Goal: Task Accomplishment & Management: Complete application form

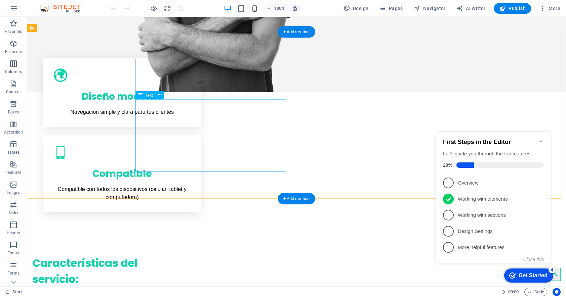
scroll to position [470, 0]
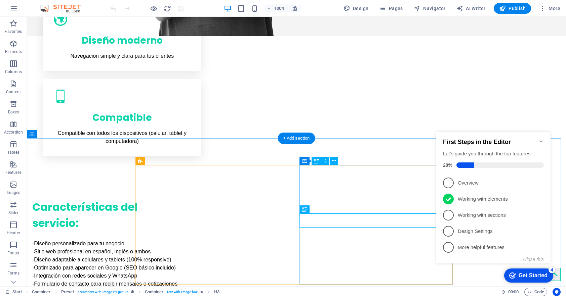
click at [329, 223] on icon at bounding box center [329, 223] width 4 height 7
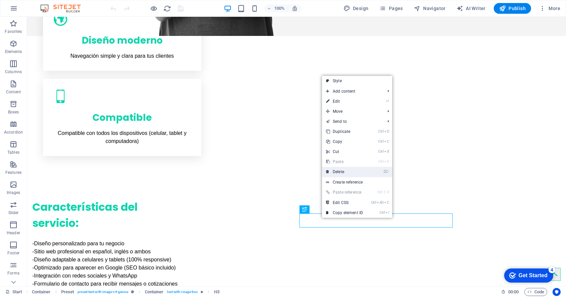
click at [342, 169] on link "⌦ Delete" at bounding box center [344, 172] width 45 height 10
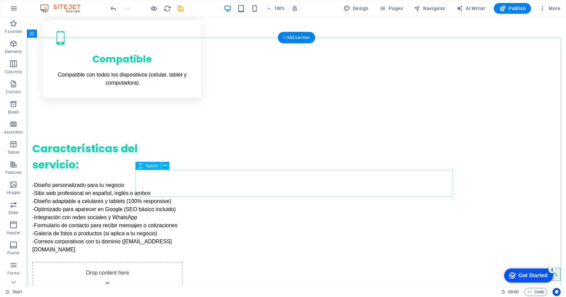
scroll to position [571, 0]
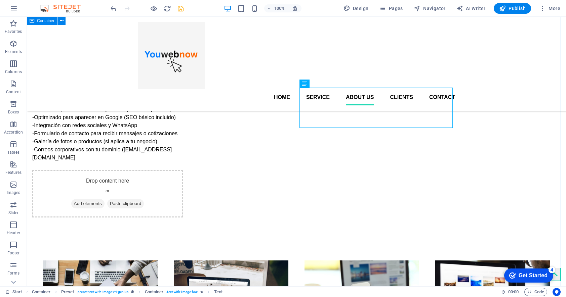
scroll to position [605, 0]
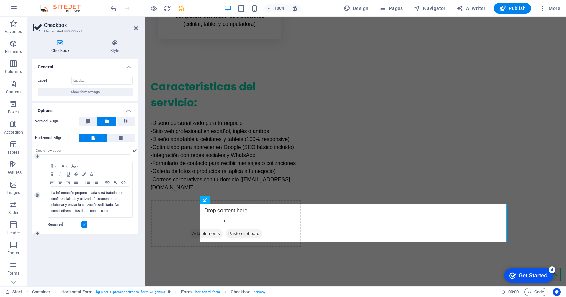
click at [85, 225] on label at bounding box center [84, 225] width 6 height 6
click at [0, 0] on input "Required" at bounding box center [0, 0] width 0 height 0
click at [85, 225] on label at bounding box center [84, 225] width 6 height 6
click at [0, 0] on input "Required" at bounding box center [0, 0] width 0 height 0
click at [85, 223] on label at bounding box center [84, 225] width 6 height 6
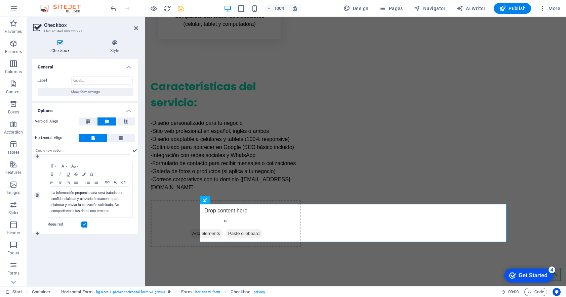
click at [0, 0] on input "Required" at bounding box center [0, 0] width 0 height 0
click at [85, 223] on label at bounding box center [84, 225] width 6 height 6
click at [0, 0] on input "Required" at bounding box center [0, 0] width 0 height 0
click at [85, 223] on label at bounding box center [84, 225] width 6 height 6
click at [0, 0] on input "Required" at bounding box center [0, 0] width 0 height 0
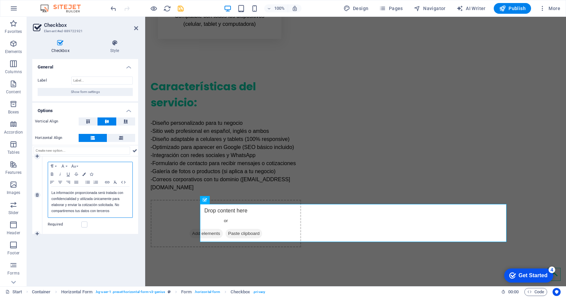
click at [91, 208] on p "La información proporcionada será tratada con confidencialidad y utilizada únic…" at bounding box center [90, 202] width 78 height 24
click at [135, 30] on icon at bounding box center [136, 28] width 4 height 5
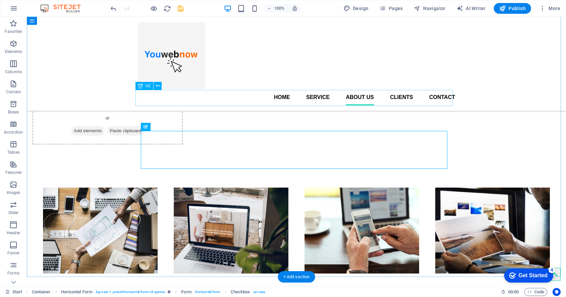
scroll to position [676, 0]
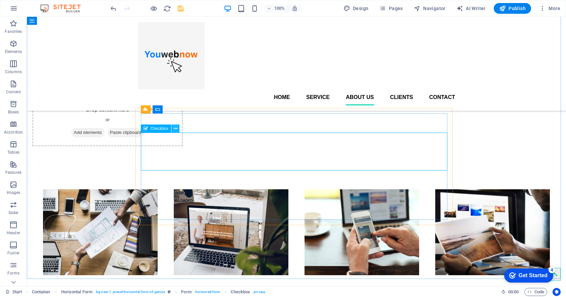
click at [176, 129] on icon at bounding box center [176, 128] width 4 height 7
click at [178, 129] on button at bounding box center [175, 129] width 8 height 8
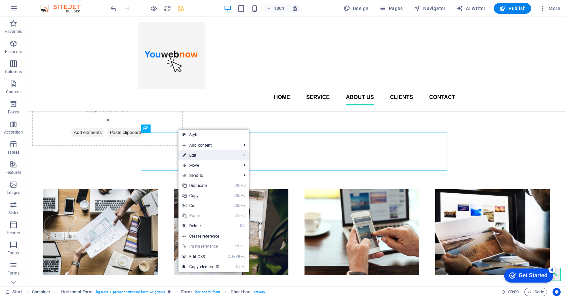
click at [195, 154] on link "⏎ Edit" at bounding box center [200, 155] width 45 height 10
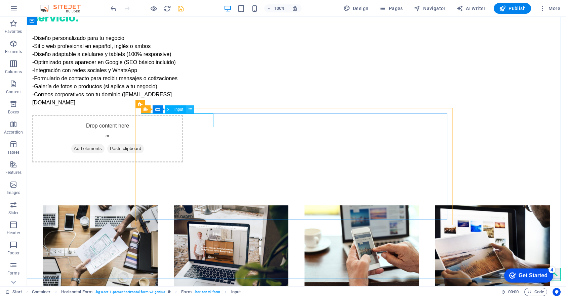
click at [191, 112] on icon at bounding box center [190, 109] width 4 height 7
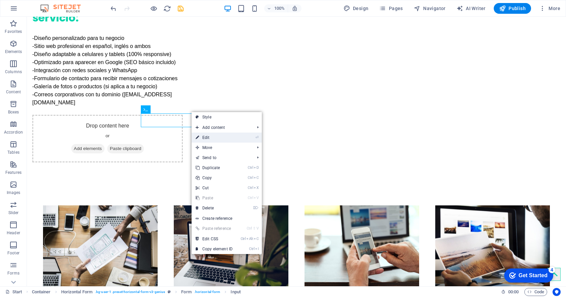
click at [201, 137] on link "⏎ Edit" at bounding box center [213, 138] width 45 height 10
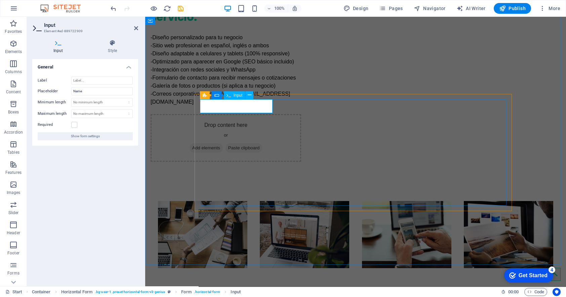
type input "N"
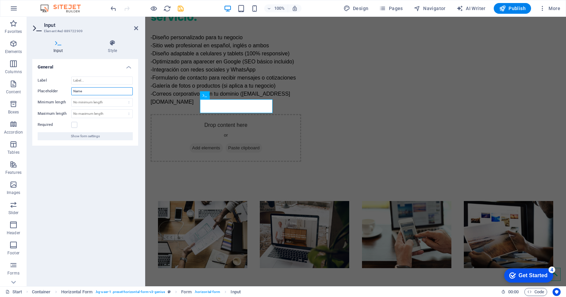
click at [83, 91] on input "Name" at bounding box center [101, 91] width 61 height 8
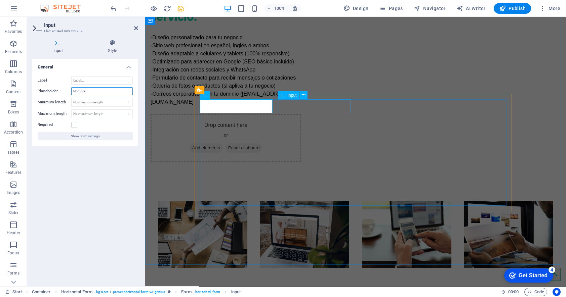
type input "Nombre"
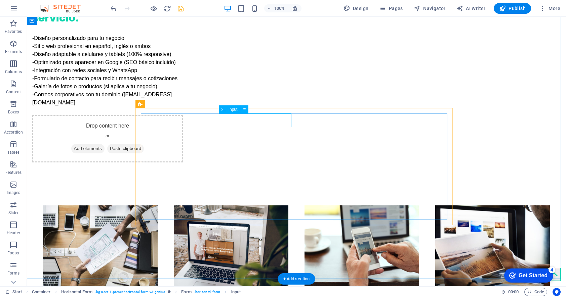
click at [244, 107] on icon at bounding box center [245, 109] width 4 height 7
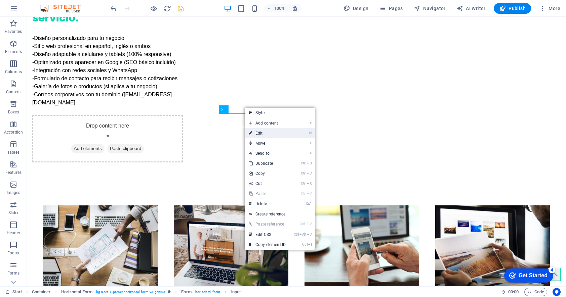
click at [262, 131] on link "⏎ Edit" at bounding box center [267, 133] width 45 height 10
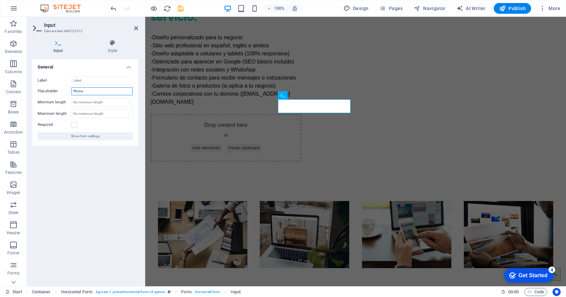
click at [88, 91] on input "Phone" at bounding box center [101, 91] width 61 height 8
paste input "Teléforno"
type input "Teléforno"
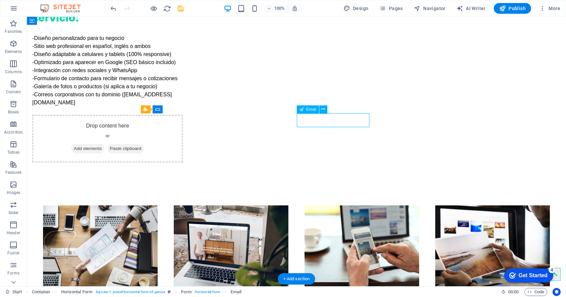
click at [323, 111] on icon at bounding box center [323, 109] width 4 height 7
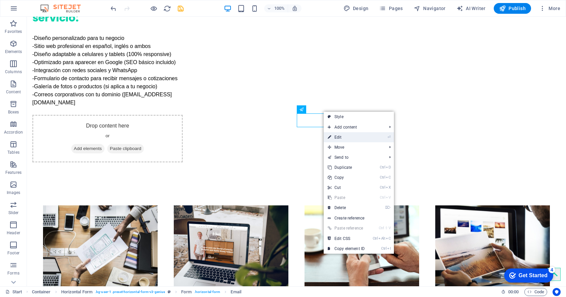
click at [334, 139] on link "⏎ Edit" at bounding box center [346, 137] width 45 height 10
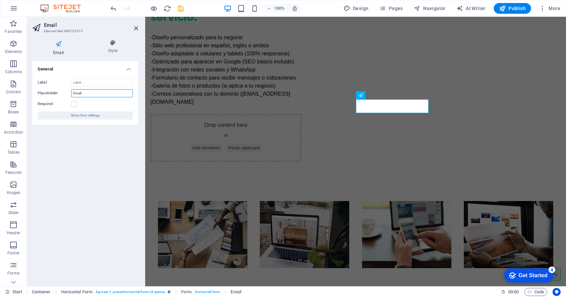
click at [90, 90] on input "Email" at bounding box center [101, 93] width 61 height 8
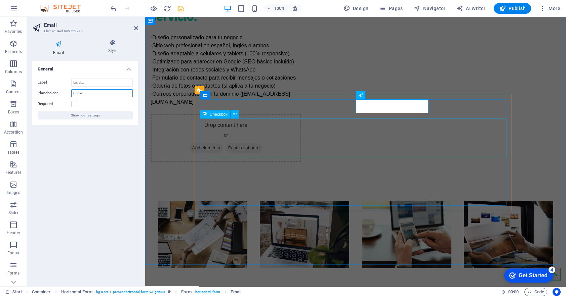
type input "Correo"
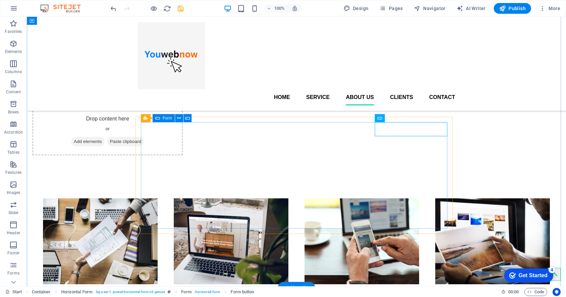
scroll to position [656, 0]
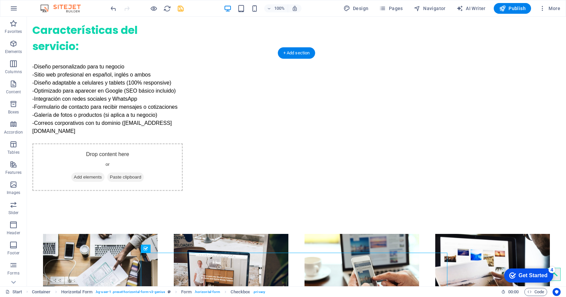
scroll to position [724, 0]
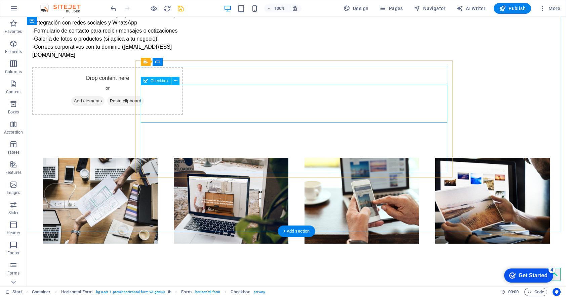
click at [175, 84] on icon at bounding box center [176, 81] width 4 height 7
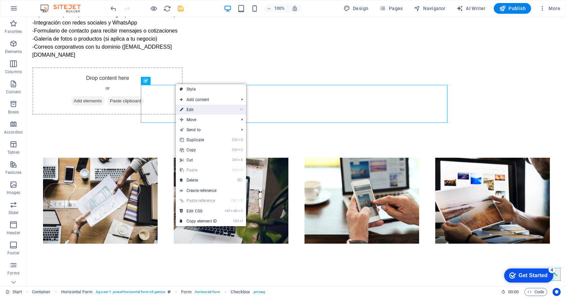
click at [195, 110] on link "⏎ Edit" at bounding box center [198, 110] width 45 height 10
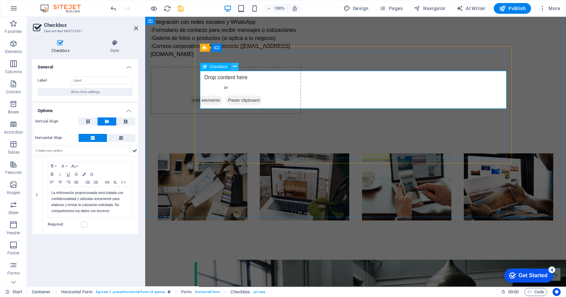
click at [233, 66] on icon at bounding box center [235, 66] width 4 height 7
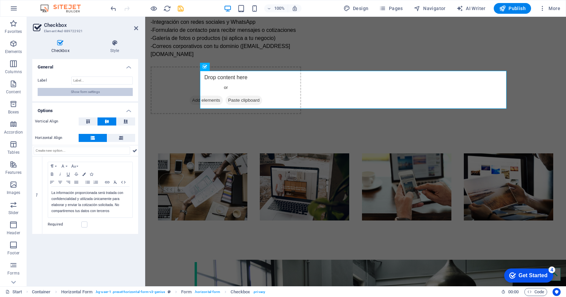
click at [83, 91] on span "Show form settings" at bounding box center [85, 92] width 29 height 8
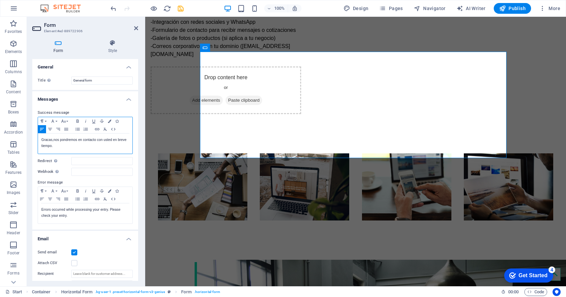
click at [50, 138] on p "Gracas,nos pondremos en contacto con usted en breve tiempo." at bounding box center [85, 143] width 88 height 12
click at [54, 139] on p "Gracias,nos pondremos en contacto con usted en breve tiempo." at bounding box center [85, 143] width 88 height 12
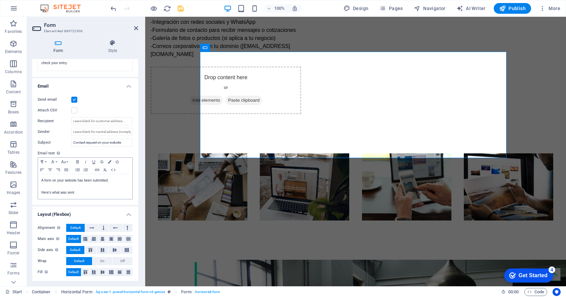
scroll to position [132, 0]
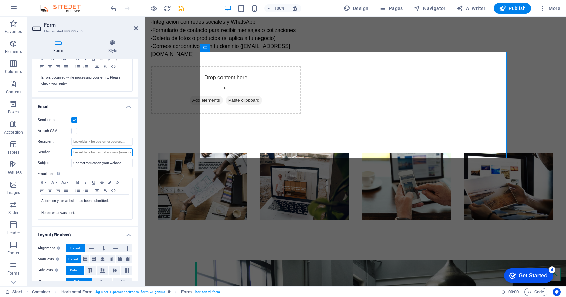
click at [111, 151] on input "Sender" at bounding box center [101, 152] width 61 height 8
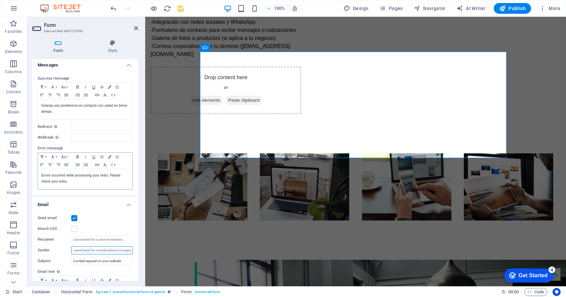
scroll to position [0, 0]
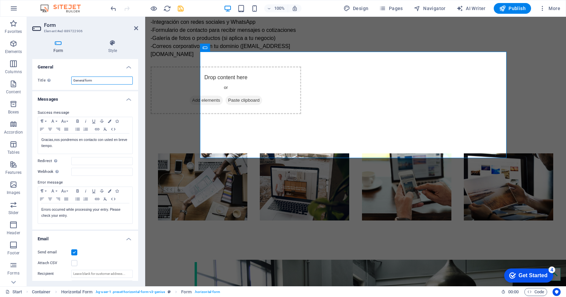
click at [99, 81] on input "General form" at bounding box center [101, 81] width 61 height 8
click at [102, 83] on input "General form" at bounding box center [101, 81] width 61 height 8
type input "Form website in spainish"
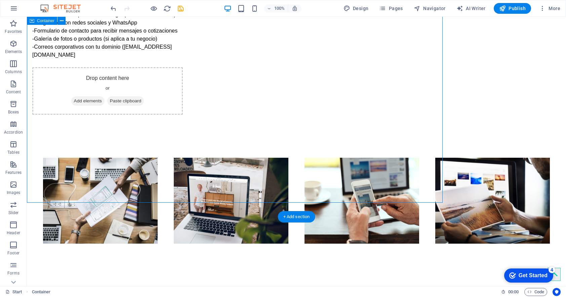
scroll to position [738, 0]
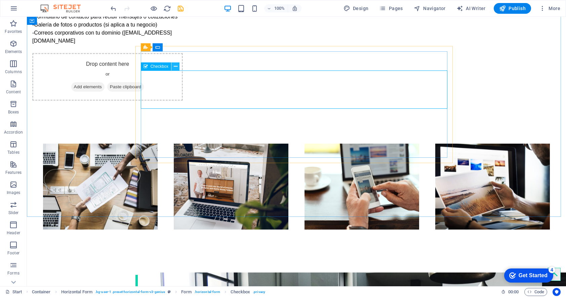
click at [177, 68] on icon at bounding box center [176, 66] width 4 height 7
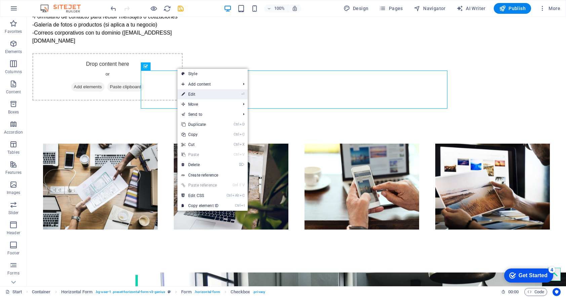
click at [192, 92] on link "⏎ Edit" at bounding box center [199, 94] width 45 height 10
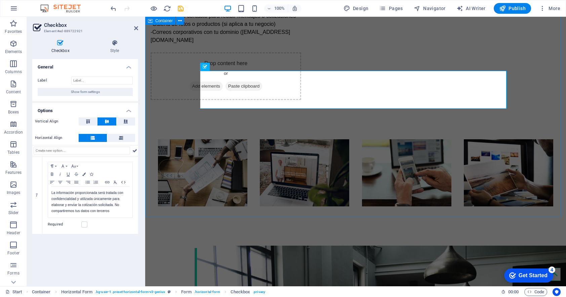
scroll to position [724, 0]
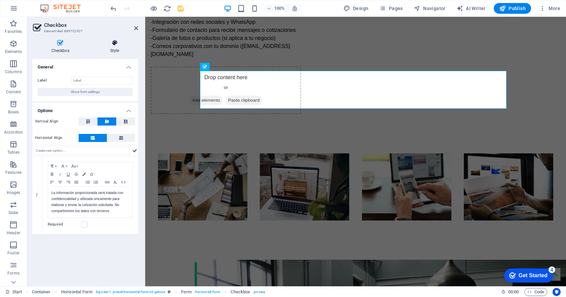
click at [116, 49] on h4 "Style" at bounding box center [114, 47] width 47 height 14
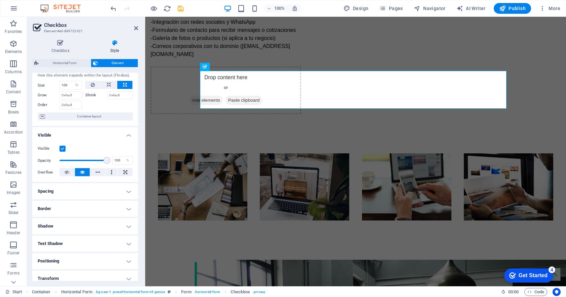
scroll to position [0, 0]
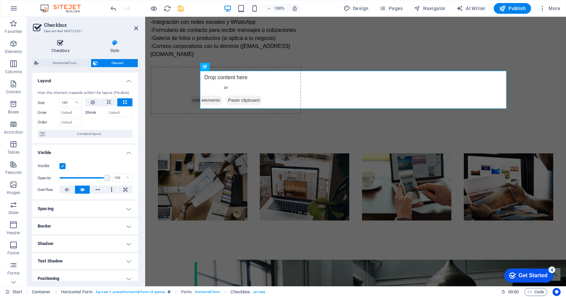
click at [59, 43] on icon at bounding box center [60, 43] width 56 height 7
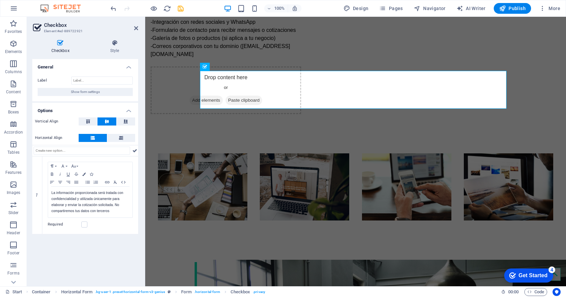
click at [59, 43] on icon at bounding box center [60, 43] width 56 height 7
drag, startPoint x: 204, startPoint y: 59, endPoint x: 300, endPoint y: 66, distance: 96.7
click at [116, 46] on icon at bounding box center [114, 43] width 47 height 7
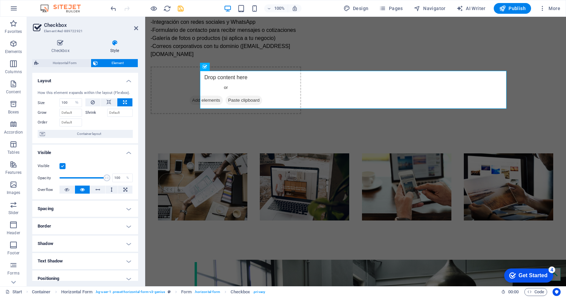
click at [64, 37] on div "Checkbox Style General Label Show form settings Options Vertical Align Horizont…" at bounding box center [85, 160] width 117 height 252
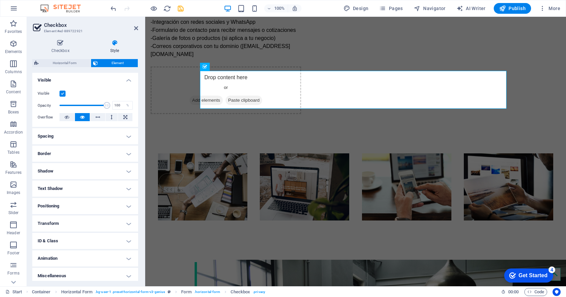
scroll to position [75, 0]
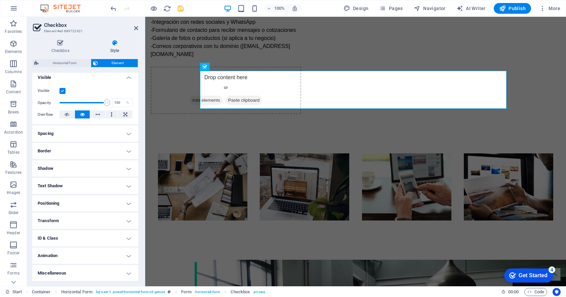
click at [125, 184] on h4 "Text Shadow" at bounding box center [85, 186] width 106 height 16
click at [128, 132] on h4 "Spacing" at bounding box center [85, 134] width 106 height 16
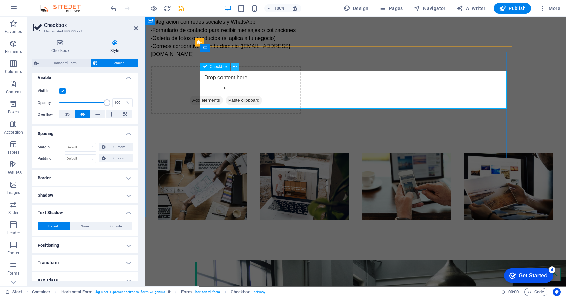
click at [234, 68] on icon at bounding box center [235, 66] width 4 height 7
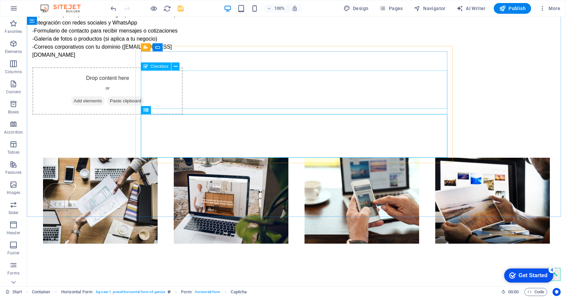
scroll to position [738, 0]
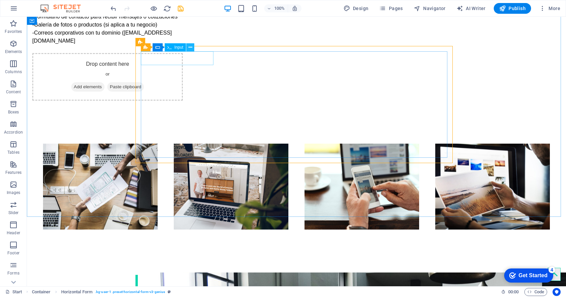
click at [191, 47] on icon at bounding box center [190, 47] width 4 height 7
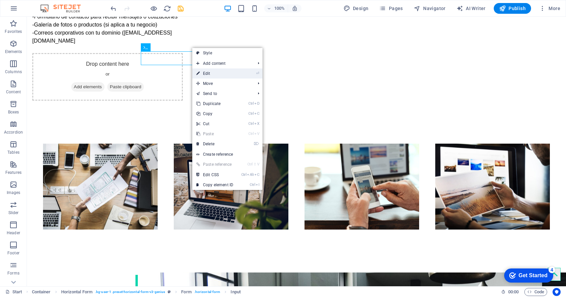
click at [209, 74] on link "⏎ Edit" at bounding box center [214, 74] width 45 height 10
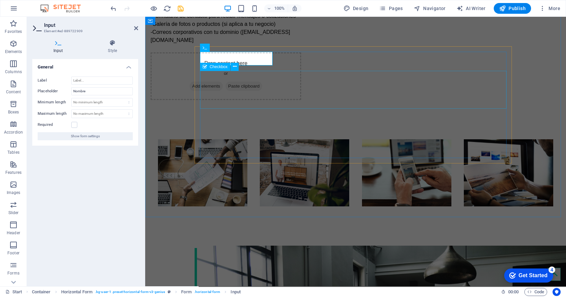
scroll to position [724, 0]
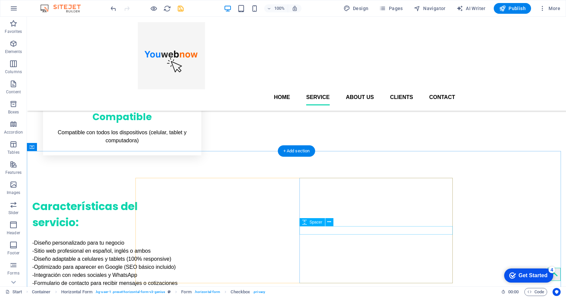
scroll to position [447, 0]
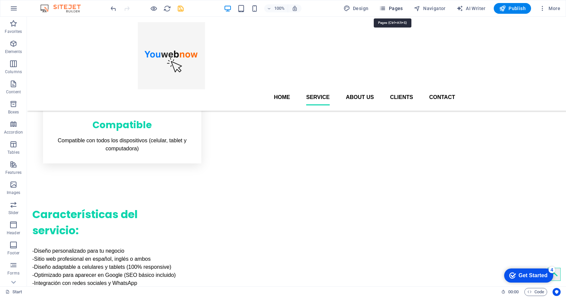
click at [399, 8] on span "Pages" at bounding box center [391, 8] width 24 height 7
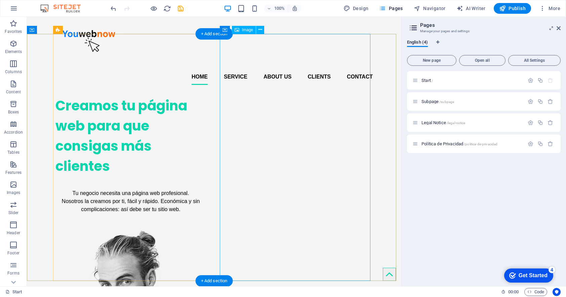
scroll to position [0, 0]
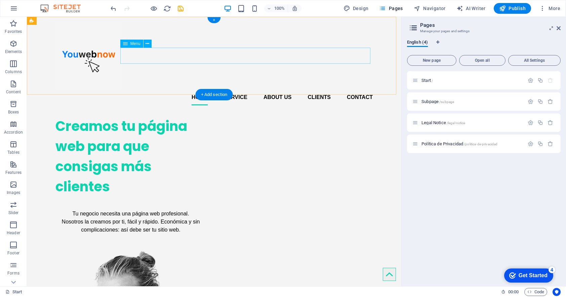
click at [212, 89] on nav "Home Service About us Clients Contact" at bounding box center [213, 97] width 317 height 16
click at [147, 45] on icon at bounding box center [147, 43] width 4 height 7
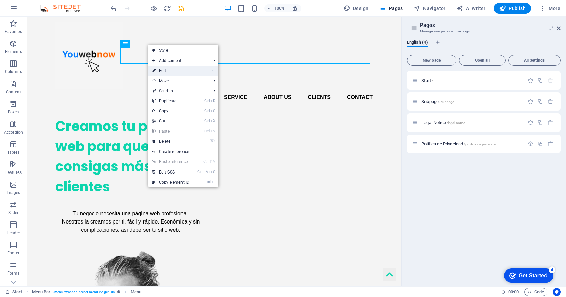
click at [165, 70] on link "⏎ Edit" at bounding box center [170, 71] width 45 height 10
select select
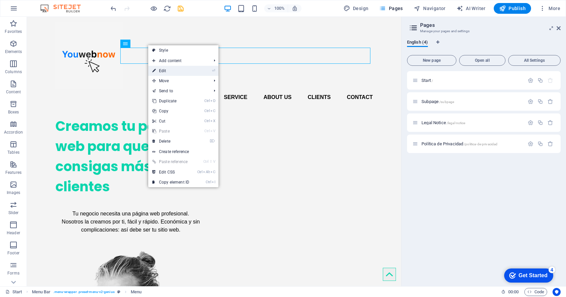
select select
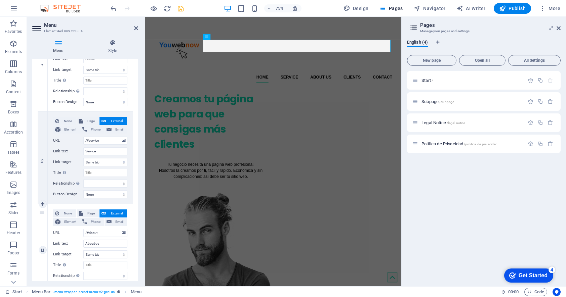
scroll to position [103, 0]
click at [69, 121] on span "None" at bounding box center [67, 122] width 13 height 8
select select
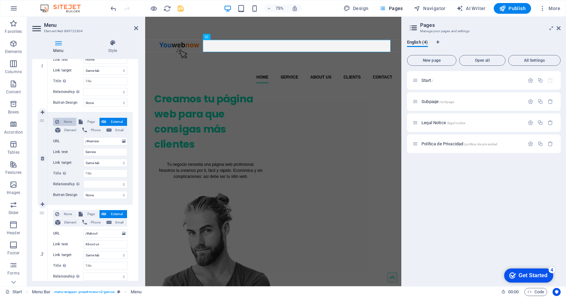
select select
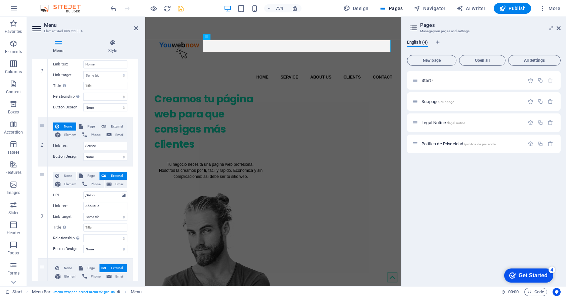
scroll to position [89, 0]
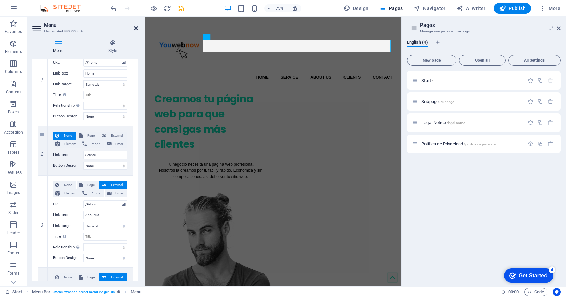
click at [135, 30] on icon at bounding box center [136, 28] width 4 height 5
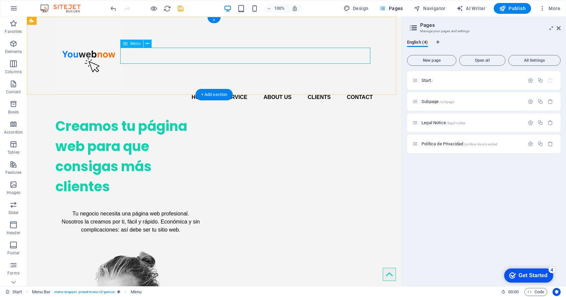
click at [235, 89] on nav "Home Service About us Clients Contact" at bounding box center [213, 97] width 317 height 16
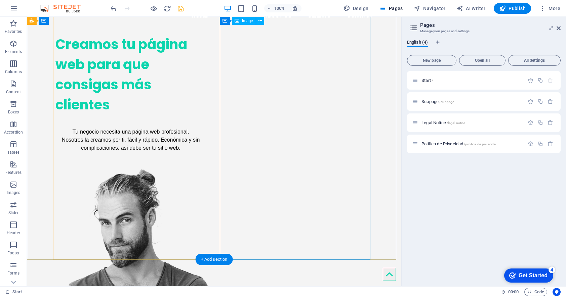
scroll to position [0, 0]
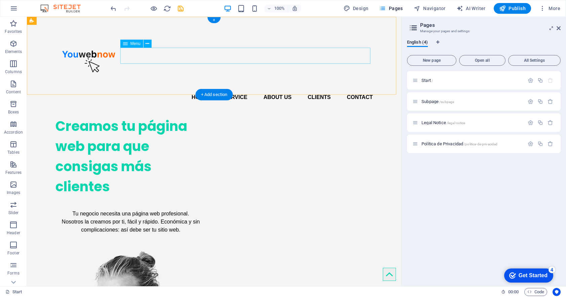
click at [349, 89] on nav "Home Service About us Clients Contact" at bounding box center [213, 97] width 317 height 16
click at [350, 89] on nav "Home Service About us Clients Contact" at bounding box center [213, 97] width 317 height 16
click at [149, 43] on button at bounding box center [147, 44] width 8 height 8
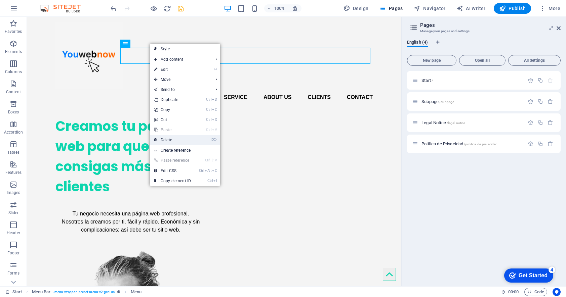
click at [168, 140] on link "⌦ Delete" at bounding box center [172, 140] width 45 height 10
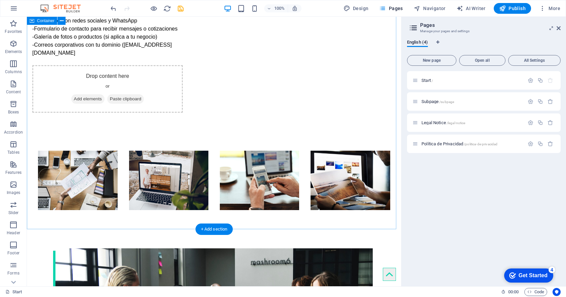
scroll to position [741, 0]
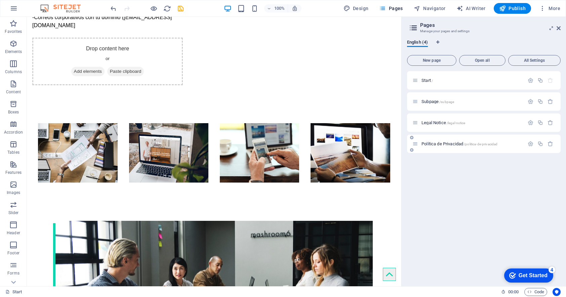
click at [480, 143] on span "/politica-de-privacidad" at bounding box center [481, 144] width 34 height 4
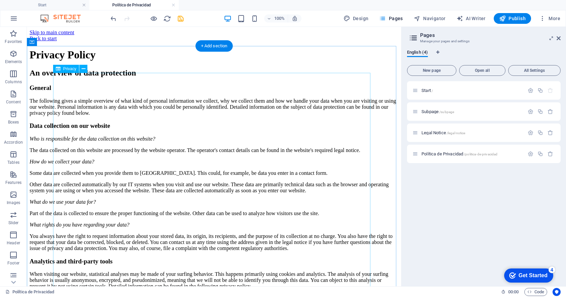
scroll to position [0, 0]
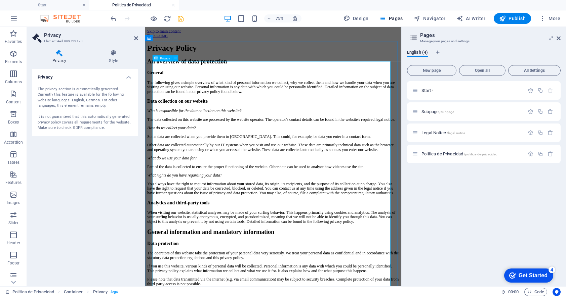
click at [138, 37] on aside "Privacy Element #ed-889723170 Privacy Style Privacy The privacy section is auto…" at bounding box center [86, 157] width 118 height 260
click at [135, 37] on icon at bounding box center [136, 38] width 4 height 5
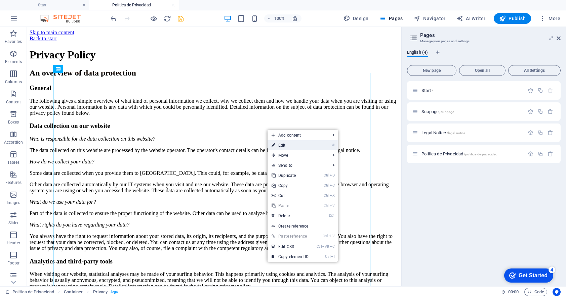
click at [288, 146] on link "⏎ Edit" at bounding box center [289, 145] width 45 height 10
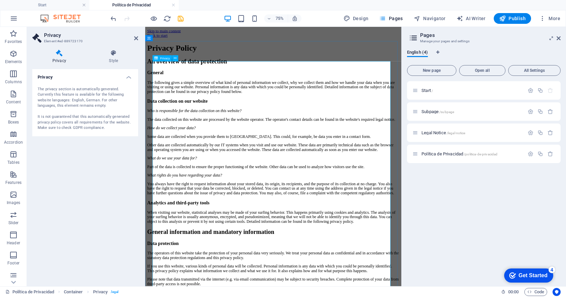
click at [175, 58] on icon at bounding box center [175, 58] width 3 height 5
drag, startPoint x: 58, startPoint y: 103, endPoint x: 49, endPoint y: 101, distance: 10.0
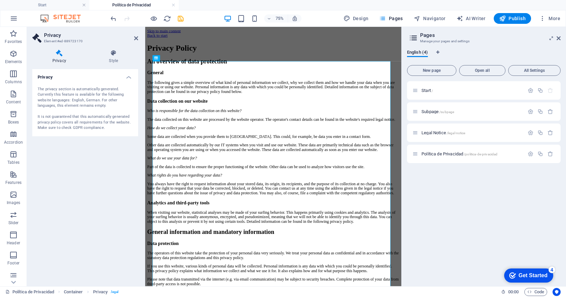
click at [49, 101] on div "The privacy section is automatically generated. Currently this feature is avail…" at bounding box center [85, 109] width 95 height 44
drag, startPoint x: 49, startPoint y: 101, endPoint x: 45, endPoint y: 89, distance: 12.6
click at [45, 89] on div "The privacy section is automatically generated. Currently this feature is avail…" at bounding box center [85, 109] width 95 height 44
drag, startPoint x: 39, startPoint y: 88, endPoint x: 71, endPoint y: 110, distance: 38.9
click at [71, 110] on div "The privacy section is automatically generated. Currently this feature is avail…" at bounding box center [85, 109] width 95 height 44
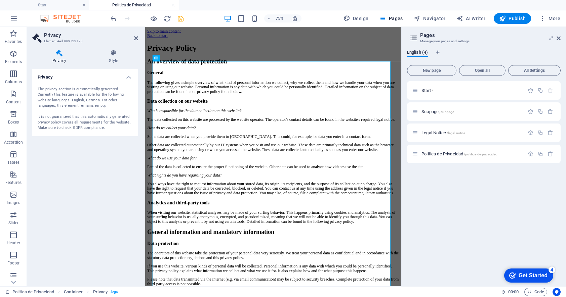
click at [76, 96] on div "The privacy section is automatically generated. Currently this feature is avail…" at bounding box center [85, 109] width 95 height 44
click at [114, 55] on icon at bounding box center [113, 53] width 49 height 7
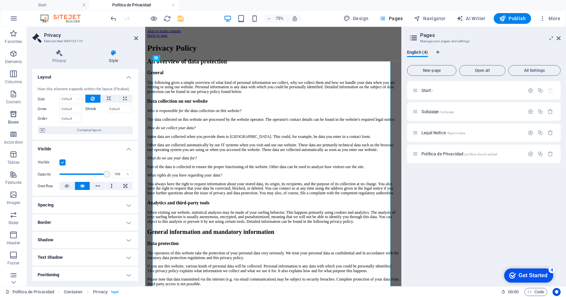
scroll to position [42, 0]
click at [136, 39] on icon at bounding box center [136, 38] width 4 height 5
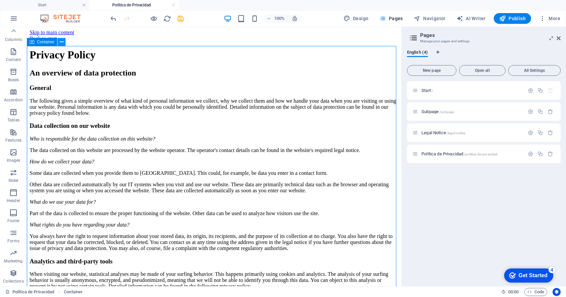
click at [61, 43] on icon at bounding box center [62, 42] width 4 height 7
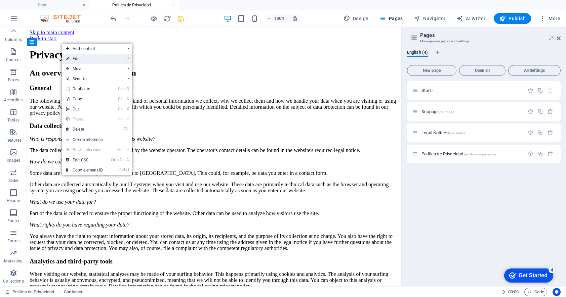
click at [79, 57] on link "⏎ Edit" at bounding box center [84, 59] width 45 height 10
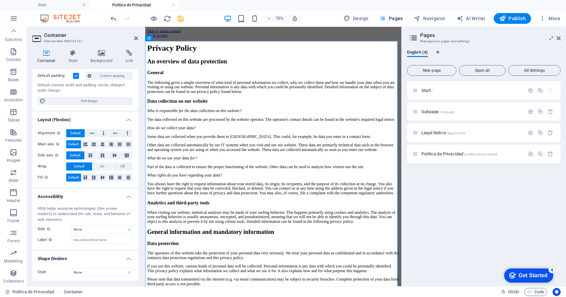
scroll to position [0, 0]
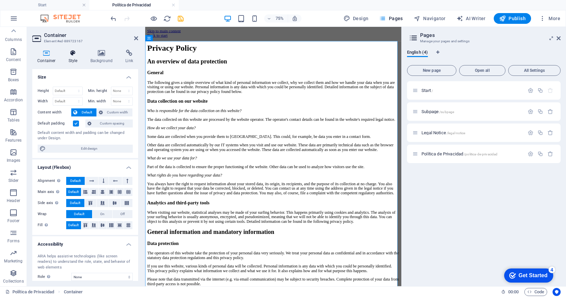
click at [75, 56] on icon at bounding box center [72, 53] width 19 height 7
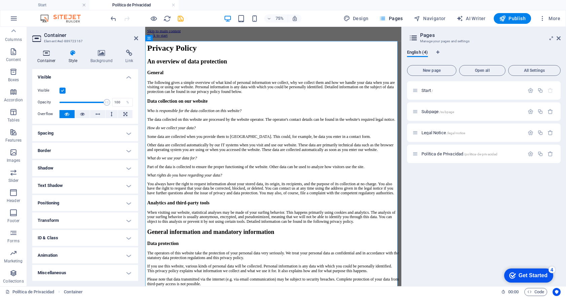
click at [49, 55] on icon at bounding box center [46, 53] width 29 height 7
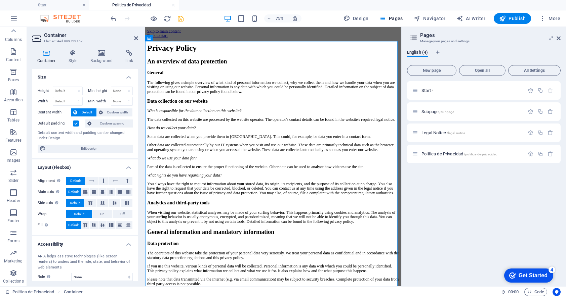
scroll to position [48, 0]
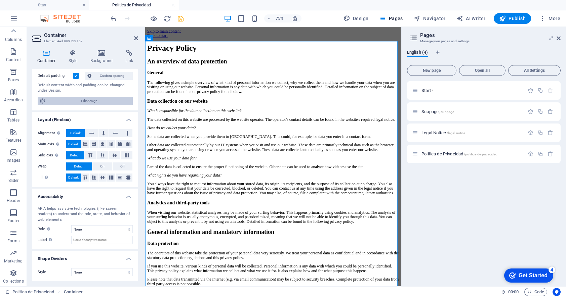
click at [87, 101] on span "Edit design" at bounding box center [89, 101] width 83 height 8
select select "px"
select select "400"
select select "px"
select select "rem"
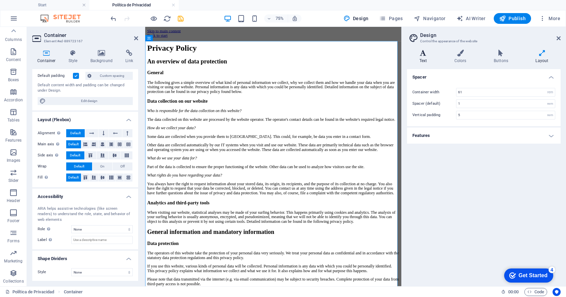
click at [427, 53] on icon at bounding box center [423, 53] width 32 height 7
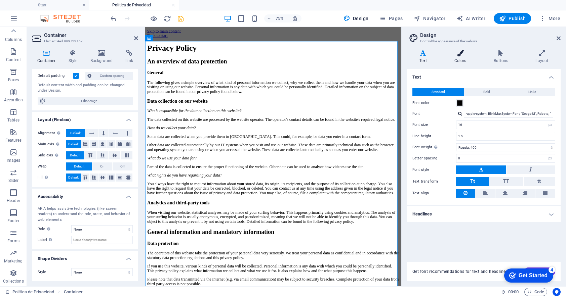
click at [466, 58] on h4 "Colors" at bounding box center [461, 57] width 39 height 14
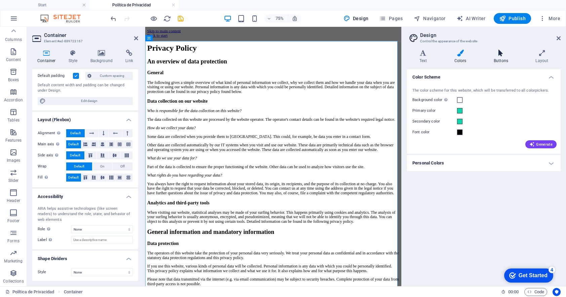
click at [502, 54] on icon at bounding box center [500, 53] width 39 height 7
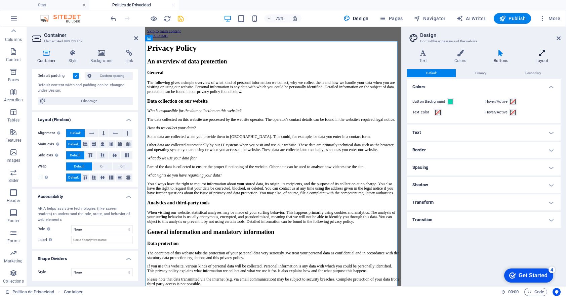
click at [535, 58] on h4 "Layout" at bounding box center [541, 57] width 37 height 14
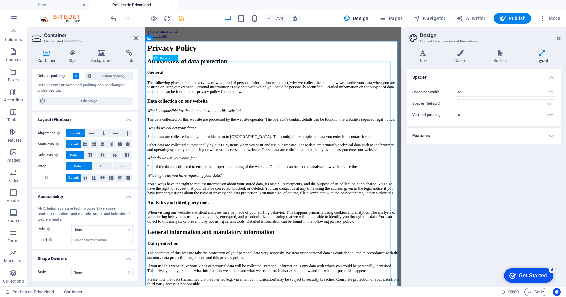
click at [472, 20] on span "AI Writer" at bounding box center [470, 18] width 29 height 7
select select "English"
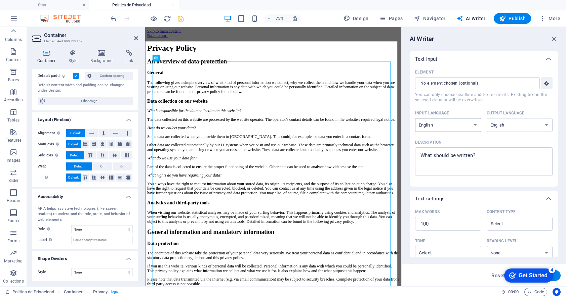
scroll to position [30, 0]
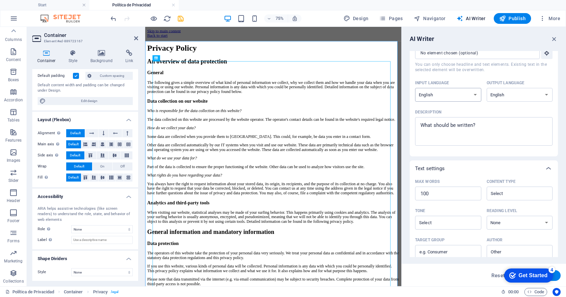
click at [476, 95] on select "Albanian Arabic Armenian Awadhi Azerbaijani Bashkir Basque Belarusian Bengali B…" at bounding box center [448, 95] width 66 height 14
click at [415, 88] on select "Albanian Arabic Armenian Awadhi Azerbaijani Bashkir Basque Belarusian Bengali B…" at bounding box center [448, 95] width 66 height 14
click at [502, 91] on select "Albanian Arabic Armenian Awadhi Azerbaijani Bashkir Basque Belarusian Bengali B…" at bounding box center [519, 95] width 66 height 14
select select "Spanish"
click at [486, 88] on select "Albanian Arabic Armenian Awadhi Azerbaijani Bashkir Basque Belarusian Bengali B…" at bounding box center [519, 95] width 66 height 14
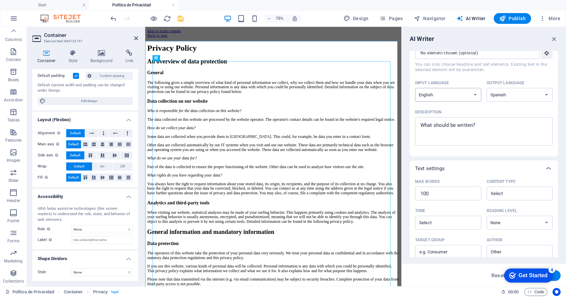
click at [459, 96] on select "Albanian Arabic Armenian Awadhi Azerbaijani Bashkir Basque Belarusian Bengali B…" at bounding box center [448, 95] width 66 height 14
select select "Spanish"
click at [415, 88] on select "Albanian Arabic Armenian Awadhi Azerbaijani Bashkir Basque Belarusian Bengali B…" at bounding box center [448, 95] width 66 height 14
type textarea "x"
click at [450, 135] on textarea "Description x ​" at bounding box center [483, 132] width 131 height 22
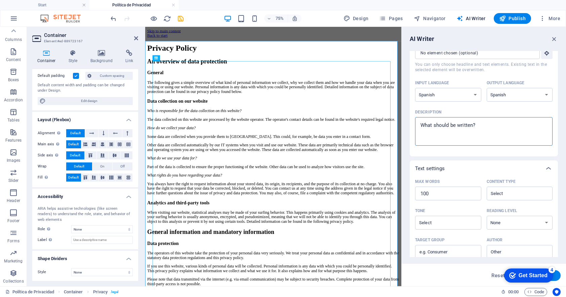
click at [469, 129] on textarea "Description x ​" at bounding box center [483, 132] width 131 height 22
click at [470, 129] on textarea "Description x ​" at bounding box center [483, 132] width 131 height 22
type textarea "p"
type textarea "x"
type textarea "po"
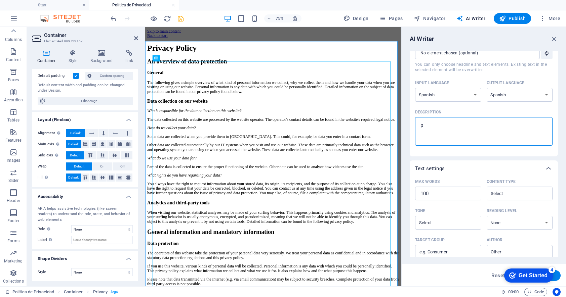
type textarea "x"
type textarea "pol"
type textarea "x"
type textarea "polo"
type textarea "x"
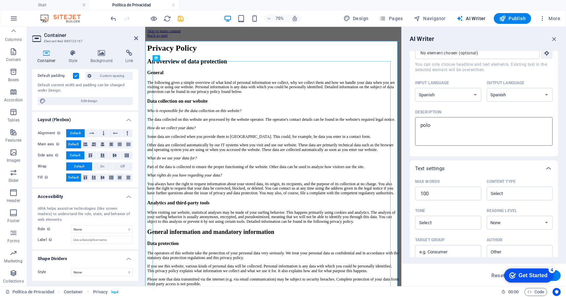
type textarea "pol"
type textarea "x"
type textarea "po"
type textarea "x"
type textarea "po"
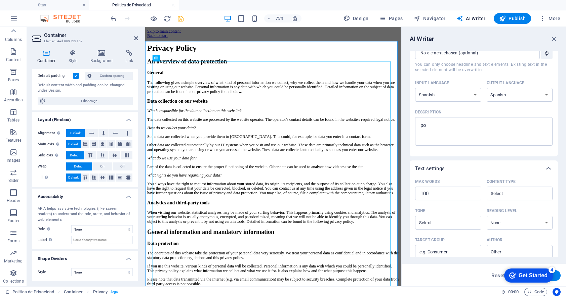
type textarea "x"
paste textarea "Política de Privacidad"
type textarea "Política de Privacidad"
type textarea "x"
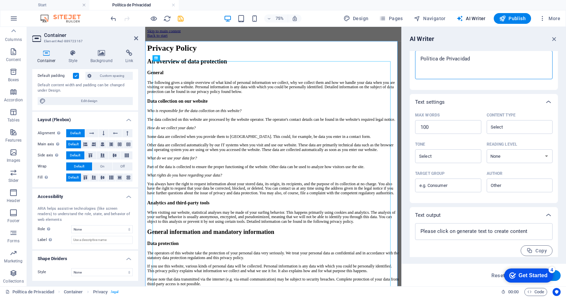
scroll to position [101, 0]
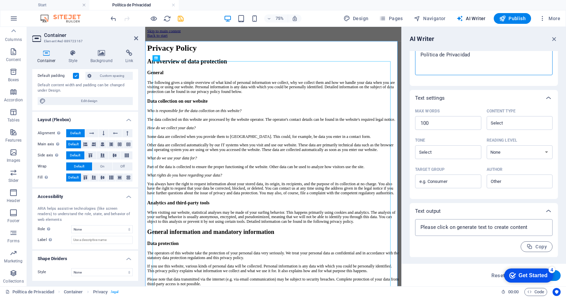
type textarea "Política de Privacidad"
type textarea "x"
click at [473, 228] on textarea at bounding box center [483, 228] width 131 height 10
type textarea "x"
click at [438, 230] on textarea at bounding box center [483, 228] width 131 height 10
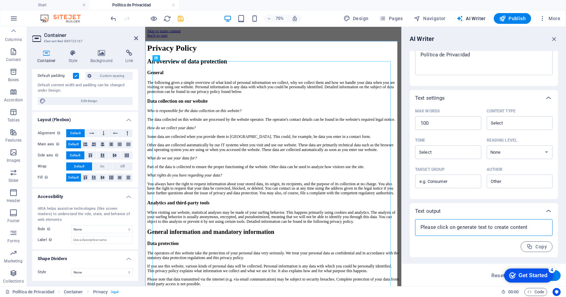
paste textarea
click at [438, 230] on textarea at bounding box center [483, 228] width 131 height 10
paste textarea
click at [439, 231] on textarea at bounding box center [483, 228] width 131 height 10
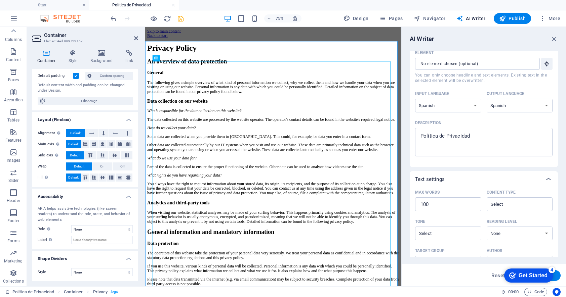
scroll to position [6, 0]
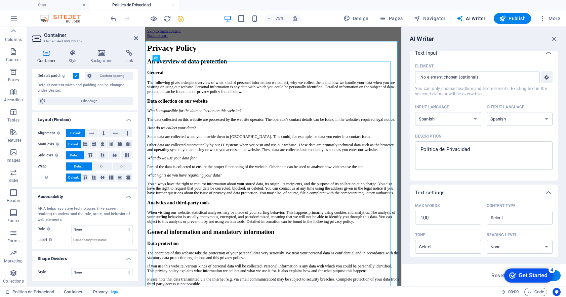
type textarea "x"
click at [553, 271] on div "4" at bounding box center [551, 270] width 7 height 7
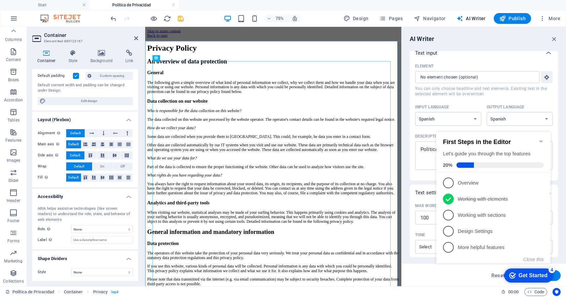
click at [537, 143] on h2 "First Steps in the Editor" at bounding box center [493, 142] width 101 height 7
click at [542, 139] on icon "Minimize checklist" at bounding box center [540, 141] width 5 height 5
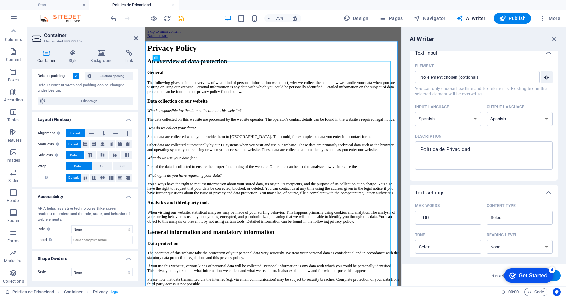
scroll to position [0, 0]
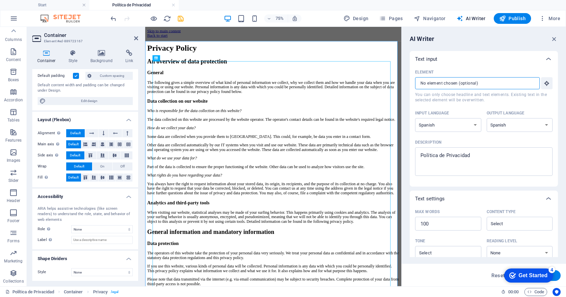
click at [499, 84] on input "Element ​ You can only choose headline and text elements. Existing text in the …" at bounding box center [475, 83] width 120 height 12
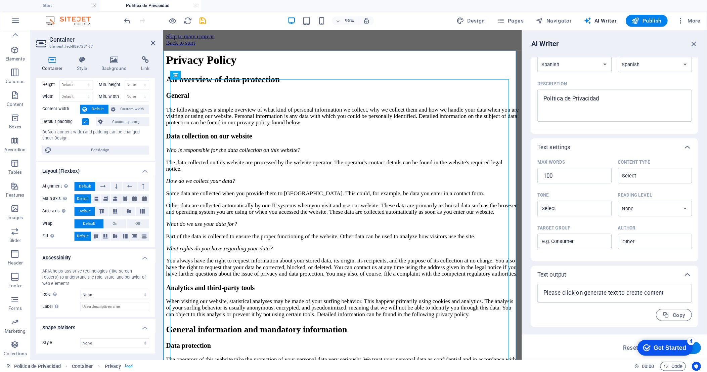
scroll to position [68, 0]
type textarea "x"
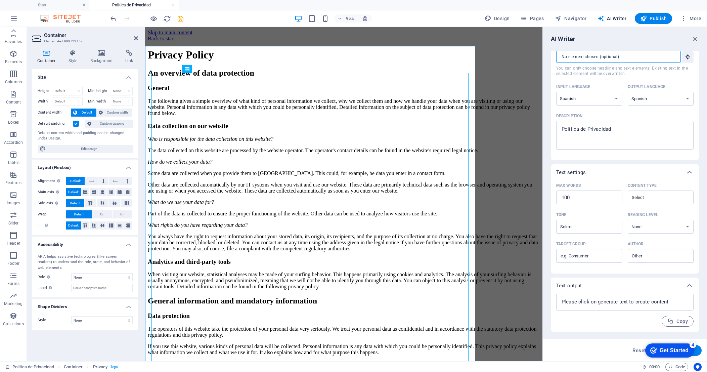
scroll to position [0, 0]
type textarea "x"
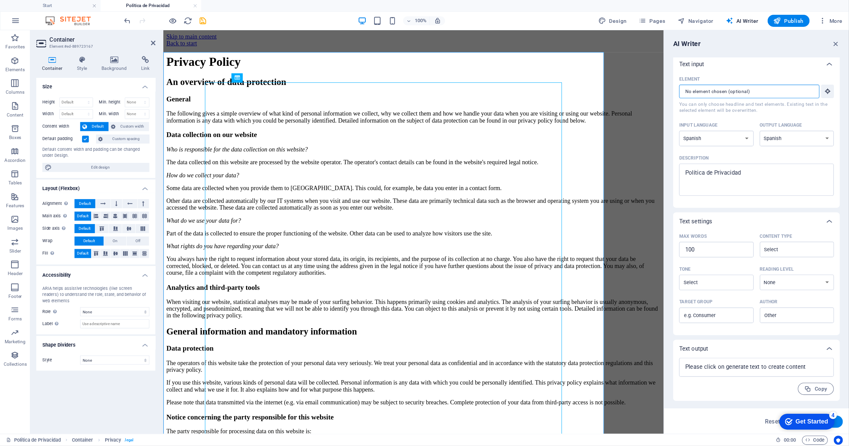
scroll to position [2, 0]
type textarea "x"
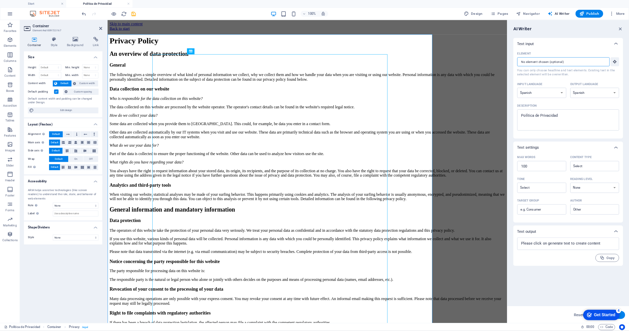
scroll to position [0, 0]
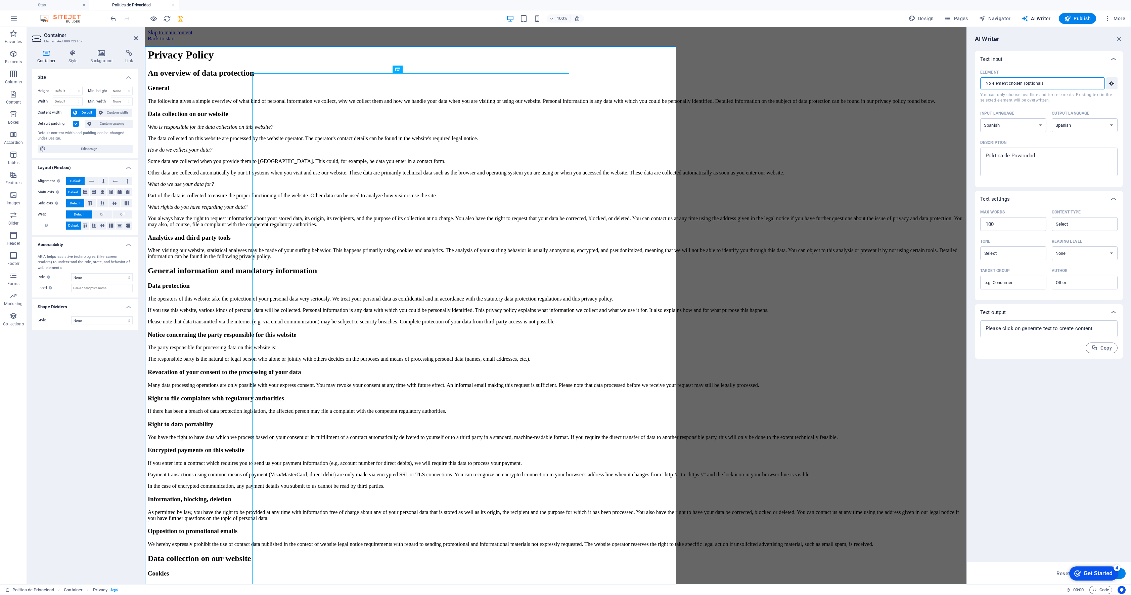
type textarea "x"
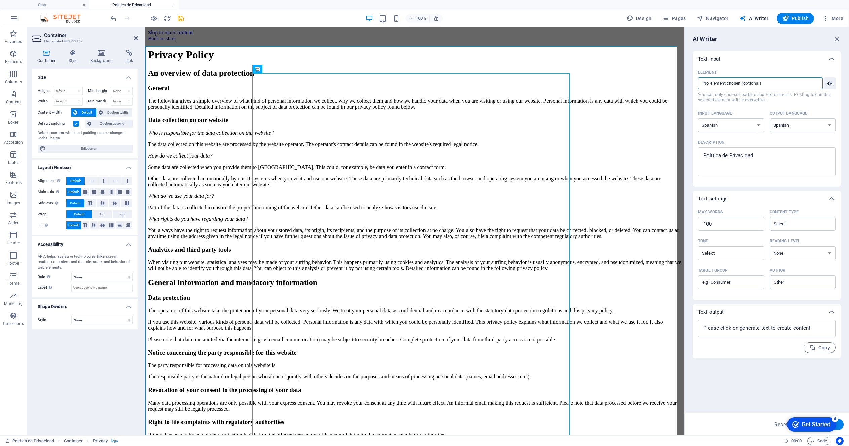
type textarea "x"
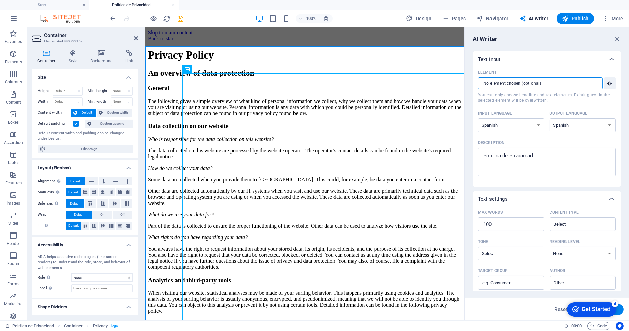
type textarea "x"
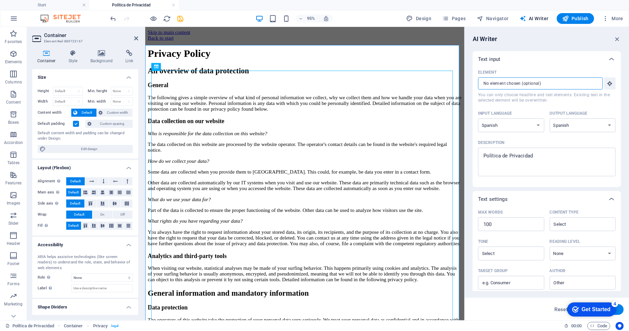
click at [565, 297] on div "Get Started" at bounding box center [595, 309] width 29 height 6
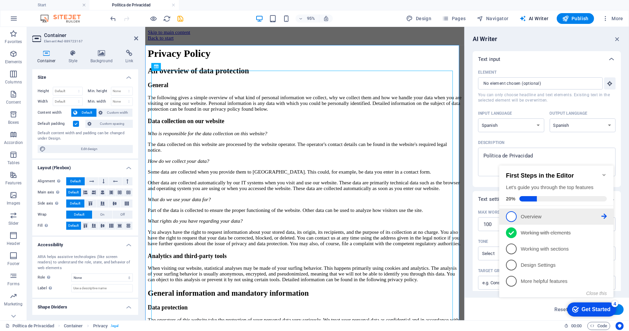
click at [510, 215] on span "1" at bounding box center [510, 216] width 11 height 11
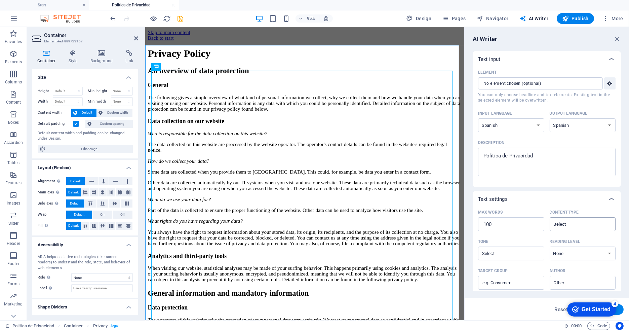
scroll to position [68, 0]
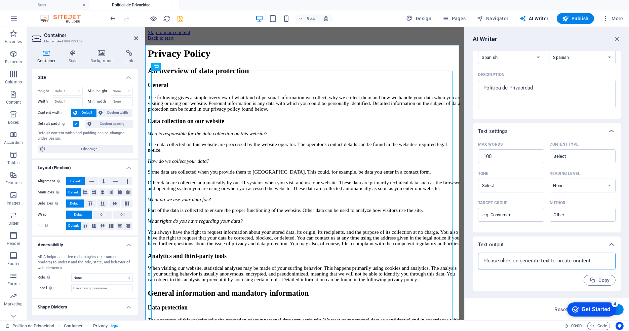
click at [534, 262] on textarea at bounding box center [546, 261] width 131 height 10
type textarea "x"
click at [565, 297] on button "Generate text" at bounding box center [599, 309] width 47 height 11
type textarea "x"
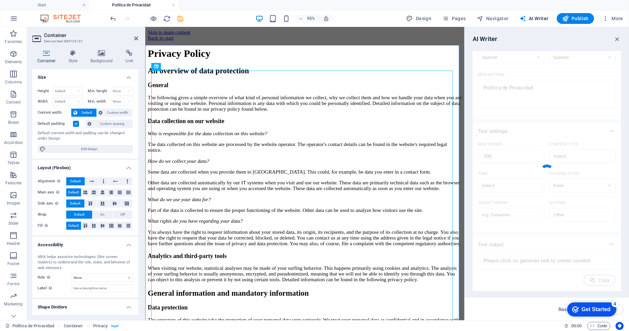
type textarea "x"
type textarea "Nuestra Política de Privacidad garantiza la protección de su información person…"
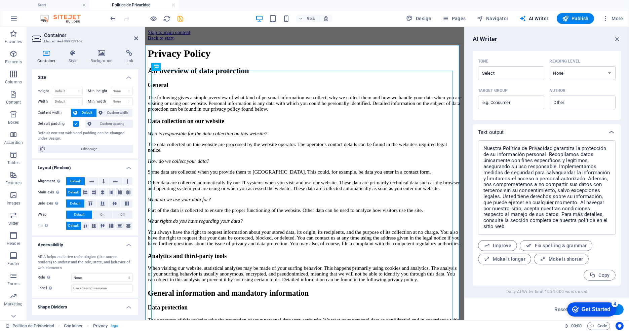
scroll to position [180, 0]
click at [550, 177] on textarea "Nuestra Política de Privacidad garantiza la protección de su información person…" at bounding box center [546, 187] width 131 height 88
click at [565, 231] on textarea "Nuestra Política de Privacidad garantiza la protección de su información person…" at bounding box center [546, 187] width 131 height 88
type textarea "x"
click at [503, 244] on span "Improve" at bounding box center [497, 245] width 28 height 6
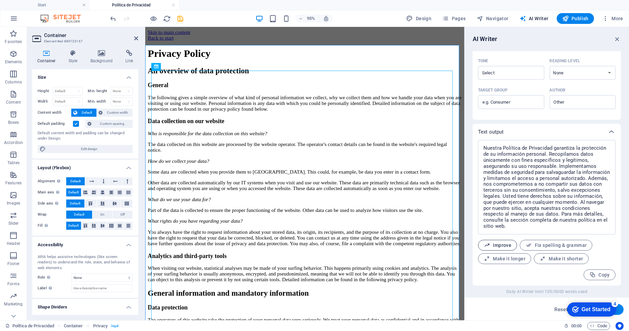
type textarea "x"
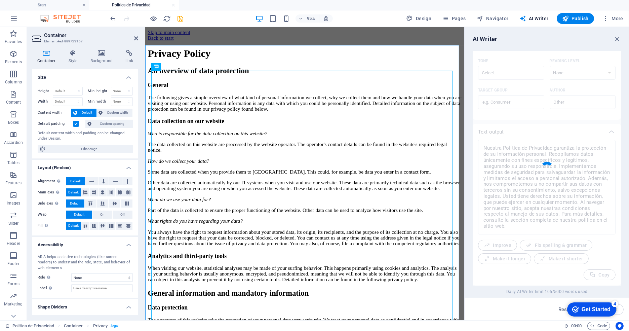
type textarea "x"
type textarea "Nuestra Política de Privacidad asegura la protección de su información personal…"
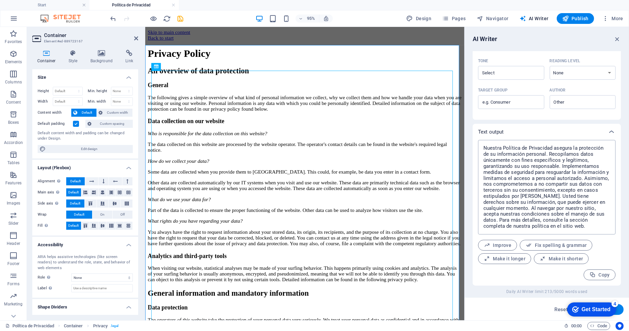
type textarea "x"
click at [565, 221] on textarea "Nuestra Política de Privacidad asegura la protección de su información personal…" at bounding box center [546, 187] width 131 height 88
click at [558, 228] on textarea "Nuestra Política de Privacidad asegura la protección de su información personal…" at bounding box center [546, 187] width 131 height 88
click at [552, 208] on textarea "Nuestra Política de Privacidad asegura la protección de su información personal…" at bounding box center [546, 187] width 131 height 88
paste textarea
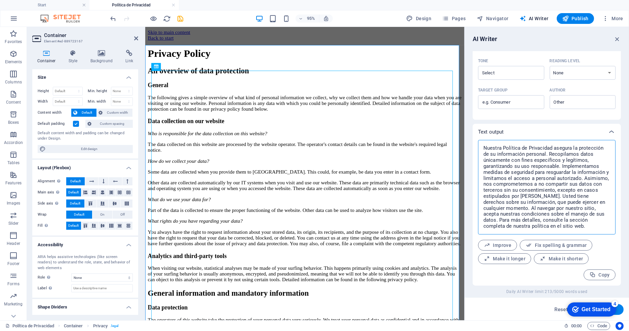
type textarea "Nuestra Política de Privacidad asegura la protección de su información personal…"
click at [548, 192] on textarea "Nuestra Política de Privacidad asegura la protección de su información personal…" at bounding box center [546, 187] width 131 height 88
click at [565, 190] on textarea "Nuestra Política de Privacidad asegura la protección de su información personal…" at bounding box center [546, 187] width 131 height 88
click at [565, 199] on textarea "Nuestra Política de Privacidad asegura la protección de su información personal…" at bounding box center [546, 187] width 131 height 88
click at [523, 204] on textarea "Nuestra Política de Privacidad asegura la protección de su información personal…" at bounding box center [546, 187] width 131 height 88
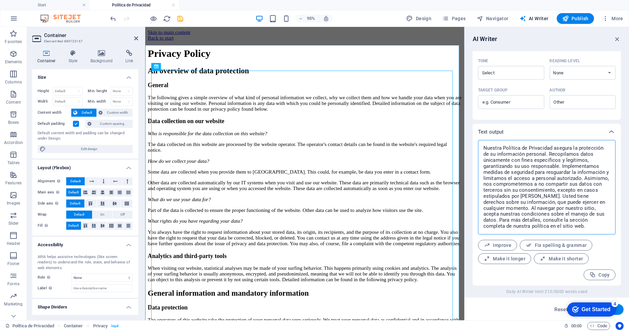
click at [560, 220] on textarea "Nuestra Política de Privacidad asegura la protección de su información personal…" at bounding box center [546, 187] width 131 height 88
type textarea "x"
click at [536, 244] on span "Fix spelling & grammar" at bounding box center [555, 245] width 61 height 6
type textarea "x"
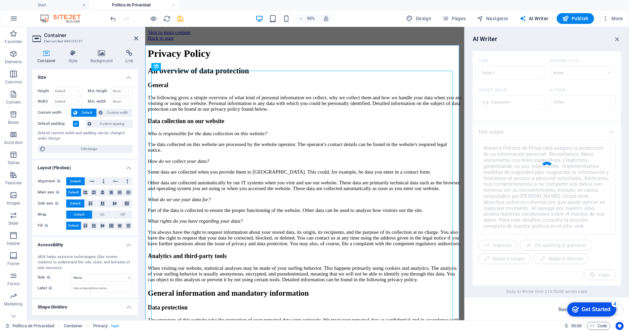
type textarea "x"
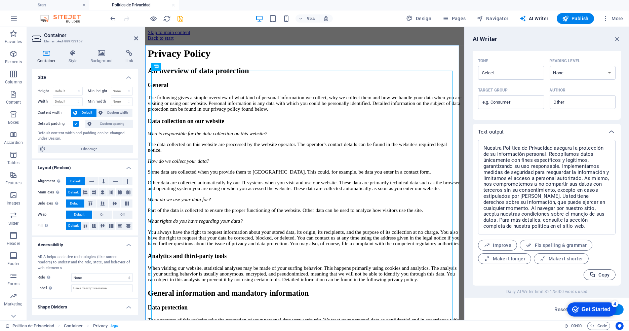
click at [565, 273] on span "Copy" at bounding box center [599, 274] width 20 height 6
type textarea "x"
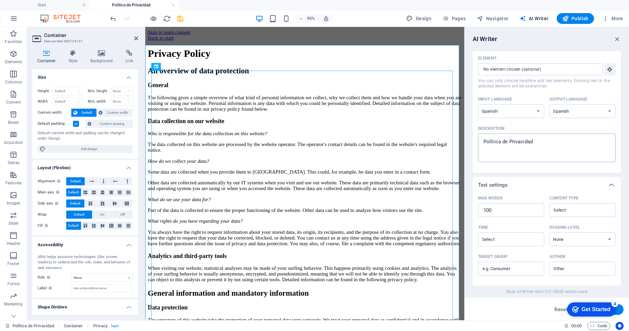
scroll to position [0, 0]
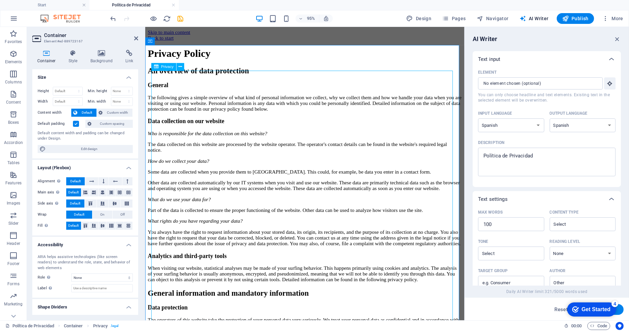
click at [71, 61] on h4 "Style" at bounding box center [74, 57] width 22 height 14
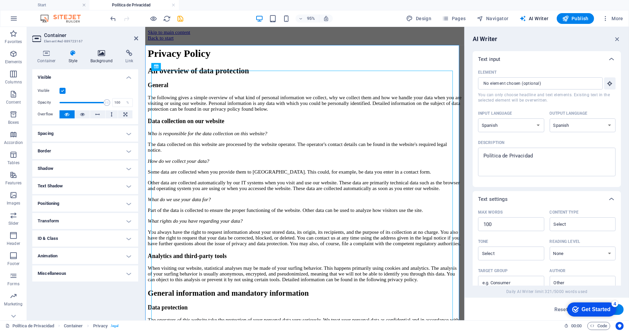
click at [103, 59] on h4 "Background" at bounding box center [102, 57] width 35 height 14
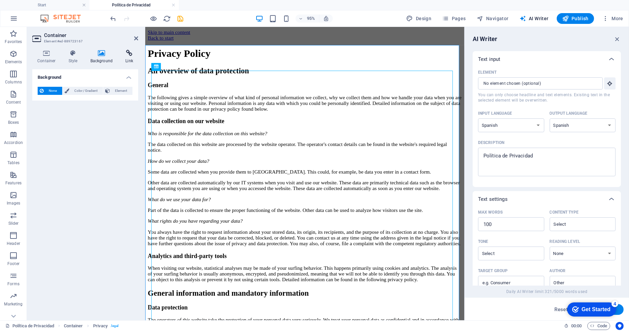
click at [127, 57] on h4 "Link" at bounding box center [129, 57] width 18 height 14
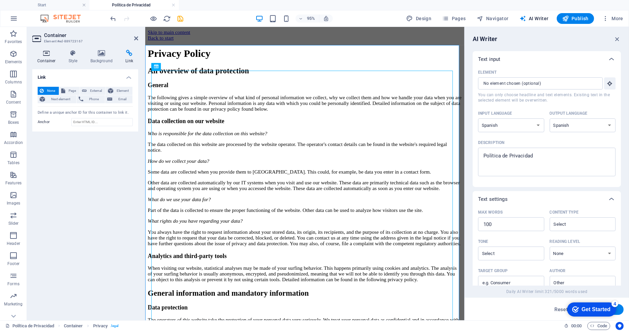
click at [42, 53] on icon at bounding box center [46, 53] width 29 height 7
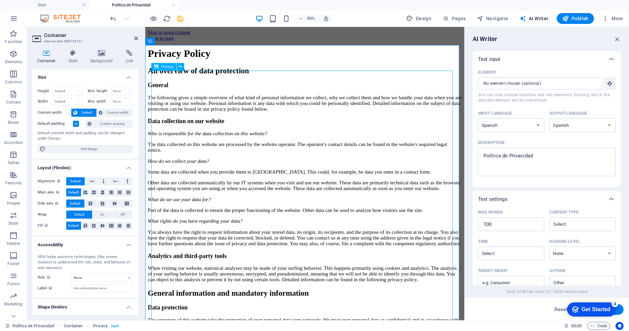
click at [180, 68] on icon at bounding box center [179, 66] width 3 height 7
click at [565, 38] on icon "button" at bounding box center [616, 38] width 7 height 7
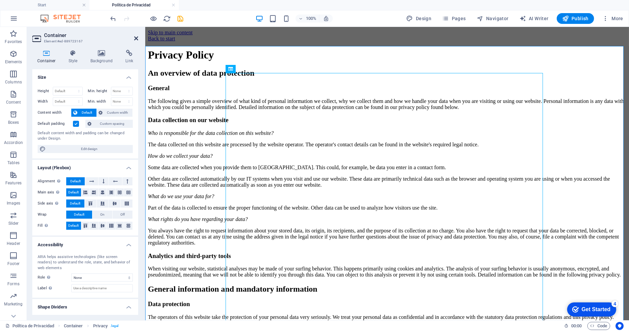
click at [137, 38] on icon at bounding box center [136, 38] width 4 height 5
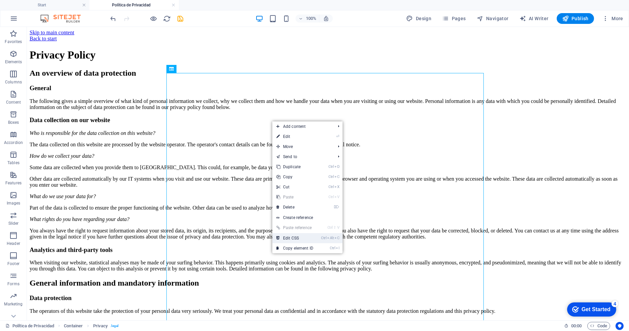
click at [310, 239] on link "Ctrl Alt C Edit CSS" at bounding box center [294, 238] width 45 height 10
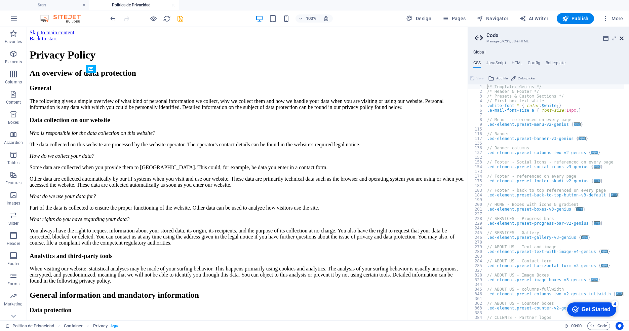
click at [565, 40] on icon at bounding box center [621, 38] width 4 height 5
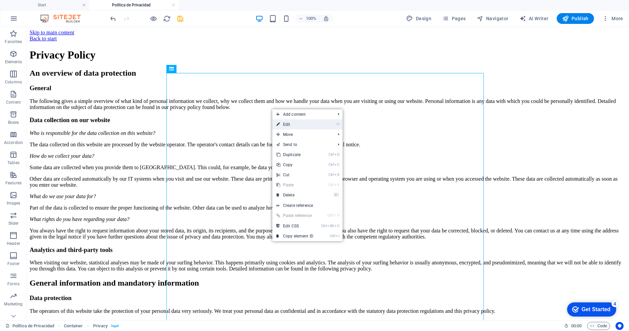
click at [292, 122] on link "⏎ Edit" at bounding box center [294, 124] width 45 height 10
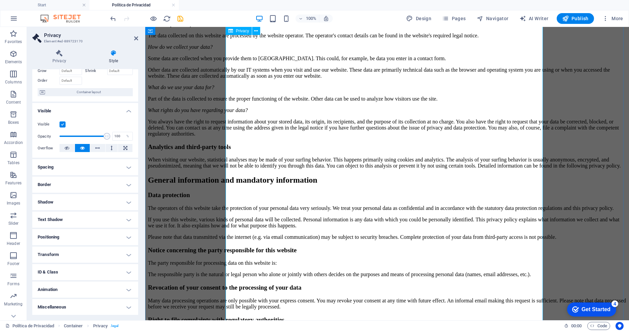
scroll to position [109, 0]
click at [445, 19] on icon "button" at bounding box center [445, 18] width 7 height 7
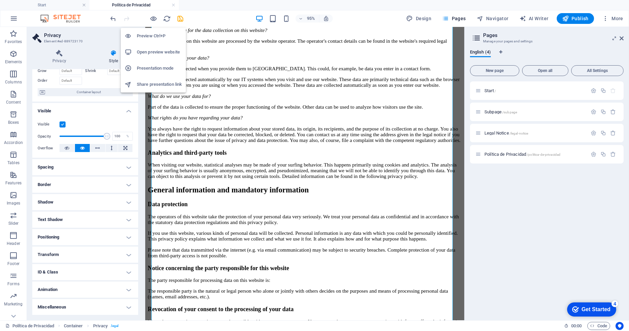
click at [158, 52] on h6 "Open preview website" at bounding box center [159, 52] width 45 height 8
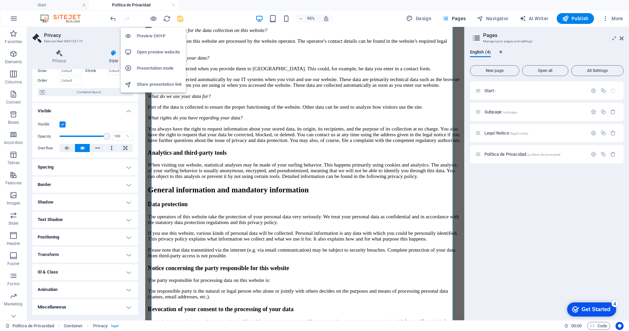
click at [149, 36] on h6 "Preview Ctrl+P" at bounding box center [159, 36] width 45 height 8
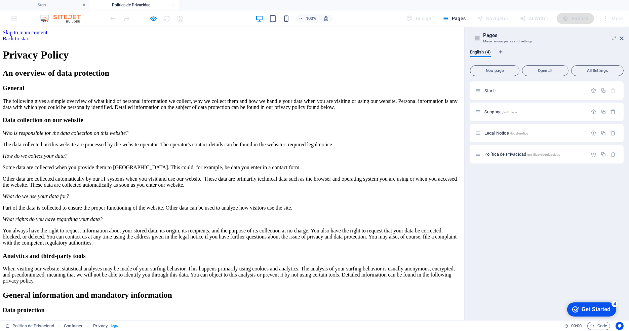
click at [151, 61] on h1 "Privacy Policy" at bounding box center [232, 55] width 459 height 12
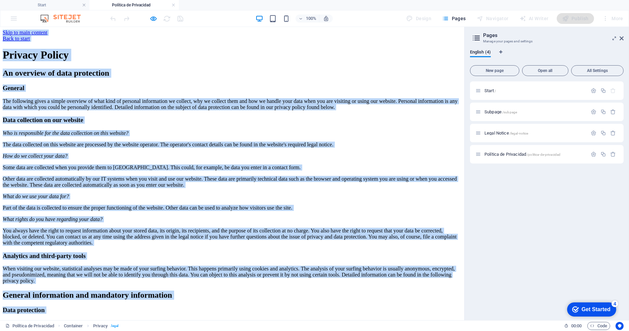
click at [218, 92] on h3 "General" at bounding box center [232, 87] width 459 height 7
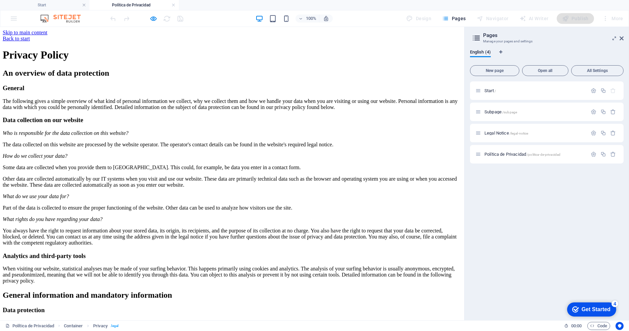
click at [265, 61] on h1 "Privacy Policy" at bounding box center [232, 55] width 459 height 12
click at [159, 53] on h6 "Open preview website" at bounding box center [159, 52] width 45 height 8
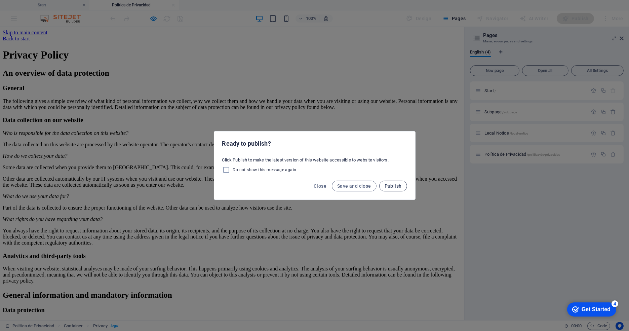
click at [385, 187] on span "Publish" at bounding box center [392, 185] width 17 height 5
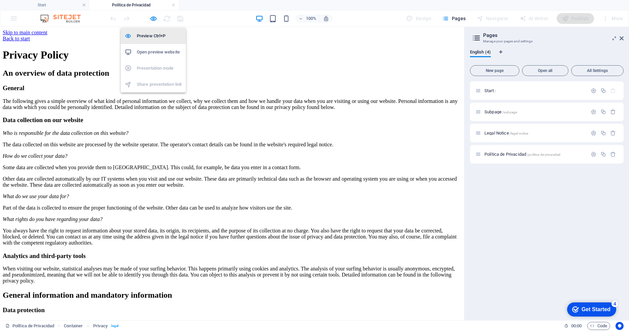
click at [156, 34] on h6 "Preview Ctrl+P" at bounding box center [159, 36] width 45 height 8
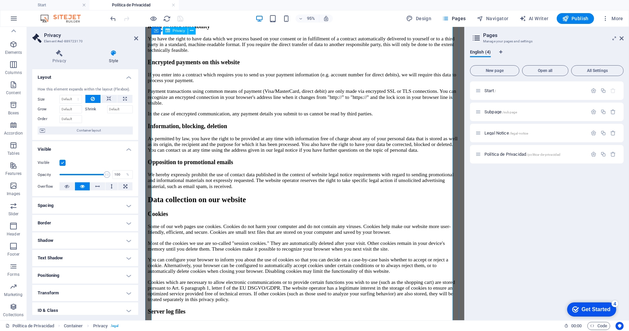
scroll to position [466, 0]
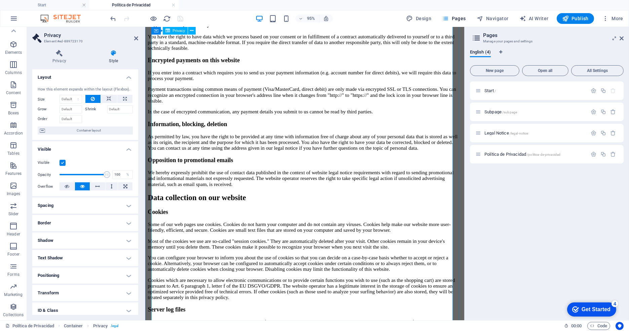
click at [317, 135] on div "Privacy Policy An overview of data protection General The following gives a sim…" at bounding box center [312, 276] width 330 height 1389
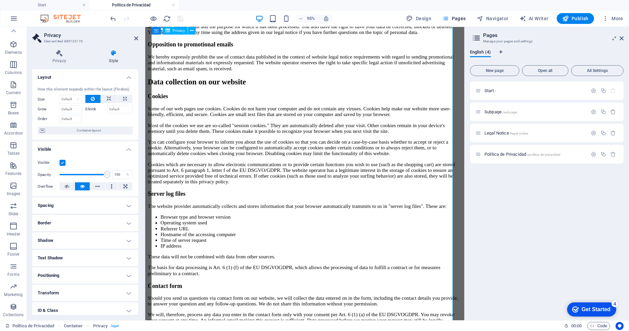
scroll to position [591, 0]
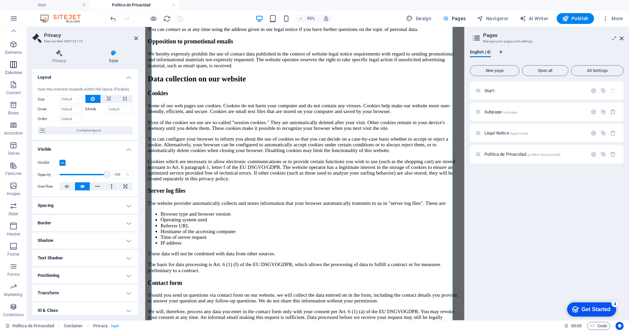
click at [14, 59] on button "Columns" at bounding box center [13, 68] width 27 height 20
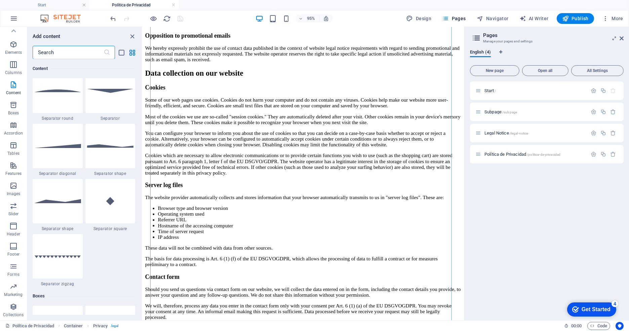
scroll to position [1627, 0]
click at [392, 208] on div "Privacy Policy An overview of data protection General The following gives a sim…" at bounding box center [311, 148] width 333 height 1383
click at [389, 162] on div "Privacy Policy An overview of data protection General The following gives a sim…" at bounding box center [311, 148] width 333 height 1383
click at [463, 17] on span "Pages" at bounding box center [454, 18] width 24 height 7
click at [495, 88] on span "Start /" at bounding box center [489, 90] width 11 height 5
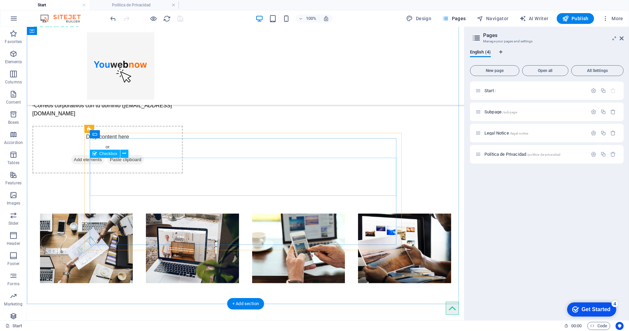
scroll to position [649, 0]
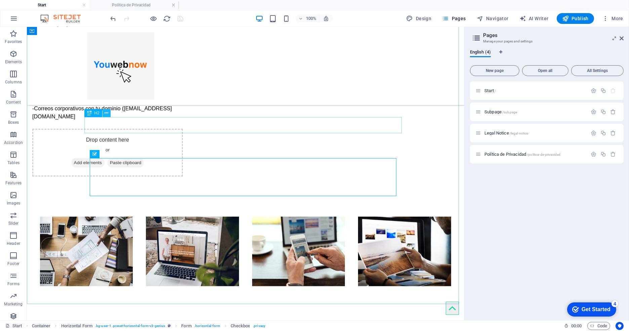
click at [106, 113] on icon at bounding box center [106, 113] width 4 height 7
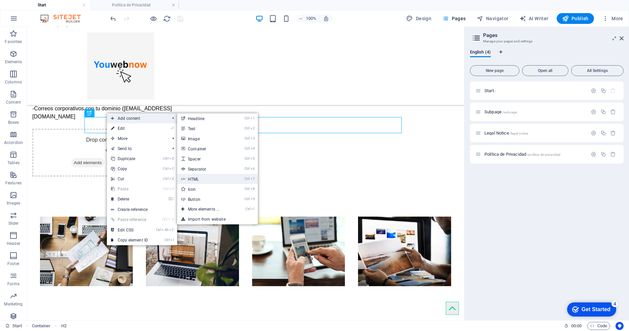
click at [243, 174] on li "Ctrl 7 HTML" at bounding box center [217, 179] width 81 height 10
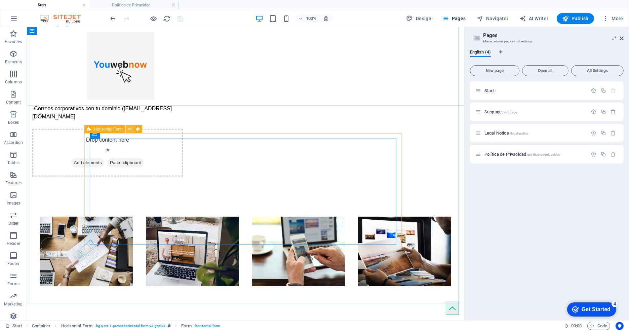
click at [130, 128] on icon at bounding box center [130, 129] width 4 height 7
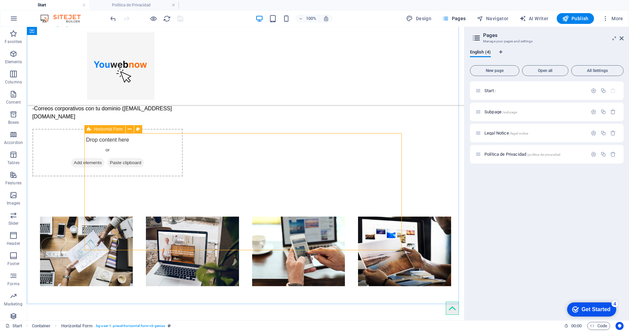
click at [107, 129] on span "Horizontal Form" at bounding box center [108, 129] width 29 height 4
click at [128, 129] on icon at bounding box center [130, 129] width 4 height 7
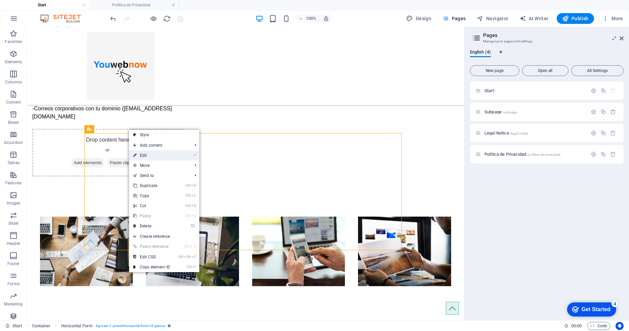
click at [148, 152] on link "⏎ Edit" at bounding box center [151, 155] width 45 height 10
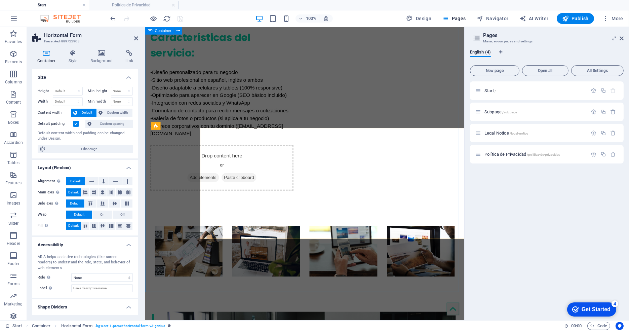
select select "rem"
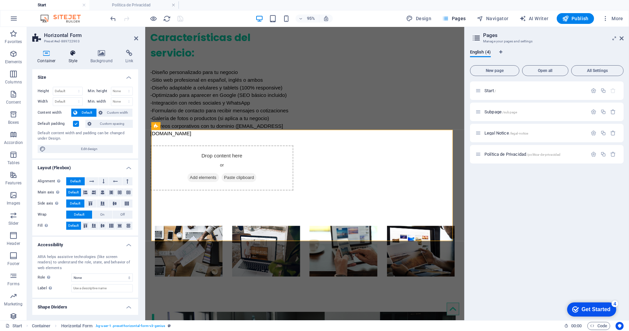
click at [74, 61] on h4 "Style" at bounding box center [74, 57] width 22 height 14
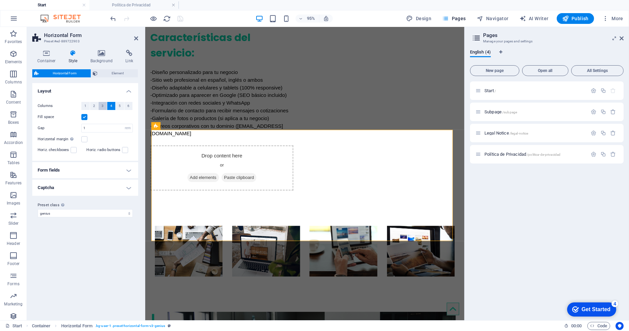
click at [101, 106] on button "3" at bounding box center [102, 106] width 8 height 8
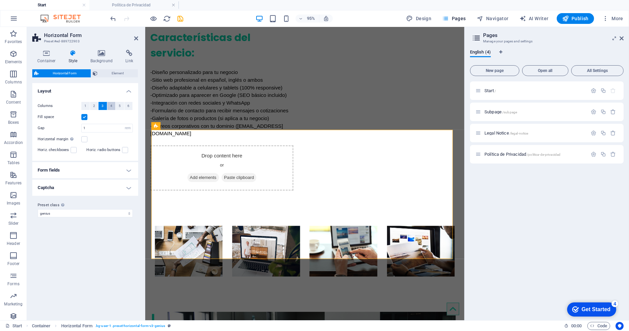
click at [107, 105] on button "4" at bounding box center [111, 106] width 8 height 8
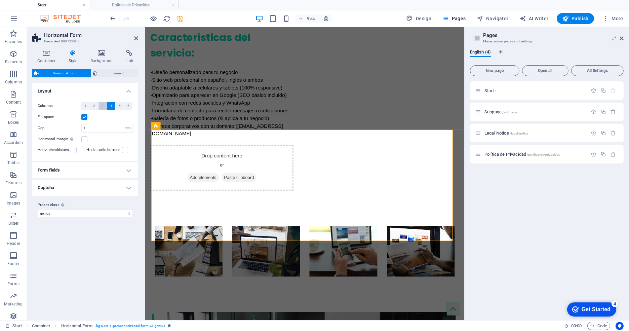
click at [101, 106] on span "3" at bounding box center [102, 106] width 2 height 8
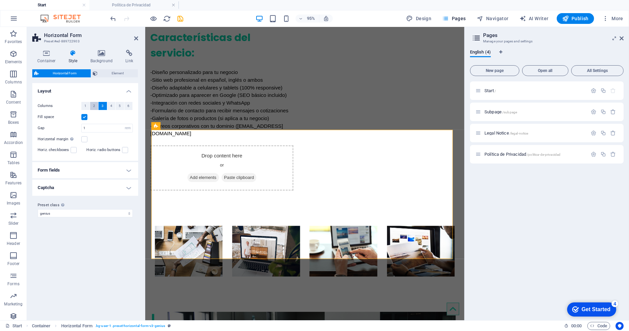
click at [93, 105] on span "2" at bounding box center [94, 106] width 2 height 8
click at [86, 106] on button "1" at bounding box center [85, 106] width 8 height 8
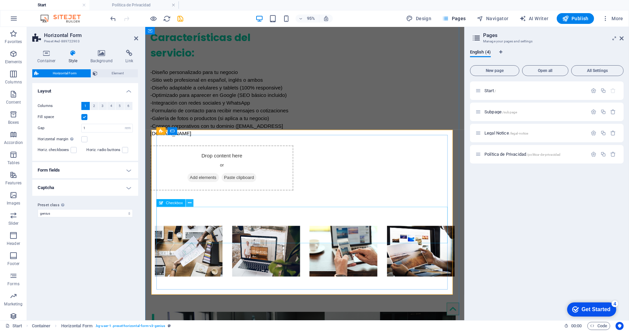
click at [189, 204] on icon at bounding box center [189, 203] width 3 height 7
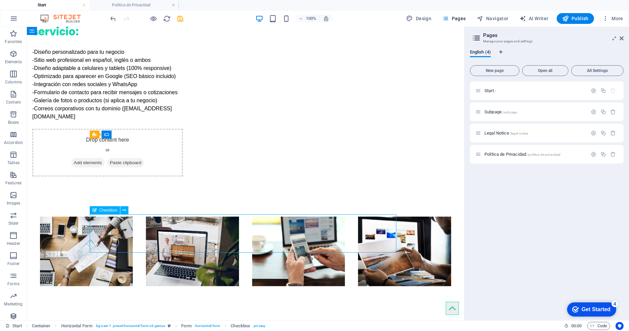
drag, startPoint x: 54, startPoint y: 231, endPoint x: 193, endPoint y: 227, distance: 139.1
click at [122, 209] on button at bounding box center [124, 210] width 8 height 8
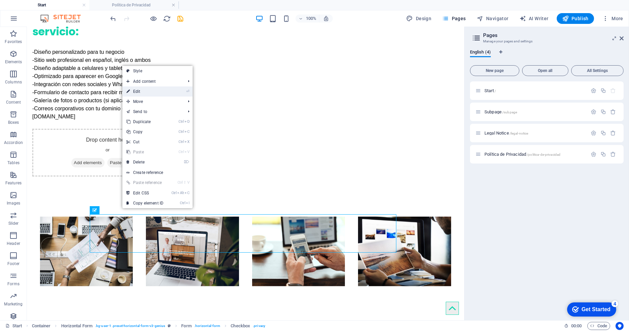
click at [142, 89] on link "⏎ Edit" at bounding box center [144, 91] width 45 height 10
select select "%"
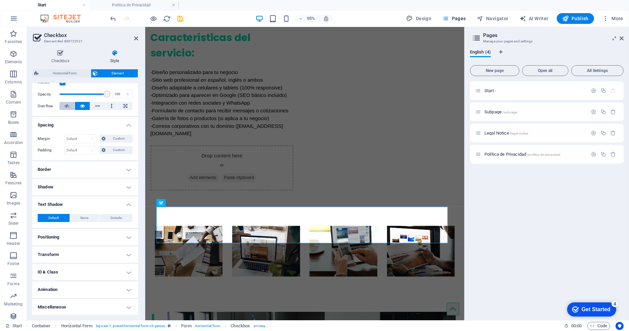
scroll to position [0, 0]
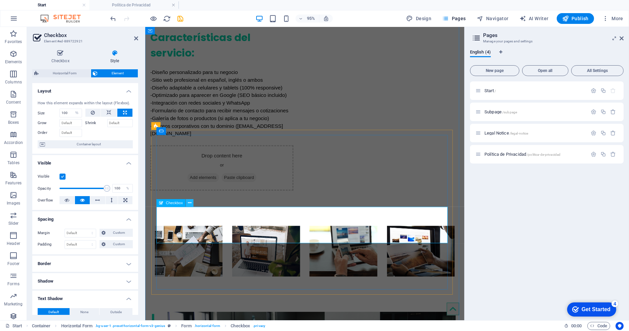
click at [189, 202] on icon at bounding box center [189, 203] width 3 height 7
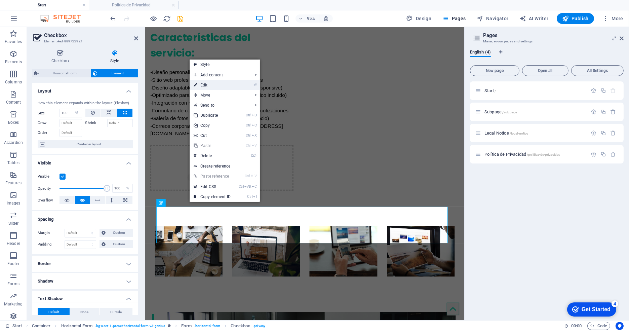
click at [209, 83] on link "⏎ Edit" at bounding box center [211, 85] width 45 height 10
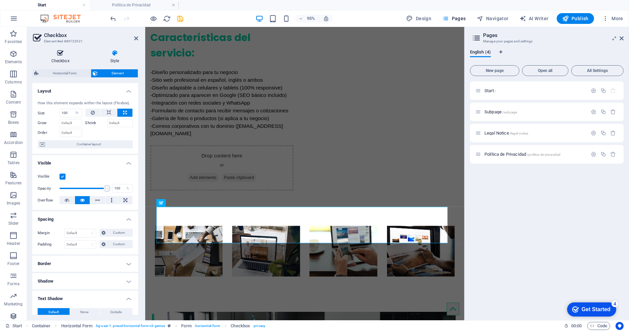
click at [65, 57] on h4 "Checkbox" at bounding box center [61, 57] width 59 height 14
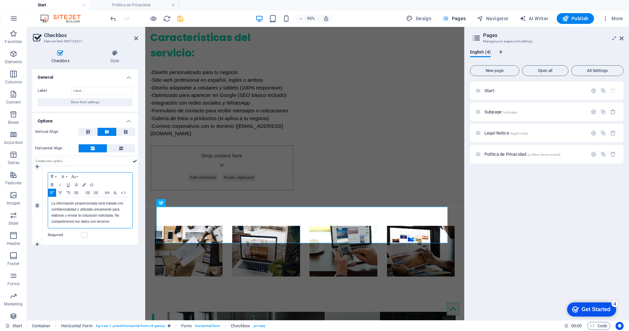
click at [70, 210] on p "La información proporcionada será tratada con confidencialidad y utilizada únic…" at bounding box center [90, 212] width 78 height 24
copy p "La información proporcionada será tratada con confidencialidad y utilizada únic…"
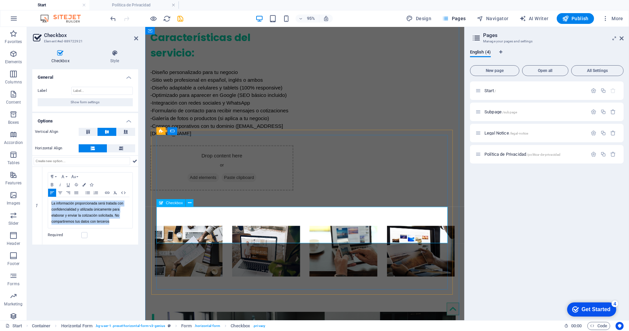
click at [189, 204] on icon at bounding box center [189, 203] width 3 height 7
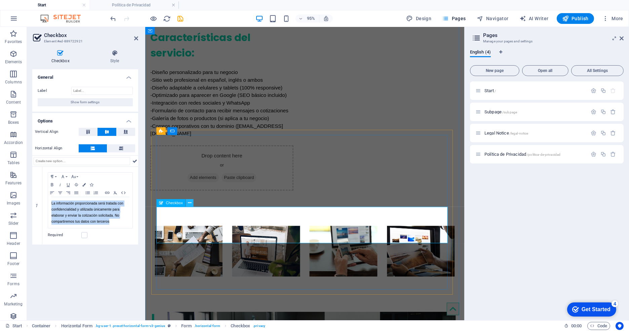
click at [189, 203] on icon at bounding box center [189, 203] width 3 height 7
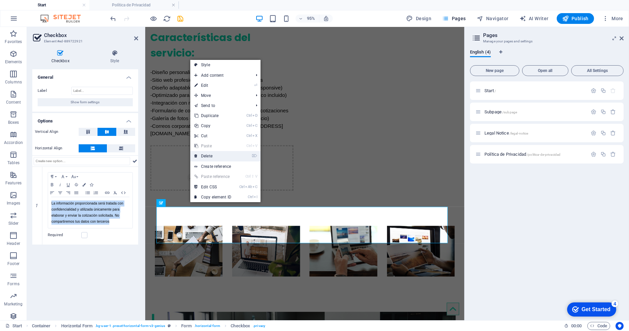
click at [212, 156] on link "⌦ Delete" at bounding box center [212, 156] width 45 height 10
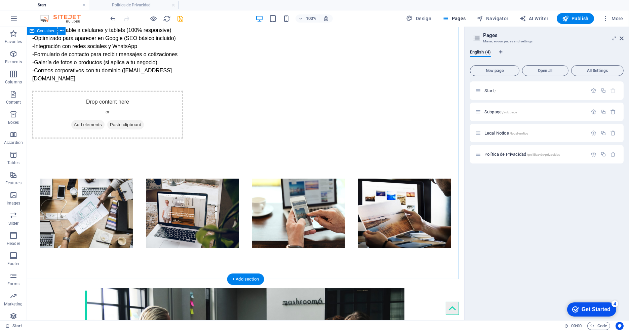
scroll to position [687, 0]
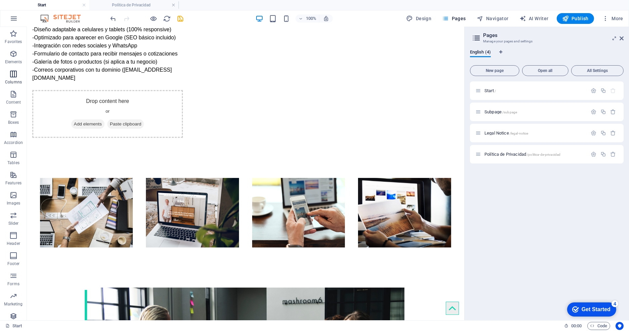
click at [14, 72] on icon "button" at bounding box center [13, 74] width 8 height 8
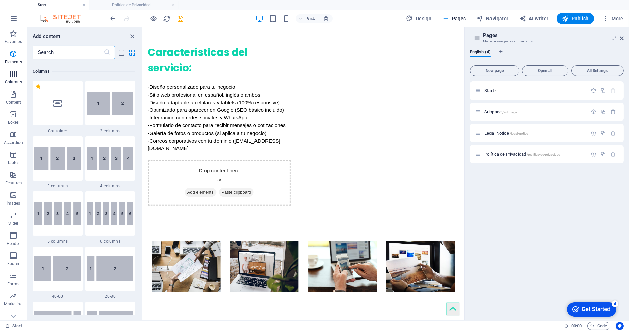
scroll to position [332, 0]
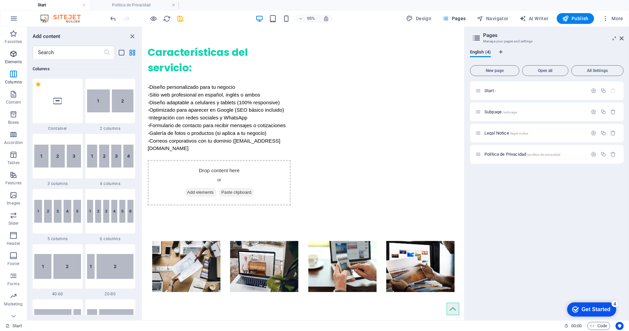
click at [15, 60] on p "Elements" at bounding box center [13, 61] width 17 height 5
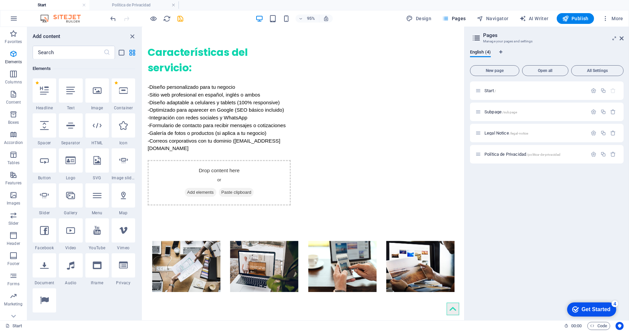
scroll to position [71, 0]
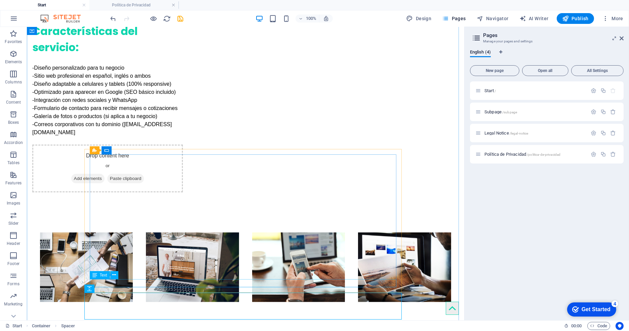
click at [114, 273] on icon at bounding box center [114, 274] width 4 height 7
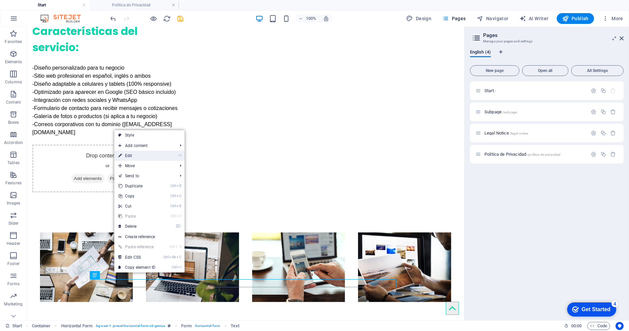
click at [134, 156] on link "⏎ Edit" at bounding box center [136, 155] width 45 height 10
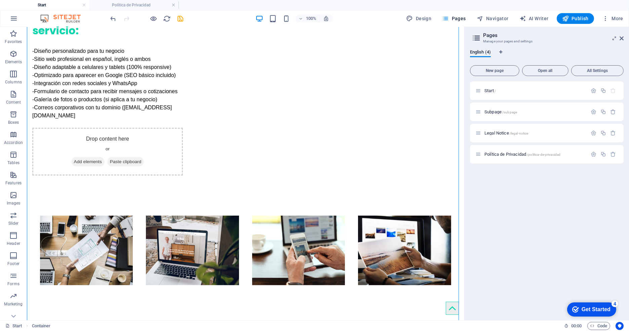
scroll to position [663, 0]
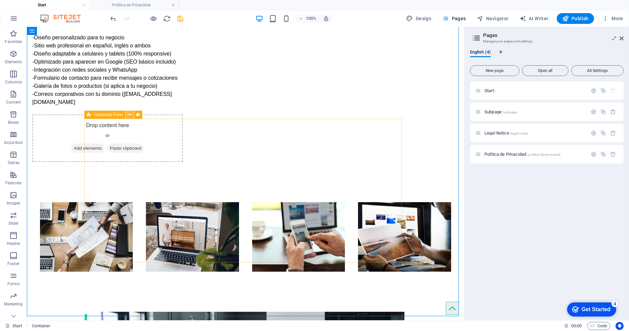
click at [130, 117] on icon at bounding box center [130, 114] width 4 height 7
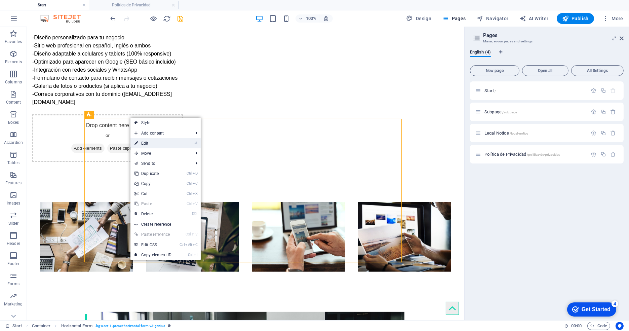
click at [138, 141] on link "⏎ Edit" at bounding box center [152, 143] width 45 height 10
select select "rem"
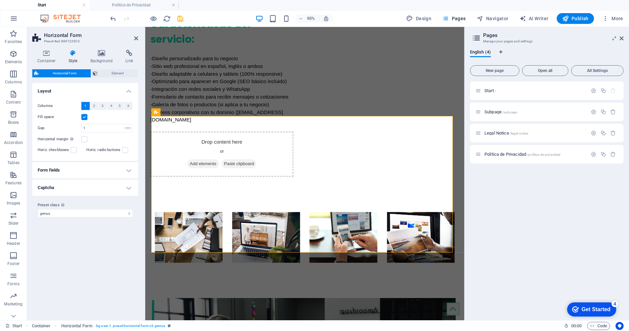
click at [71, 53] on icon at bounding box center [72, 53] width 19 height 7
click at [47, 53] on icon at bounding box center [46, 53] width 29 height 7
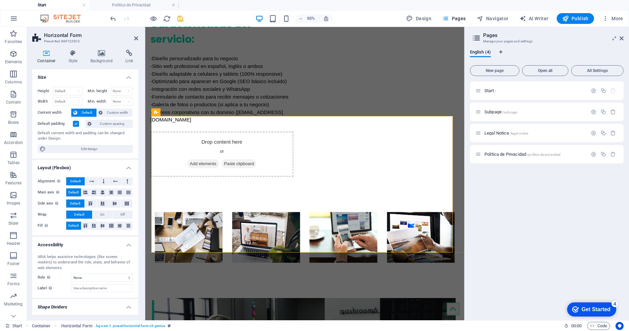
scroll to position [14, 0]
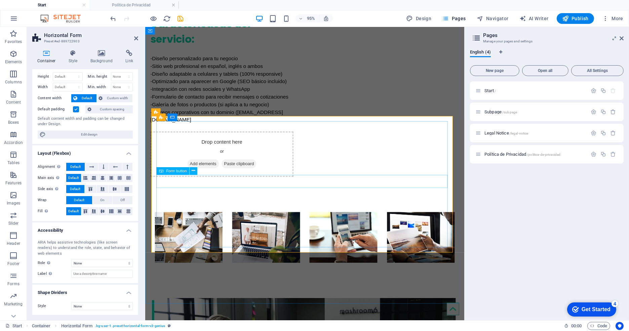
click at [193, 171] on icon at bounding box center [192, 170] width 3 height 7
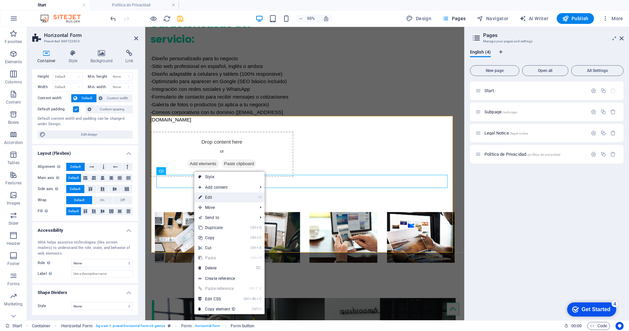
click at [207, 197] on link "⏎ Edit" at bounding box center [216, 197] width 45 height 10
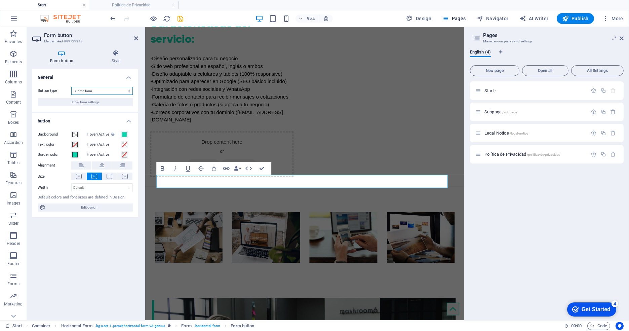
click at [99, 90] on select "Submit form Reset form No action" at bounding box center [101, 91] width 61 height 8
click at [124, 135] on span at bounding box center [124, 134] width 5 height 5
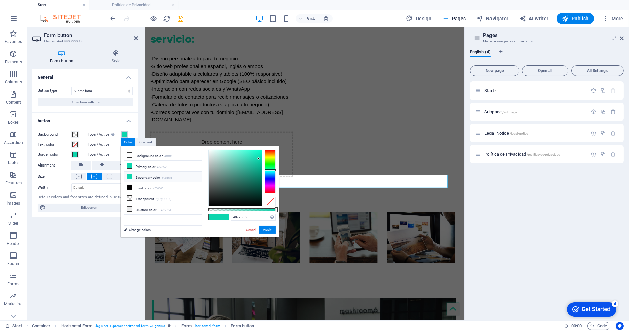
click at [269, 177] on div at bounding box center [270, 171] width 11 height 44
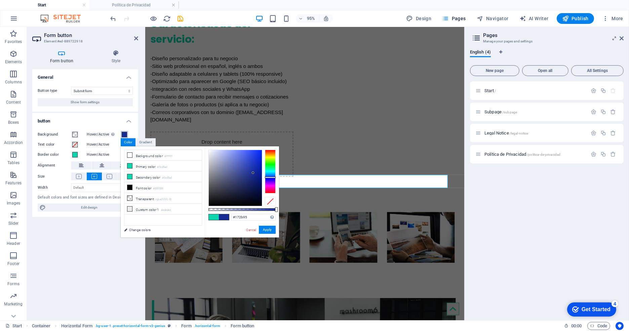
click at [253, 173] on div at bounding box center [235, 178] width 53 height 56
click at [266, 229] on button "Apply" at bounding box center [267, 229] width 17 height 8
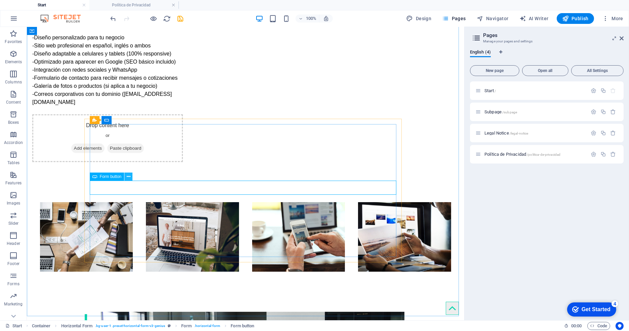
click at [129, 178] on icon at bounding box center [129, 176] width 4 height 7
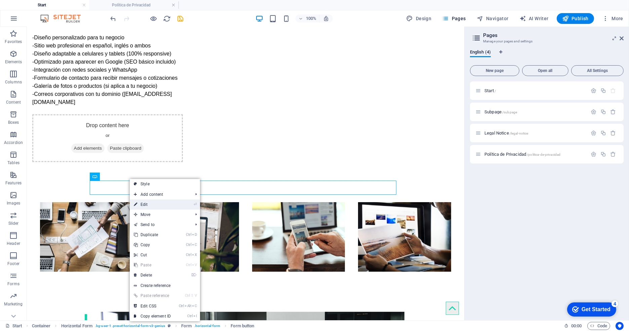
click at [142, 206] on link "⏎ Edit" at bounding box center [152, 204] width 45 height 10
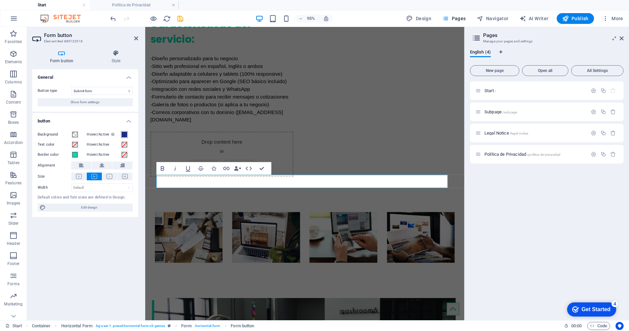
click at [125, 135] on span at bounding box center [124, 134] width 5 height 5
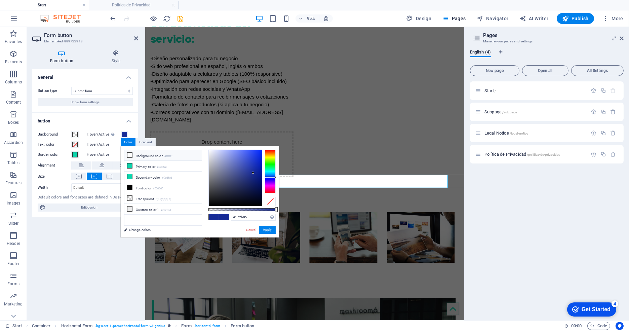
click at [129, 153] on icon at bounding box center [129, 155] width 5 height 5
type input "#ffffff"
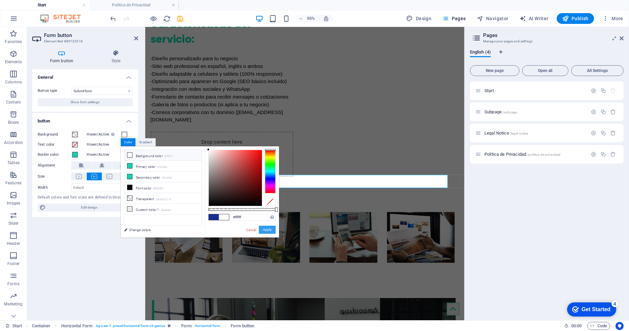
click at [272, 231] on button "Apply" at bounding box center [267, 229] width 17 height 8
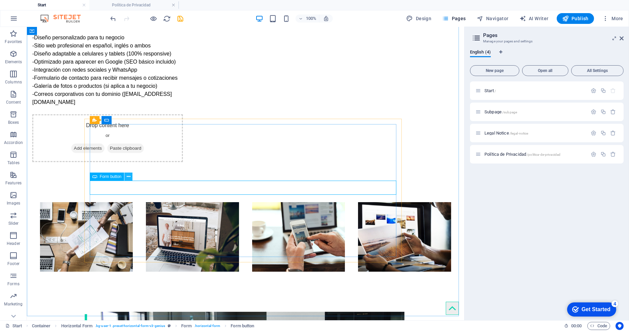
click at [129, 174] on icon at bounding box center [129, 176] width 4 height 7
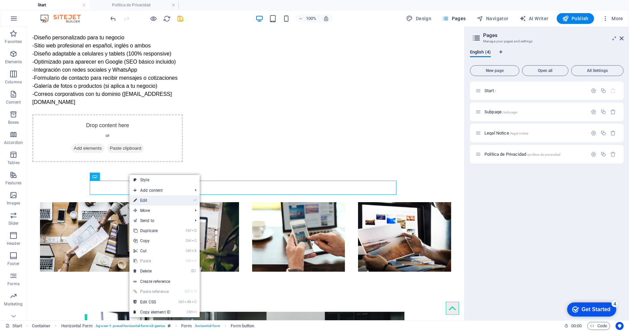
click at [162, 202] on link "⏎ Edit" at bounding box center [151, 200] width 45 height 10
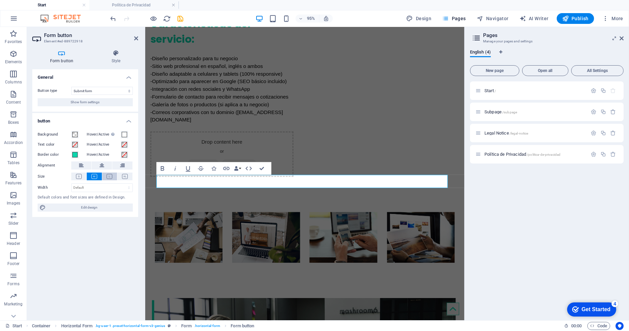
click at [111, 175] on icon at bounding box center [109, 176] width 6 height 5
click at [99, 189] on select "Default px rem % em vh vw" at bounding box center [102, 187] width 61 height 8
click at [119, 52] on icon at bounding box center [116, 53] width 44 height 7
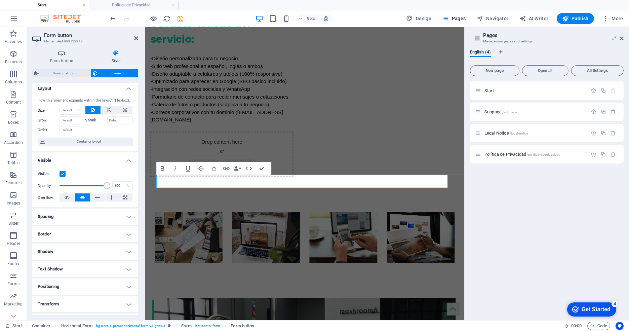
scroll to position [0, 0]
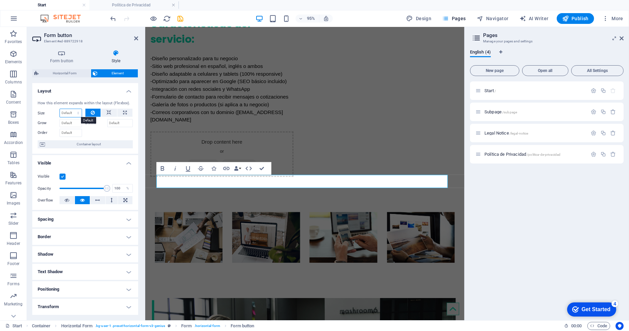
click at [71, 111] on select "Default auto px % 1/1 1/2 1/3 1/4 1/5 1/6 1/7 1/8 1/9 1/10" at bounding box center [71, 113] width 22 height 8
select select "1/4"
click at [72, 109] on select "Default auto px % 1/1 1/2 1/3 1/4 1/5 1/6 1/7 1/8 1/9 1/10" at bounding box center [71, 113] width 22 height 8
type input "25"
click at [72, 117] on div "25 Default auto px % 1/1 1/2 1/3 1/4 1/5 1/6 1/7 1/8 1/9 1/10" at bounding box center [70, 113] width 23 height 9
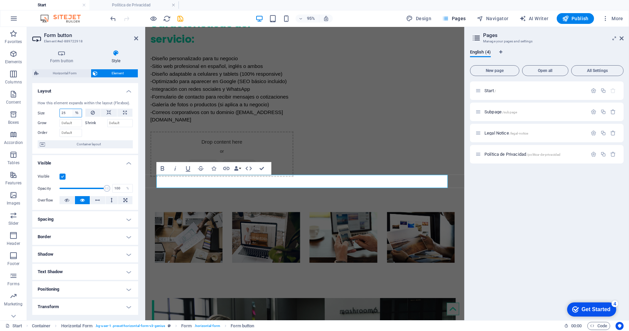
click at [73, 115] on select "Default auto px % 1/1 1/2 1/3 1/4 1/5 1/6 1/7 1/8 1/9 1/10" at bounding box center [76, 113] width 9 height 8
click at [72, 109] on select "Default auto px % 1/1 1/2 1/3 1/4 1/5 1/6 1/7 1/8 1/9 1/10" at bounding box center [76, 113] width 9 height 8
click at [72, 124] on input "Grow" at bounding box center [70, 123] width 23 height 8
click at [73, 113] on select "Default auto px % 1/1 1/2 1/3 1/4 1/5 1/6 1/7 1/8 1/9 1/10" at bounding box center [76, 113] width 9 height 8
select select "1/7"
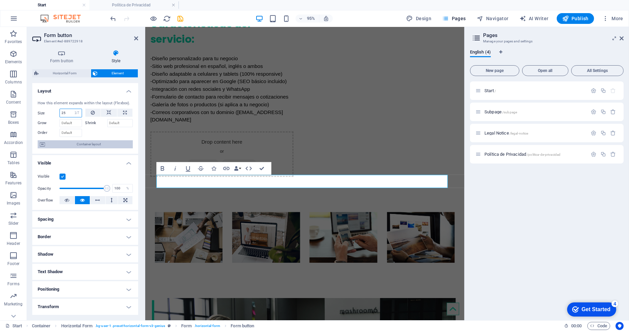
click at [72, 109] on select "Default auto px % 1/1 1/2 1/3 1/4 1/5 1/6 1/7 1/8 1/9 1/10" at bounding box center [76, 113] width 9 height 8
type input "14.28"
click at [75, 112] on select "Default auto px % 1/1 1/2 1/3 1/4 1/5 1/6 1/7 1/8 1/9 1/10" at bounding box center [76, 113] width 9 height 8
select select "ihhncs2k92k"
click at [72, 109] on select "Default auto px % 1/1 1/2 1/3 1/4 1/5 1/6 1/7 1/8 1/9 1/10" at bounding box center [76, 113] width 9 height 8
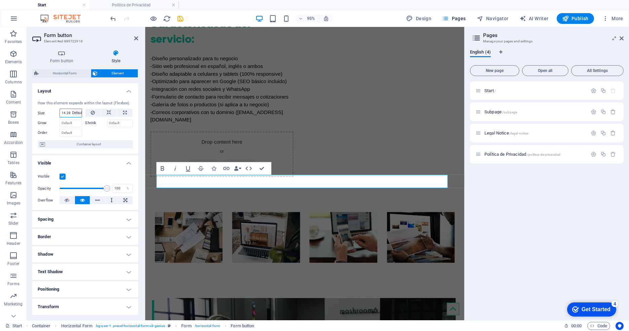
select select "DISABLED_OPTION_VALUE"
click at [162, 169] on icon "button" at bounding box center [163, 168] width 8 height 8
click at [240, 167] on button "Data Bindings" at bounding box center [237, 168] width 9 height 13
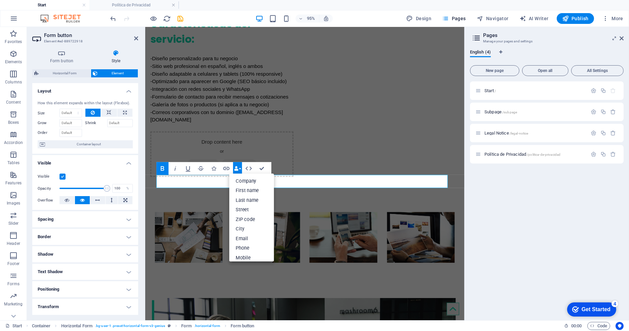
click at [240, 167] on button "Data Bindings" at bounding box center [237, 168] width 9 height 13
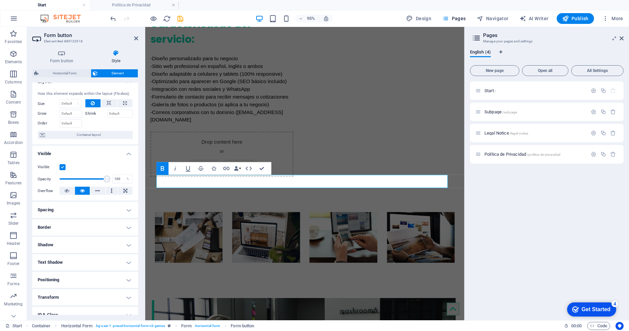
scroll to position [10, 0]
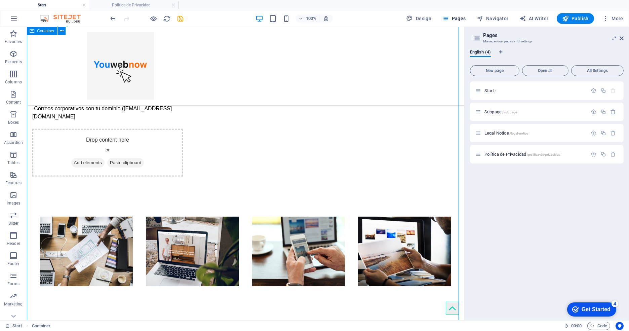
scroll to position [648, 0]
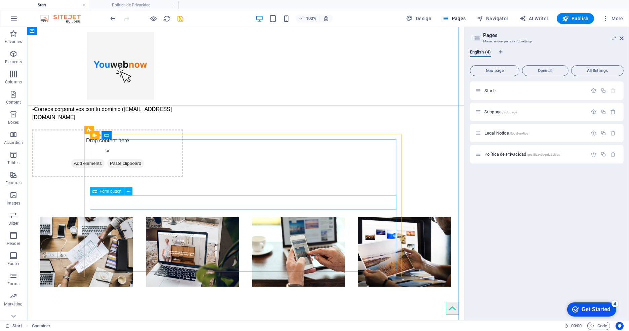
click at [127, 190] on icon at bounding box center [129, 191] width 4 height 7
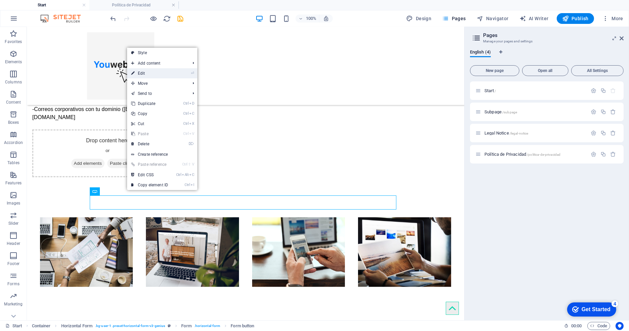
click at [148, 75] on link "⏎ Edit" at bounding box center [149, 73] width 45 height 10
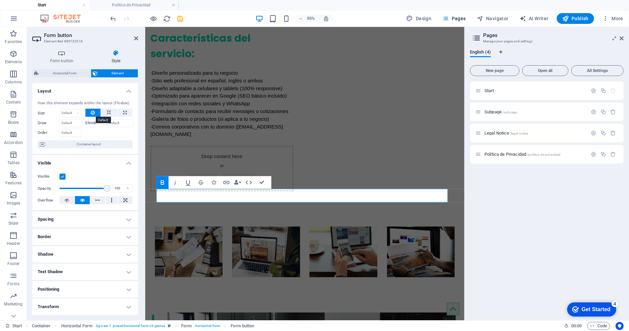
click at [92, 113] on icon at bounding box center [93, 113] width 4 height 8
click at [93, 113] on icon at bounding box center [93, 113] width 4 height 8
click at [163, 182] on icon "button" at bounding box center [162, 182] width 3 height 4
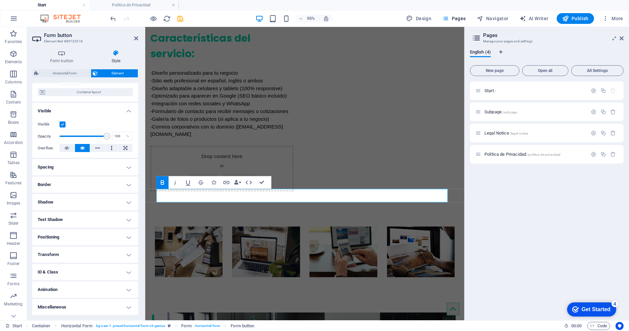
scroll to position [0, 0]
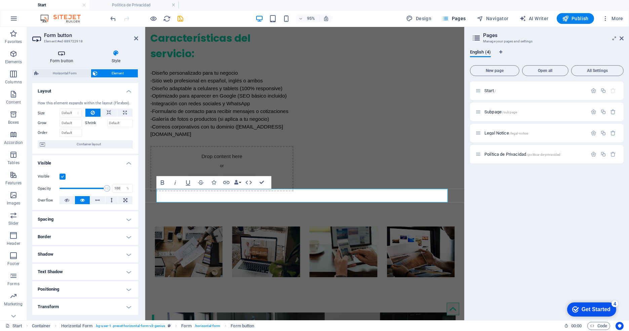
click at [60, 55] on icon at bounding box center [61, 53] width 59 height 7
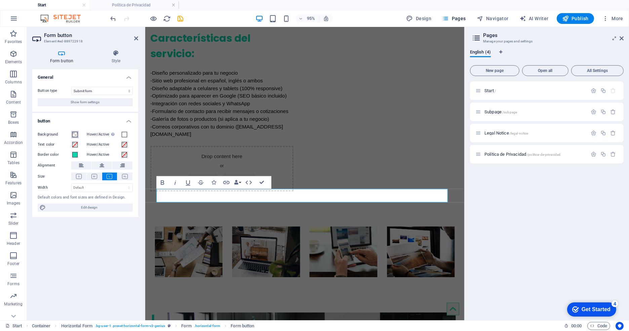
click at [74, 135] on span at bounding box center [74, 134] width 5 height 5
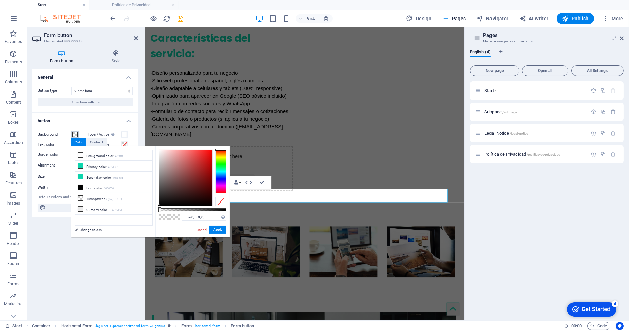
click at [220, 177] on div at bounding box center [220, 171] width 11 height 44
click at [221, 179] on div at bounding box center [220, 171] width 11 height 44
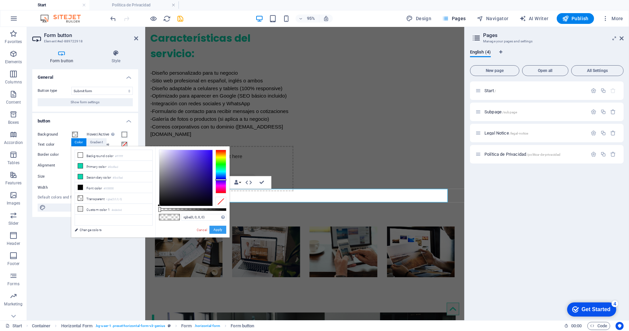
click at [221, 229] on button "Apply" at bounding box center [217, 229] width 17 height 8
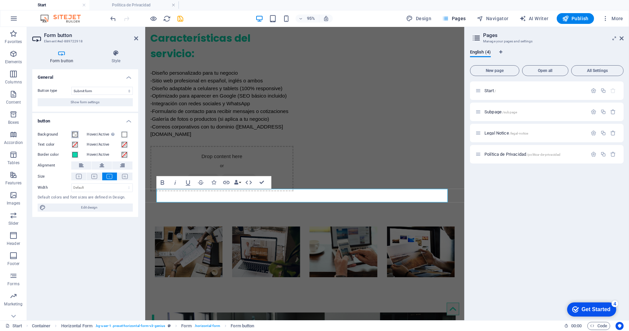
click at [74, 136] on span at bounding box center [74, 134] width 5 height 5
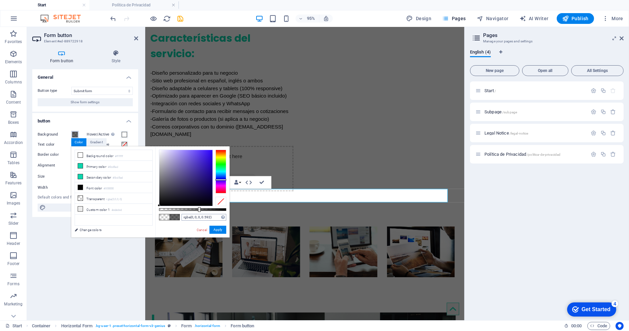
drag, startPoint x: 158, startPoint y: 207, endPoint x: 199, endPoint y: 213, distance: 41.1
click at [199, 213] on div "rgba(0, 0, 0, 0.592) Supported formats #0852ed rgb(8, 82, 237) rgba(8, 82, 237,…" at bounding box center [192, 240] width 74 height 188
click at [207, 164] on div at bounding box center [185, 178] width 53 height 56
type input "rgba(44, 14, 185, 0.592)"
click at [208, 165] on div at bounding box center [208, 164] width 2 height 2
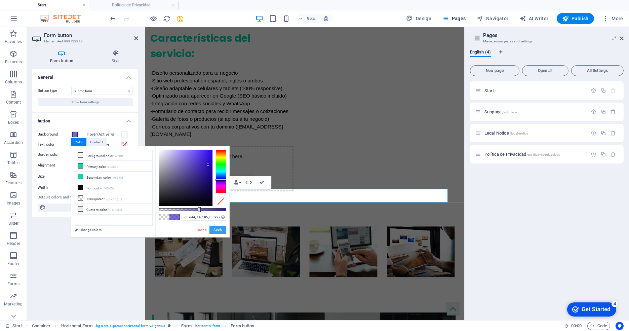
click at [219, 230] on button "Apply" at bounding box center [217, 229] width 17 height 8
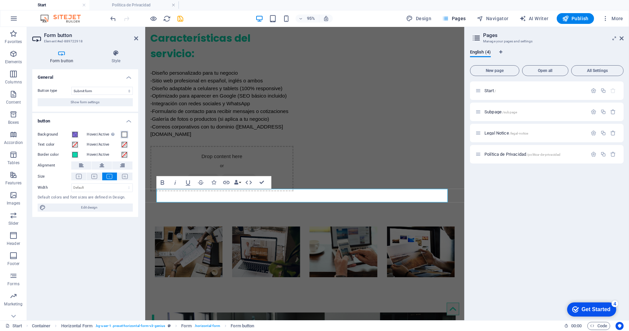
click at [125, 133] on span at bounding box center [124, 134] width 5 height 5
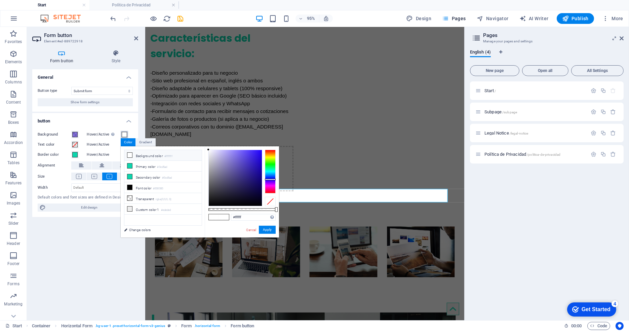
click at [269, 179] on div at bounding box center [270, 171] width 11 height 44
type input "#2c15d0"
click at [256, 160] on div at bounding box center [235, 178] width 53 height 56
click at [269, 229] on button "Apply" at bounding box center [267, 229] width 17 height 8
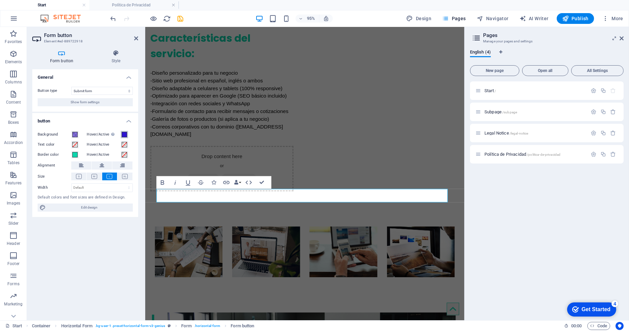
click at [124, 132] on span at bounding box center [124, 134] width 5 height 5
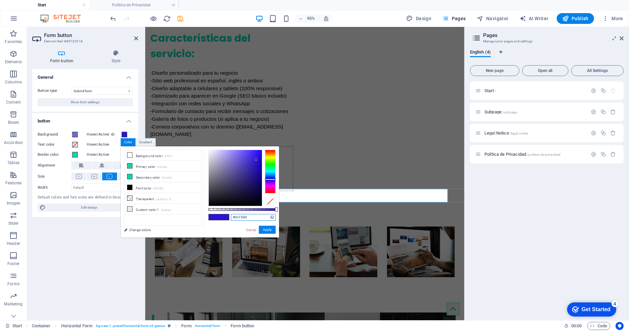
drag, startPoint x: 249, startPoint y: 218, endPoint x: 230, endPoint y: 216, distance: 19.6
click at [230, 216] on div "#2c15d0 Supported formats #0852ed rgb(8, 82, 237) rgba(8, 82, 237, 90%) hsv(221…" at bounding box center [242, 240] width 74 height 188
click at [76, 136] on span at bounding box center [74, 134] width 5 height 5
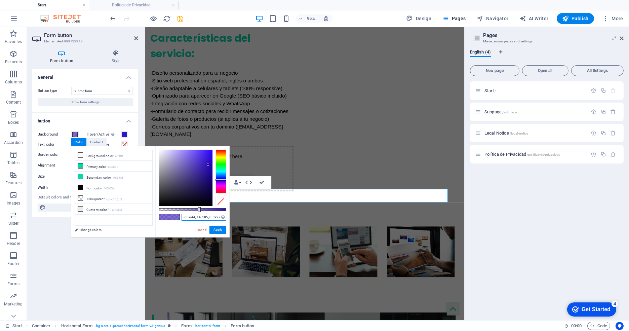
click at [191, 218] on input "rgba(44, 14, 185, 0.592)" at bounding box center [203, 217] width 45 height 7
paste input "#2c15d0"
type input "#2c15d0"
click at [222, 227] on button "Apply" at bounding box center [217, 229] width 17 height 8
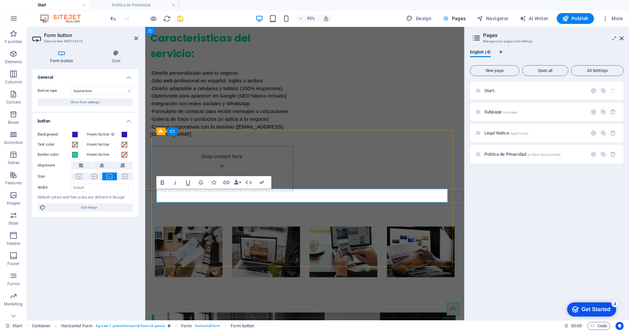
click at [135, 36] on icon at bounding box center [136, 38] width 4 height 5
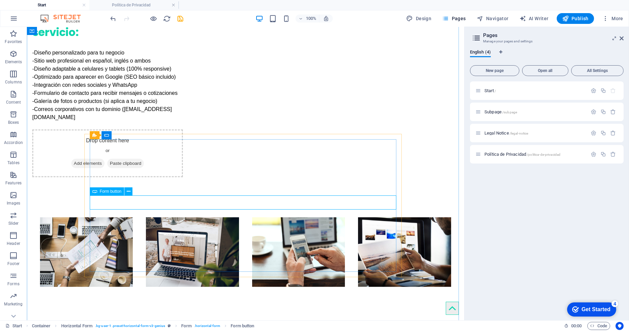
click at [132, 191] on button at bounding box center [128, 191] width 8 height 8
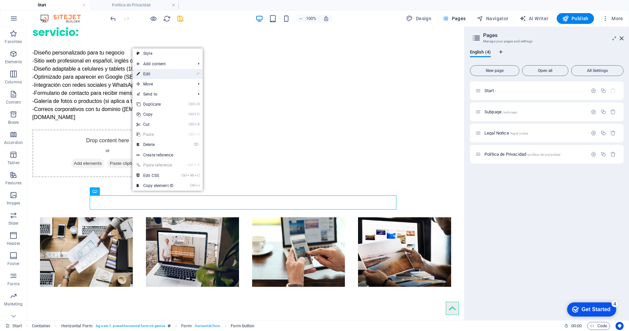
click at [155, 75] on link "⏎ Edit" at bounding box center [154, 74] width 45 height 10
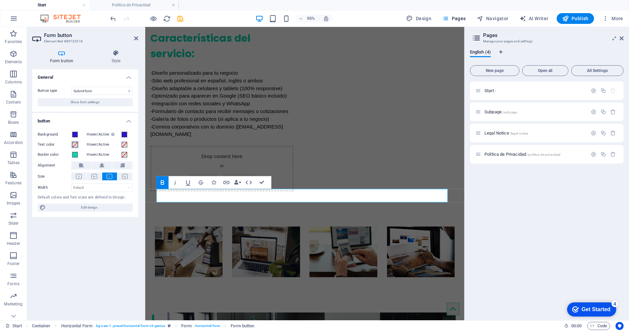
click at [77, 144] on span at bounding box center [74, 144] width 5 height 5
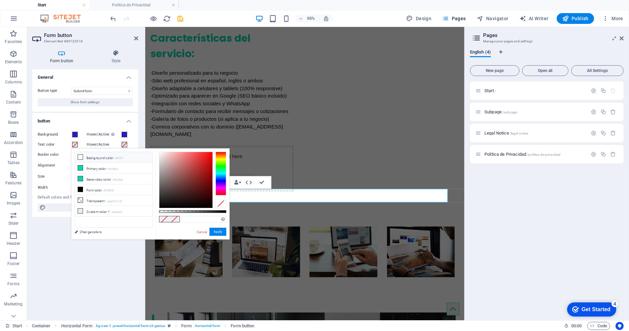
click at [79, 155] on icon at bounding box center [80, 157] width 5 height 5
type input "#ffffff"
click at [221, 232] on button "Apply" at bounding box center [217, 231] width 17 height 8
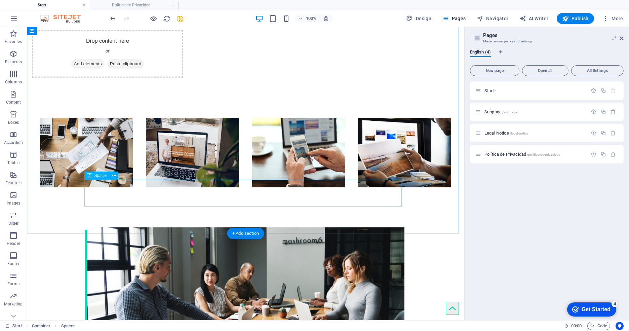
scroll to position [747, 0]
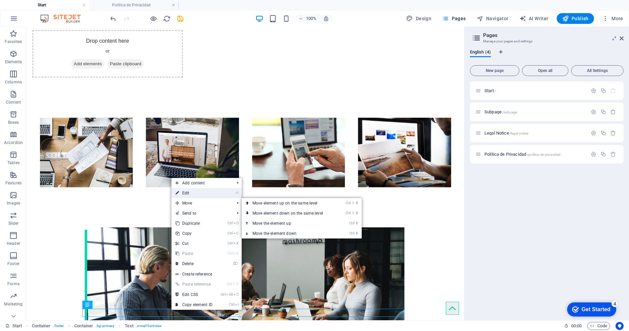
click at [189, 195] on link "⏎ Edit" at bounding box center [193, 193] width 45 height 10
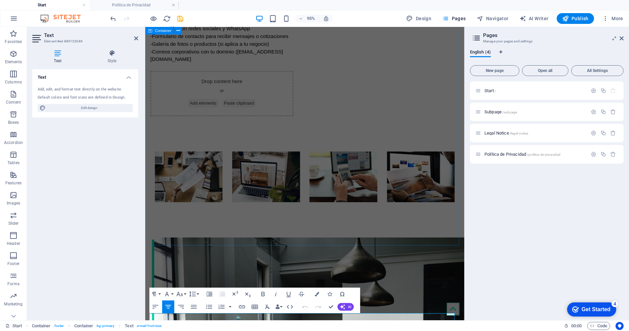
scroll to position [728, 0]
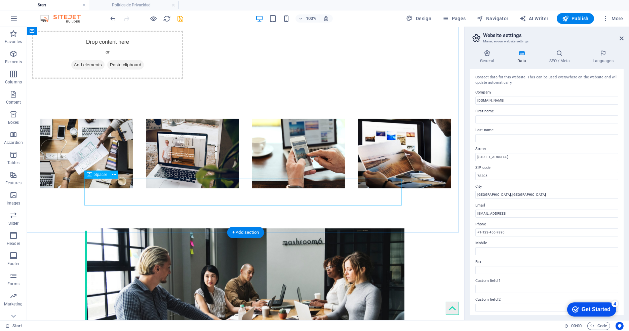
scroll to position [747, 0]
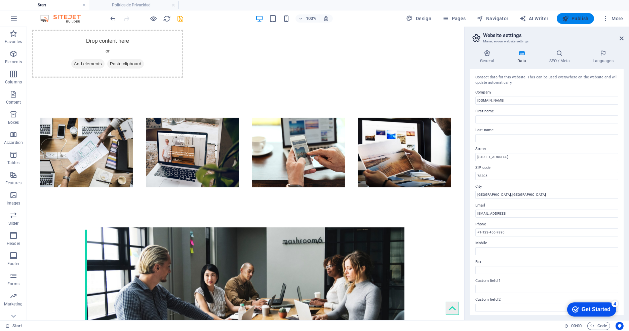
click at [565, 13] on button "Publish" at bounding box center [574, 18] width 37 height 11
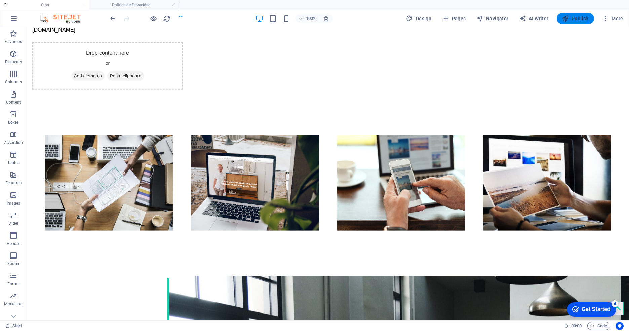
scroll to position [767, 0]
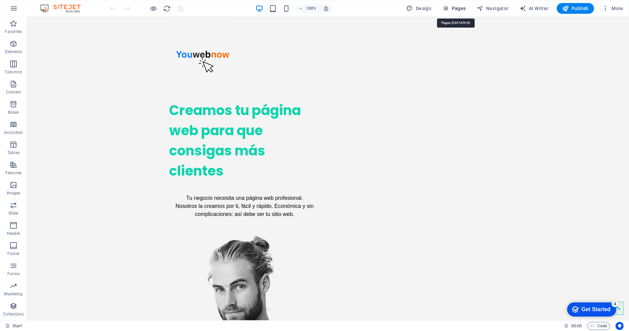
click at [462, 8] on span "Pages" at bounding box center [454, 8] width 24 height 7
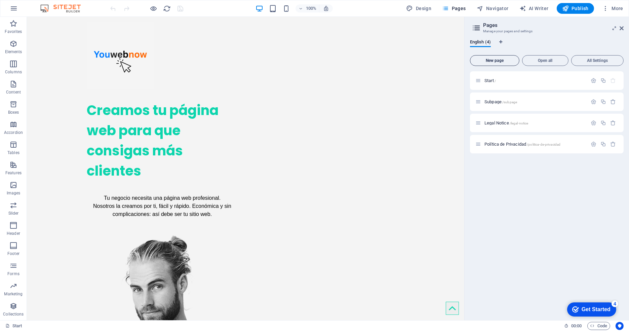
click at [504, 60] on span "New page" at bounding box center [494, 60] width 43 height 4
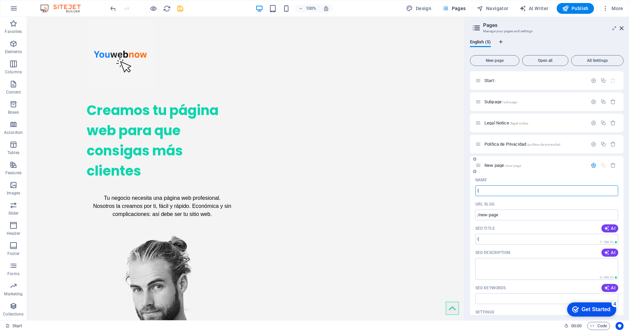
type input "{"
type input "/"
type input "P"
type input "/p"
type input "P"
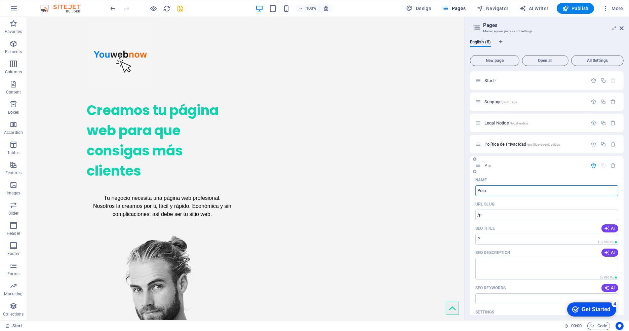
type input "Polo"
type input "/polo"
type input "Polo"
type input "Politic"
type input "/politi"
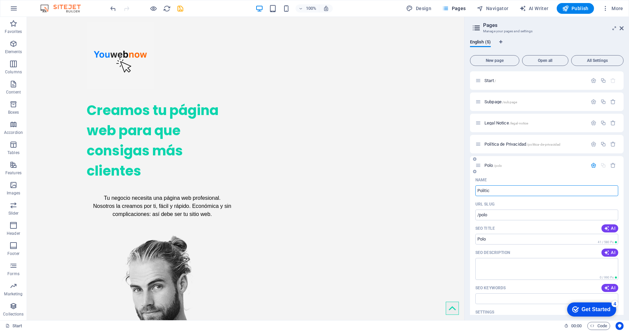
type input "Politi"
type input "Politic"
type input "/politic"
type input "Politic"
type input "Politica"
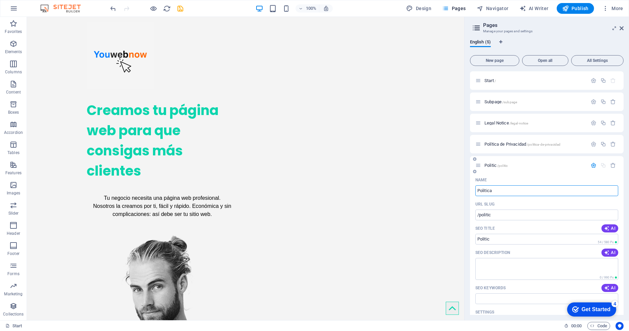
type input "/politica"
type input "Politica"
type input "Politica de pro"
type input "/politica-de-pro"
type input "Politica de pro"
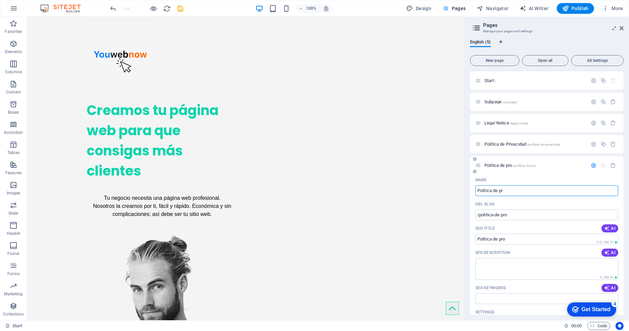
type input "Politica de pri"
type input "/politica-de-pr"
type input "Politica de pr"
type input "Politica de prib"
type input "/politica-de-priba"
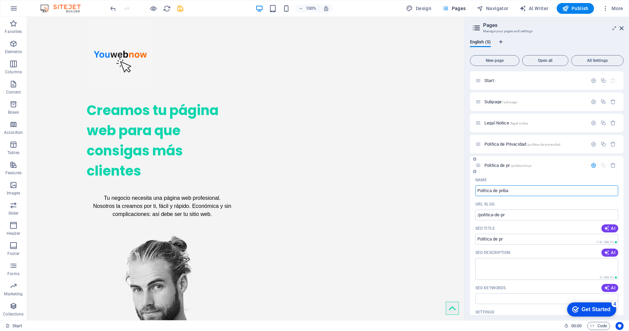
type input "Politica de priba"
type input "Politica de pri"
type input "/politica-de-pri"
type input "Politica de pri"
click at [513, 192] on input "Politica de pri" at bounding box center [546, 190] width 143 height 11
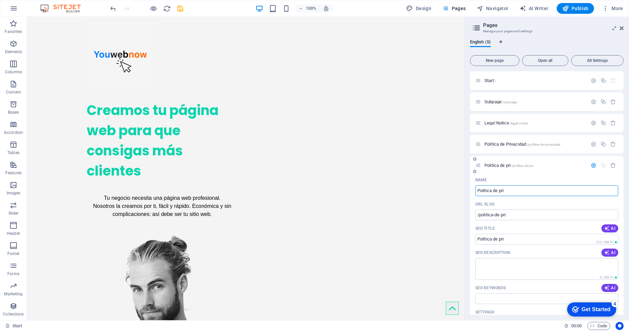
paste input "ítica de Privacidad"
type input "Política de Privacidad"
type input "/politica-de-privacidad-5"
type input "Política de Privacidad"
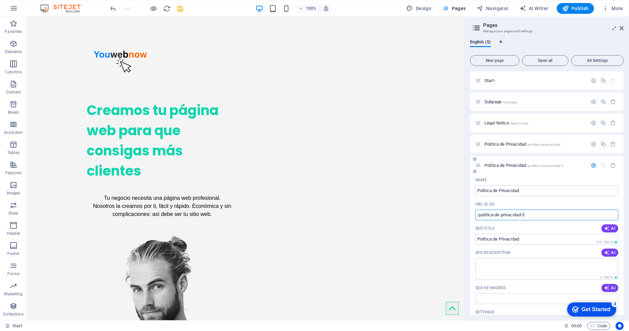
click at [537, 214] on input "/politica-de-privacidad-5" at bounding box center [546, 214] width 143 height 11
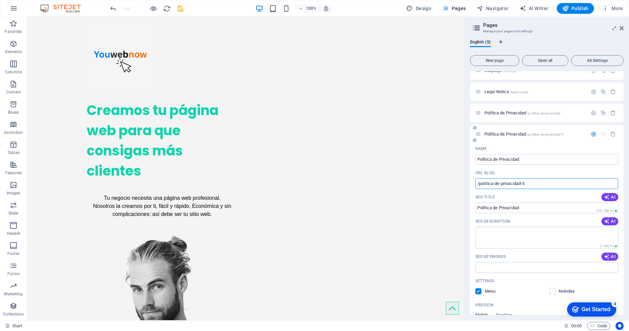
scroll to position [32, 0]
click at [511, 240] on textarea "SEO Description" at bounding box center [546, 237] width 143 height 22
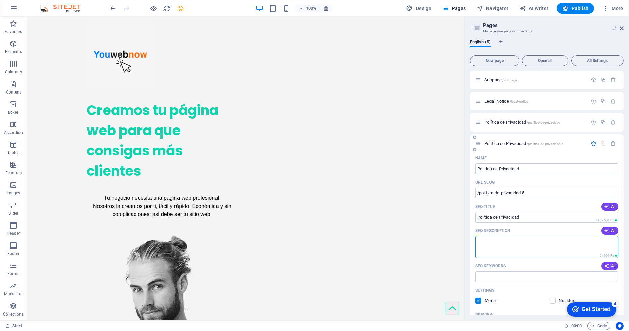
scroll to position [0, 0]
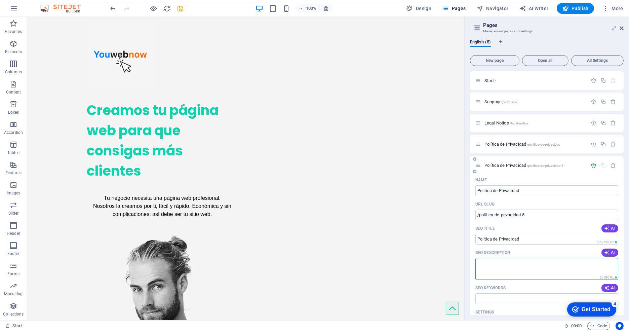
click at [499, 265] on textarea "SEO Description" at bounding box center [546, 269] width 143 height 22
click at [511, 167] on span "Política de Privacidad /politica-de-privacidad-5" at bounding box center [523, 165] width 79 height 5
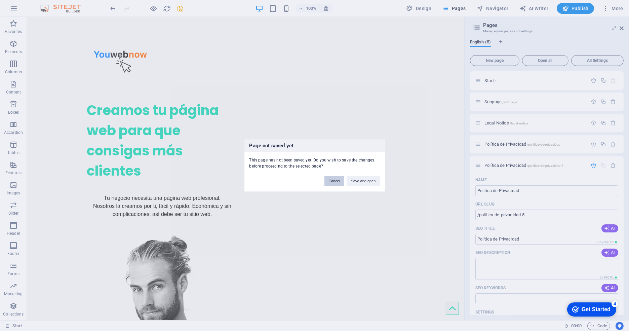
click at [340, 180] on button "Cancel" at bounding box center [333, 181] width 19 height 10
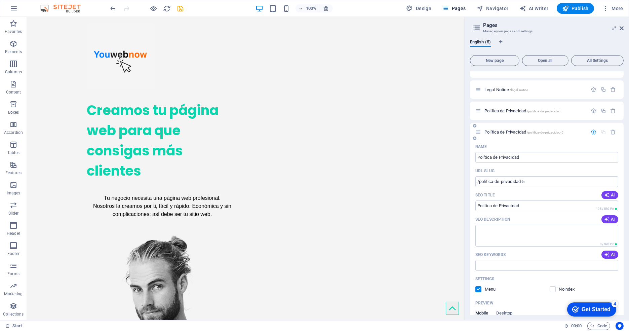
scroll to position [106, 0]
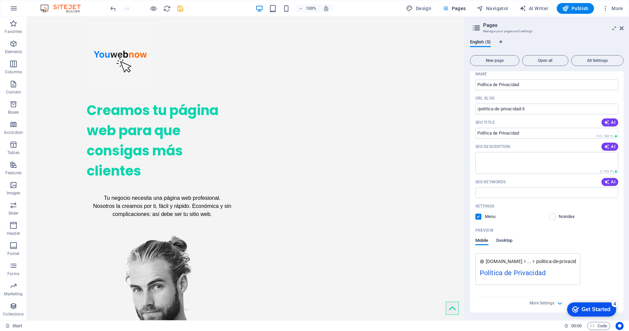
click at [501, 238] on span "Desktop" at bounding box center [504, 240] width 16 height 9
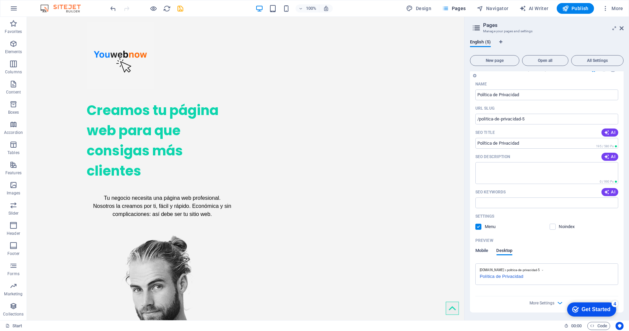
click at [481, 249] on span "Mobile" at bounding box center [481, 250] width 13 height 9
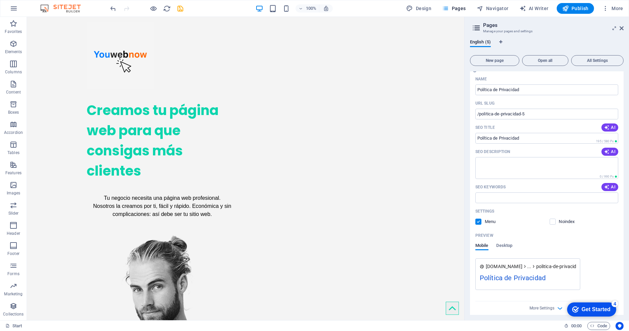
scroll to position [106, 0]
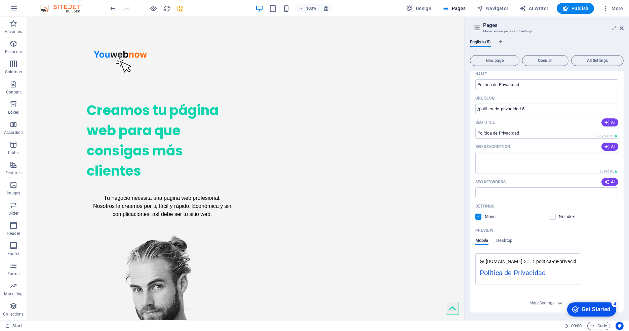
click at [546, 299] on span "More Settings" at bounding box center [547, 303] width 8 height 8
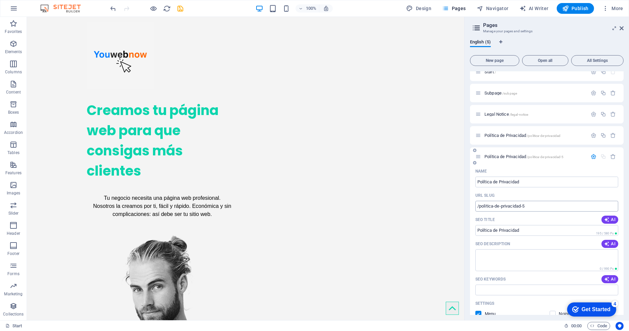
scroll to position [0, 0]
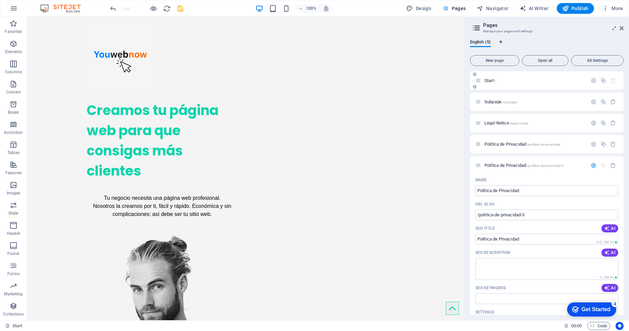
click at [488, 84] on div "Start /" at bounding box center [531, 81] width 112 height 8
click at [491, 82] on span "Start /" at bounding box center [489, 80] width 11 height 5
click at [591, 164] on icon "button" at bounding box center [593, 165] width 6 height 6
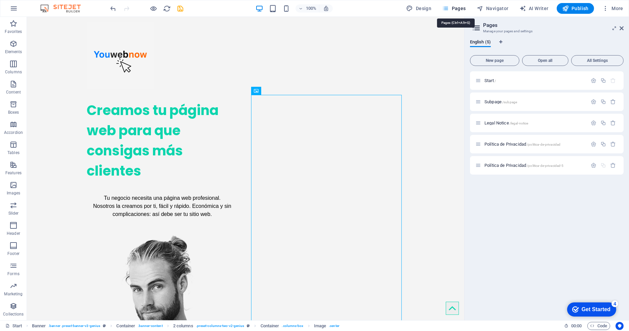
click at [459, 6] on span "Pages" at bounding box center [454, 8] width 24 height 7
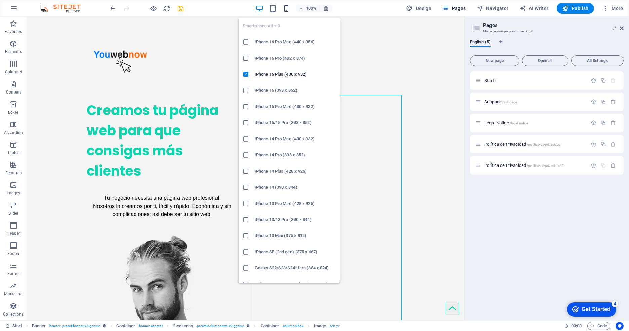
click at [284, 8] on icon "button" at bounding box center [286, 9] width 8 height 8
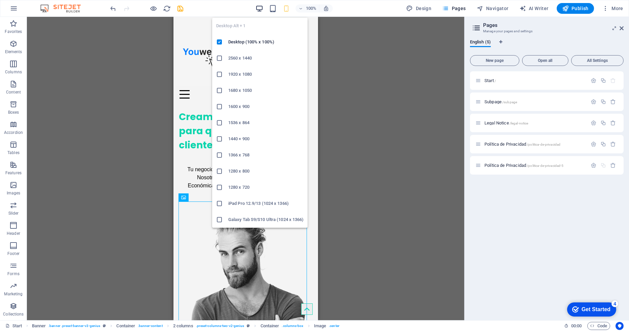
click at [262, 6] on icon "button" at bounding box center [259, 9] width 8 height 8
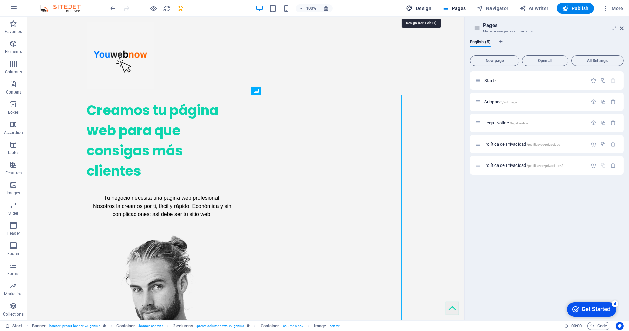
click at [421, 9] on span "Design" at bounding box center [418, 8] width 25 height 7
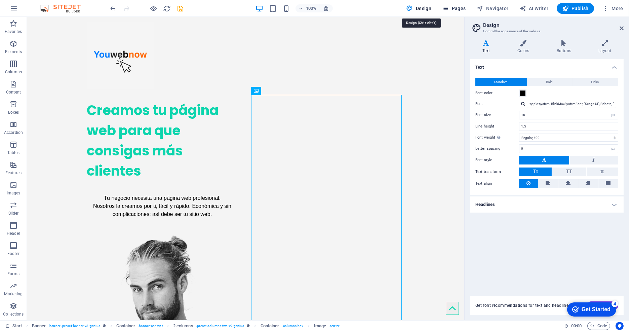
click at [448, 7] on icon "button" at bounding box center [445, 8] width 7 height 7
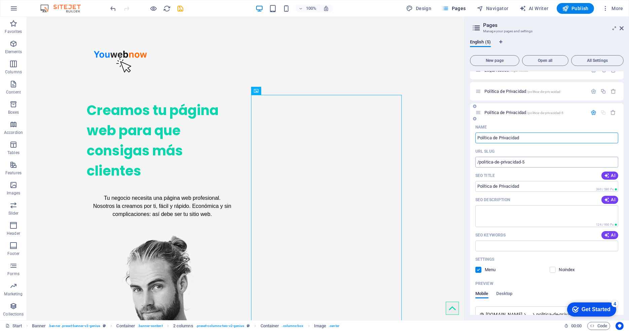
scroll to position [75, 0]
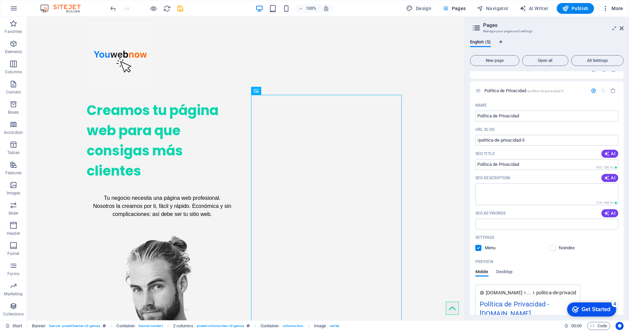
click at [620, 6] on span "More" at bounding box center [612, 8] width 21 height 7
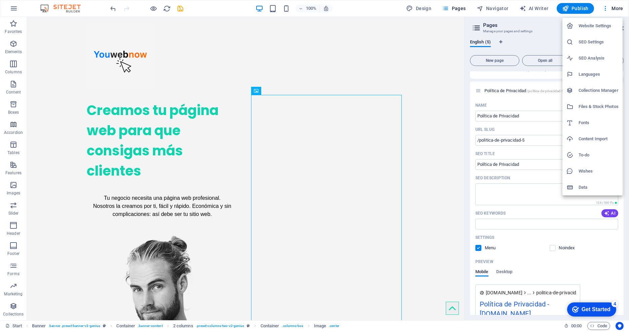
click at [273, 29] on div at bounding box center [314, 165] width 629 height 331
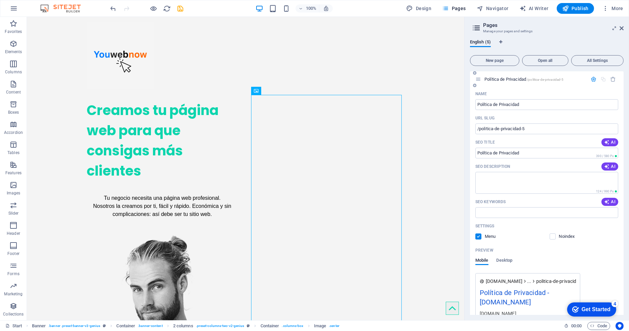
scroll to position [85, 0]
click at [505, 190] on textarea "SEO Description" at bounding box center [546, 184] width 143 height 22
click at [507, 188] on textarea "SEO Description" at bounding box center [546, 184] width 143 height 22
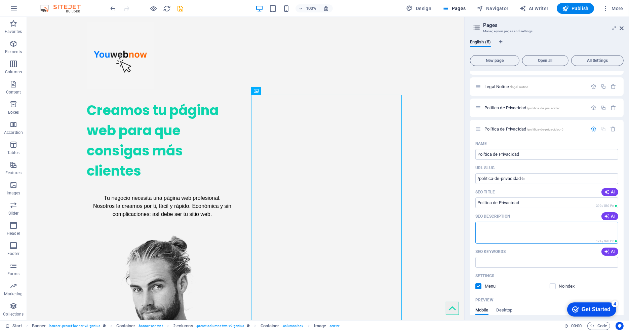
scroll to position [37, 0]
click at [489, 103] on div "Política de Privacidad /politica-de-privacidad" at bounding box center [531, 107] width 112 height 8
click at [505, 108] on span "Política de Privacidad /politica-de-privacidad" at bounding box center [522, 106] width 76 height 5
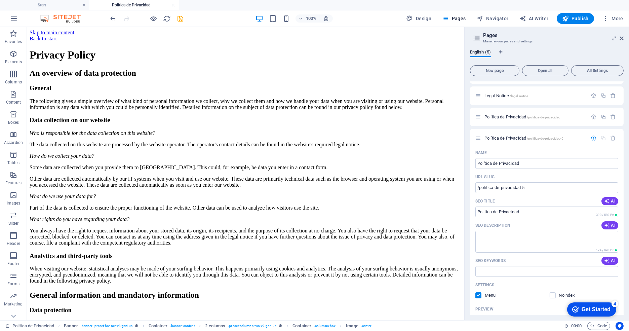
scroll to position [0, 0]
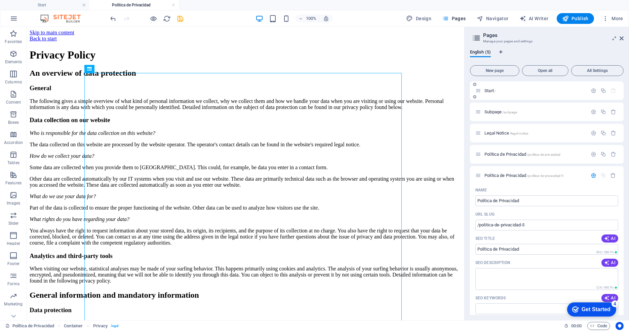
click at [500, 96] on div "Start /" at bounding box center [547, 90] width 154 height 18
click at [491, 89] on span "Start /" at bounding box center [489, 90] width 11 height 5
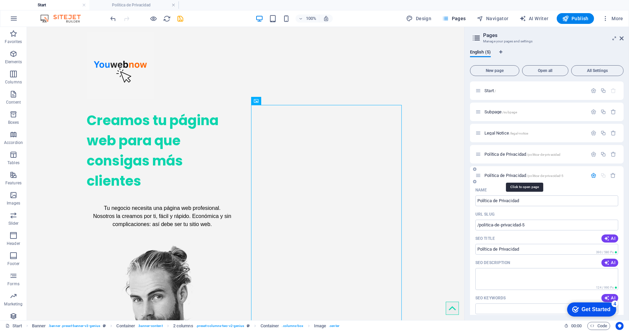
click at [496, 176] on span "Política de Privacidad /politica-de-privacidad-5" at bounding box center [523, 175] width 79 height 5
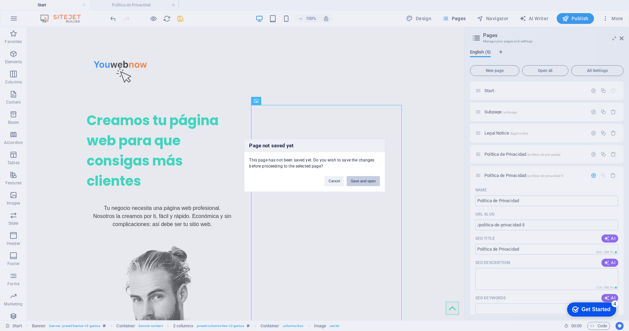
click at [359, 182] on button "Save and open" at bounding box center [362, 181] width 33 height 10
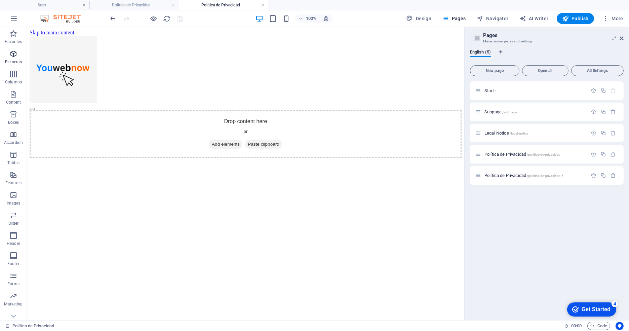
click at [7, 58] on span "Elements" at bounding box center [13, 58] width 27 height 16
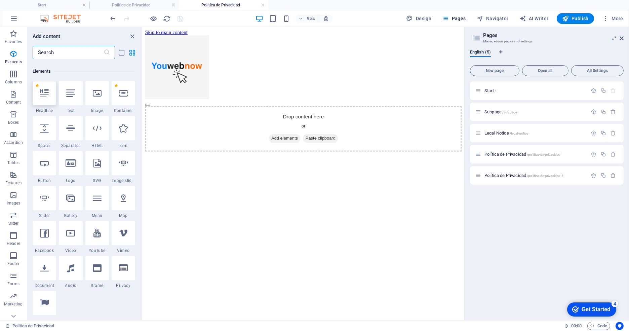
scroll to position [72, 0]
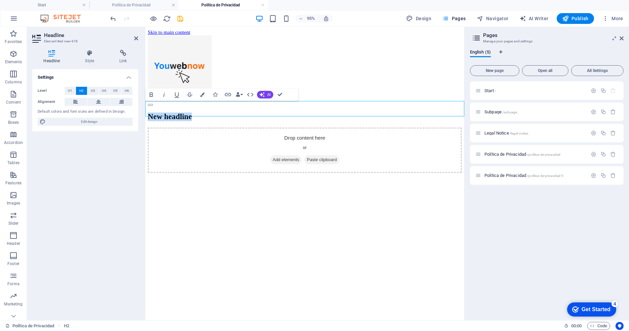
click at [232, 117] on h2 "New headline" at bounding box center [312, 121] width 330 height 9
click at [270, 162] on div "Drop content here or Add elements Paste clipboard" at bounding box center [312, 157] width 330 height 48
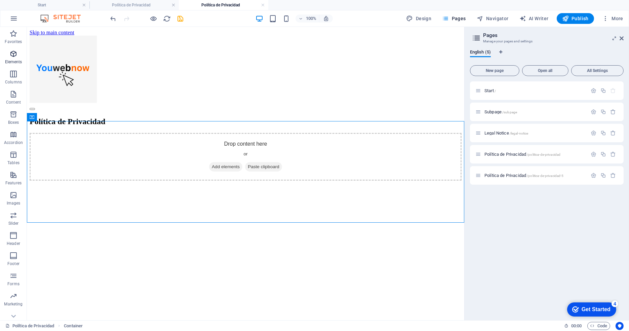
click at [15, 56] on icon "button" at bounding box center [13, 54] width 8 height 8
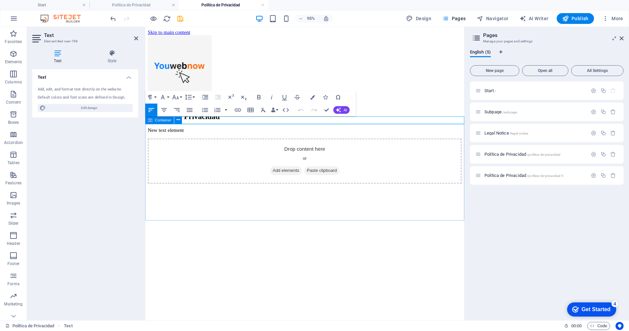
click at [187, 144] on div "Drop content here or Add elements Paste clipboard" at bounding box center [312, 168] width 330 height 48
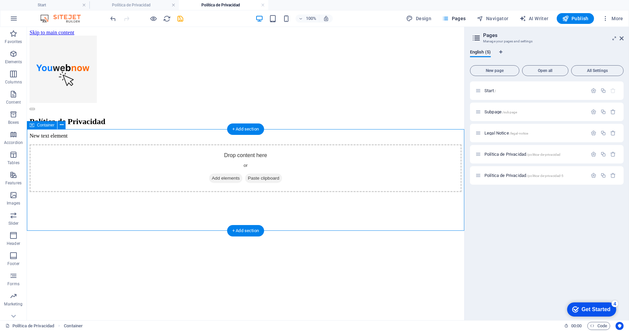
drag, startPoint x: 130, startPoint y: 134, endPoint x: 125, endPoint y: 134, distance: 5.4
click at [129, 144] on div "Drop content here or Add elements Paste clipboard" at bounding box center [246, 168] width 432 height 48
click at [81, 133] on div "New text element" at bounding box center [246, 136] width 432 height 6
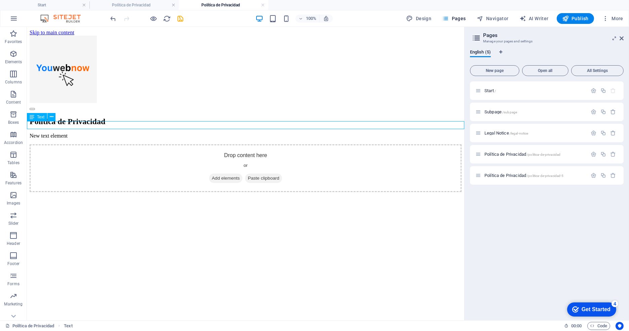
click at [81, 133] on div "New text element" at bounding box center [246, 136] width 432 height 6
click at [79, 133] on div "New text element" at bounding box center [246, 136] width 432 height 6
click at [75, 133] on div "New text element" at bounding box center [246, 136] width 432 height 6
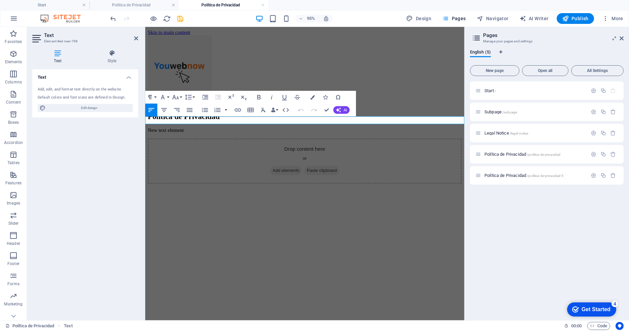
click at [193, 133] on p "New text element" at bounding box center [312, 136] width 330 height 6
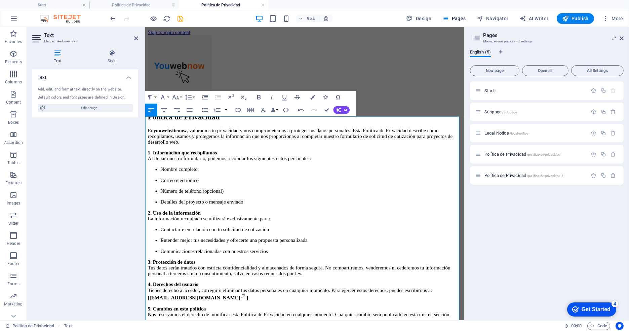
click at [175, 158] on p "1. Información que recopilamos Al llenar nuestro formulario, podemos recopilar …" at bounding box center [312, 162] width 330 height 12
click at [159, 133] on p "En youwebsitenow , valoramos tu privacidad y nos comprometemos a proteger tus d…" at bounding box center [312, 142] width 330 height 18
click at [225, 203] on p "Número de teléfono (opcional)" at bounding box center [319, 200] width 317 height 6
click at [435, 214] on li "Detalles del proyecto o mensaje enviado" at bounding box center [319, 211] width 317 height 6
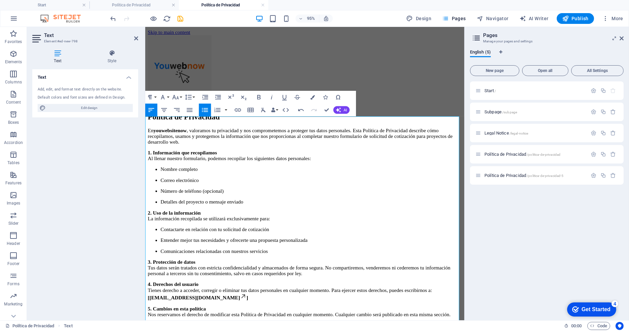
click at [266, 156] on p "1. Información que recopilamos Al llenar nuestro formulario, podemos recopilar …" at bounding box center [312, 162] width 330 height 12
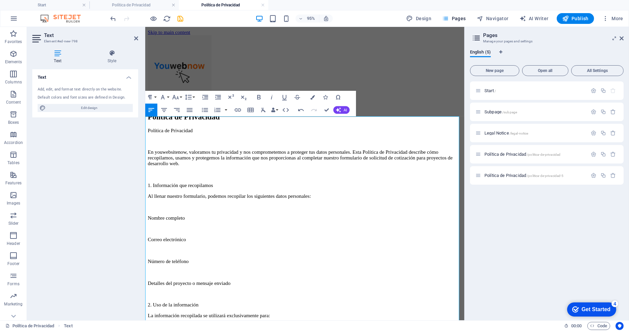
scroll to position [9088, 1]
click at [282, 202] on p "Al llenar nuestro formulario, podemos recopilar los siguientes datos personales:" at bounding box center [312, 205] width 330 height 6
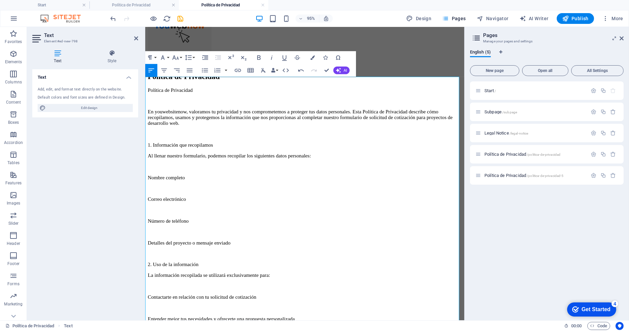
scroll to position [43, 0]
click at [135, 38] on icon at bounding box center [136, 38] width 4 height 5
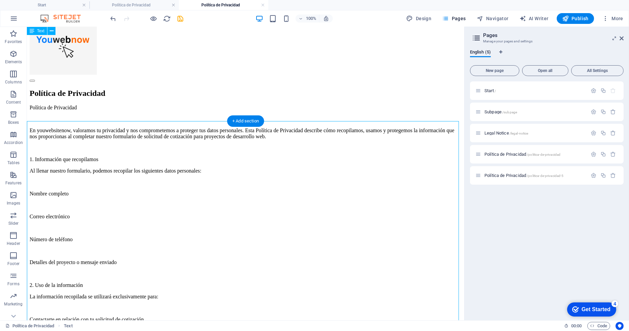
scroll to position [0, 0]
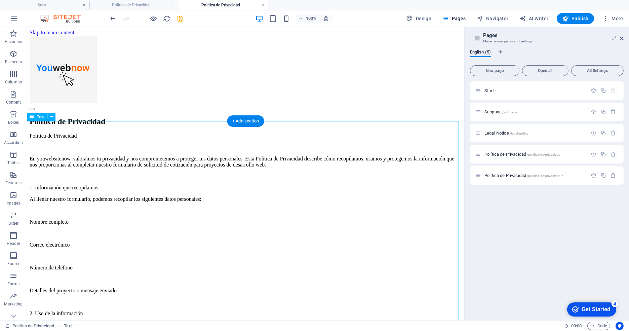
click at [83, 133] on div "Política de Privacidad En youwebsitenow, valoramos tu privacidad y nos comprome…" at bounding box center [246, 336] width 432 height 406
click at [52, 116] on icon at bounding box center [52, 116] width 4 height 7
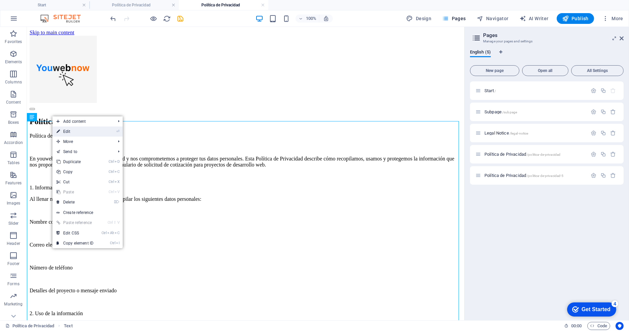
click at [80, 133] on link "⏎ Edit" at bounding box center [74, 131] width 45 height 10
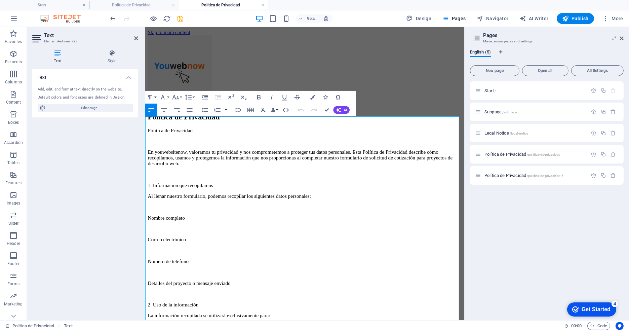
click at [206, 144] on p at bounding box center [312, 147] width 330 height 6
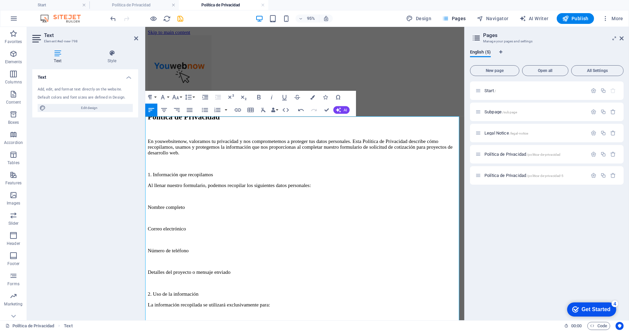
click at [362, 236] on p "Correo electrónico" at bounding box center [312, 239] width 330 height 6
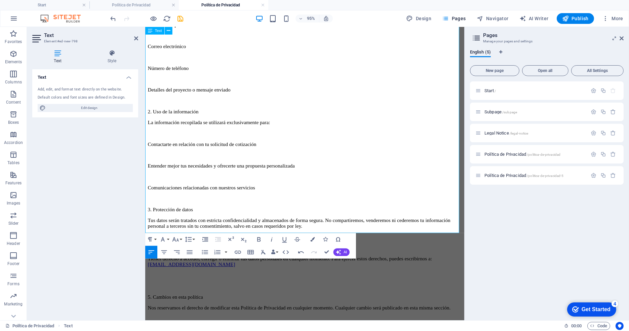
scroll to position [202, 0]
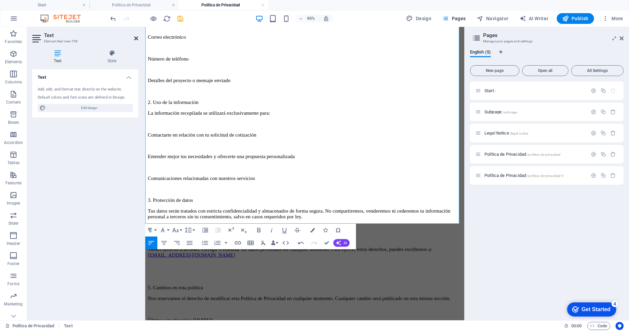
click at [136, 37] on icon at bounding box center [136, 38] width 4 height 5
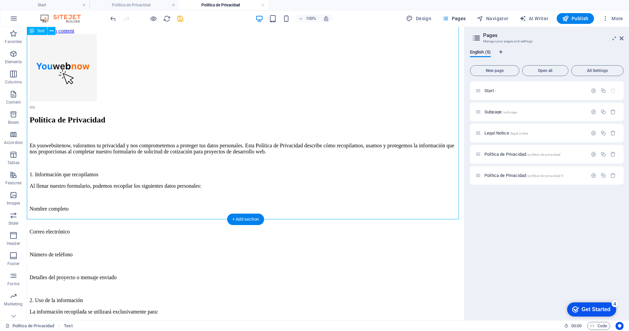
scroll to position [0, 0]
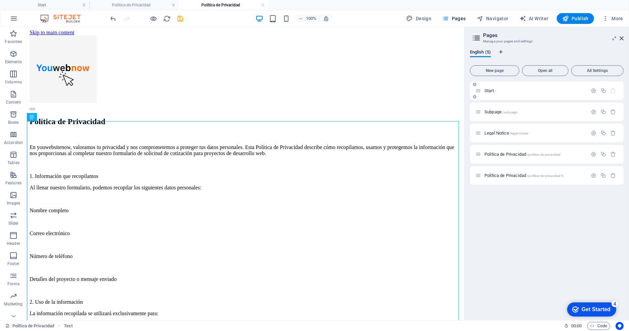
click at [489, 90] on span "Start /" at bounding box center [489, 90] width 11 height 5
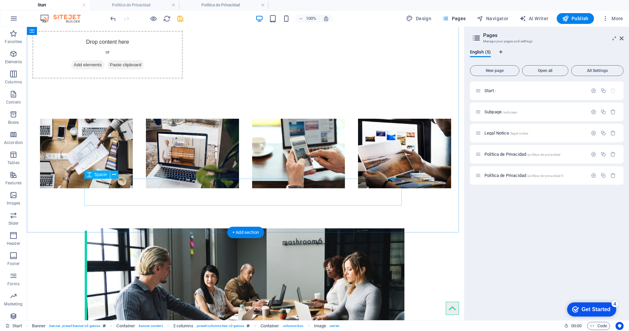
scroll to position [747, 0]
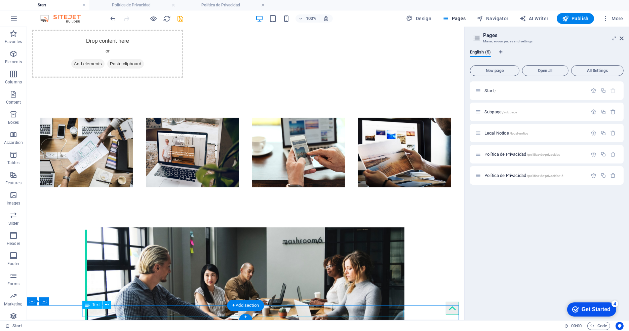
click at [108, 305] on icon at bounding box center [107, 304] width 4 height 7
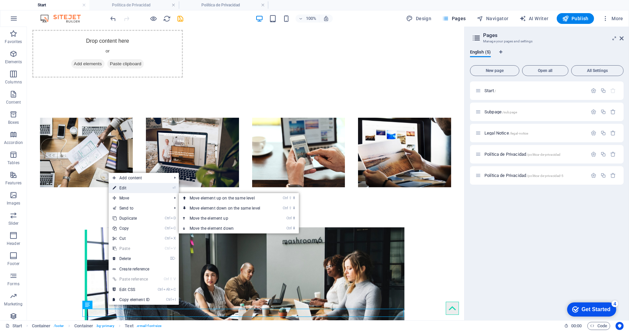
click at [132, 187] on link "⏎ Edit" at bounding box center [131, 188] width 45 height 10
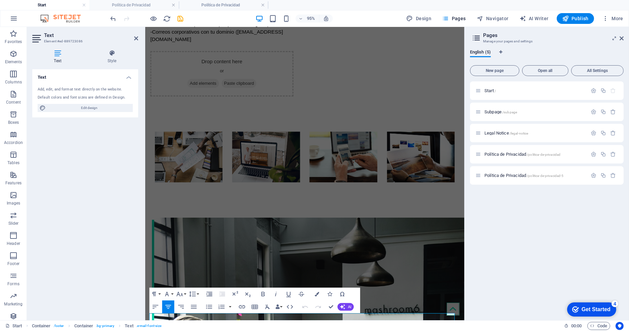
scroll to position [724, 0]
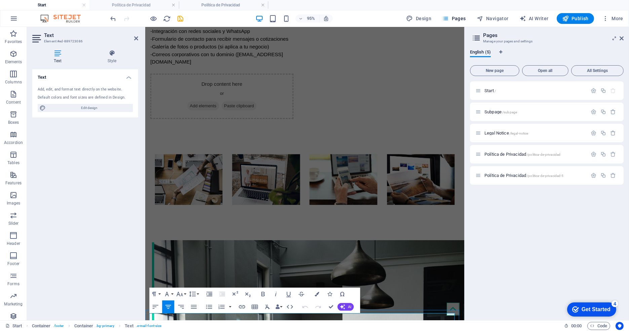
drag, startPoint x: 285, startPoint y: 332, endPoint x: 339, endPoint y: 329, distance: 54.5
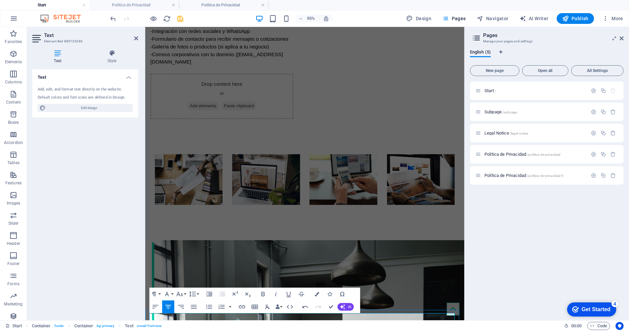
click at [245, 306] on icon "button" at bounding box center [242, 307] width 8 height 8
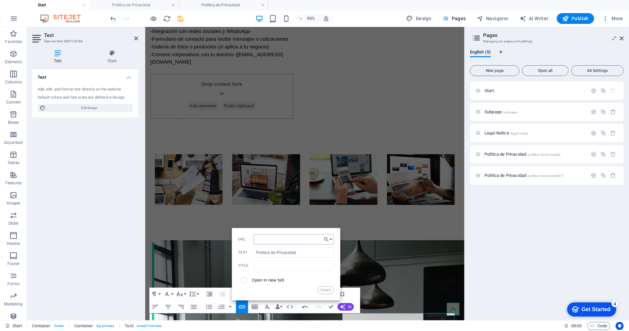
click at [283, 239] on input "URL" at bounding box center [293, 239] width 80 height 10
drag, startPoint x: 504, startPoint y: 176, endPoint x: 566, endPoint y: 205, distance: 68.7
click at [565, 205] on div "Start / Subpage /subpage Legal Notice /legal-notice Política de Privacidad /pol…" at bounding box center [547, 197] width 154 height 233
click at [557, 175] on span "/politica-de-privacidad-5" at bounding box center [544, 176] width 37 height 4
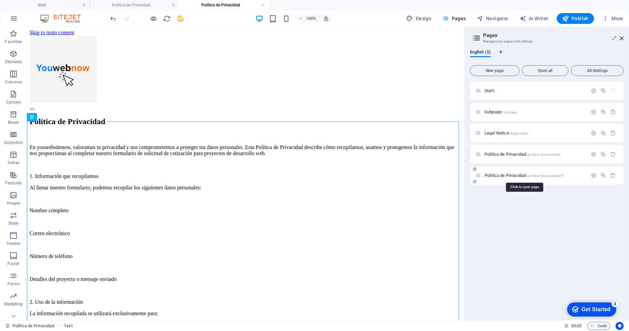
scroll to position [0, 0]
click at [497, 176] on span "Política de Privacidad /politica-de-privacidad-5" at bounding box center [523, 175] width 79 height 5
click at [477, 175] on icon at bounding box center [478, 175] width 6 height 6
click at [504, 175] on span "Política de Privacidad /politica-de-privacidad-5" at bounding box center [523, 175] width 79 height 5
drag, startPoint x: 569, startPoint y: 178, endPoint x: 539, endPoint y: 177, distance: 29.6
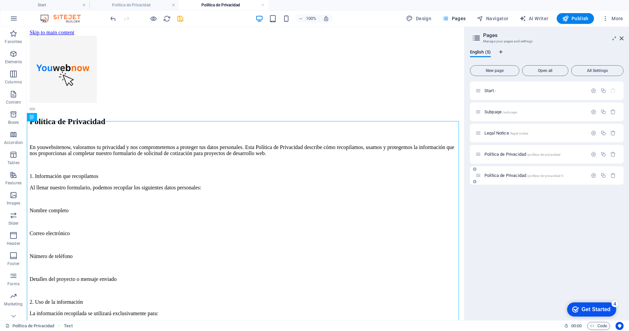
click at [539, 177] on div "Política de Privacidad /politica-de-privacidad-5" at bounding box center [531, 175] width 112 height 8
click at [487, 93] on div "Start /" at bounding box center [531, 91] width 112 height 8
click at [485, 89] on span "Start /" at bounding box center [489, 90] width 11 height 5
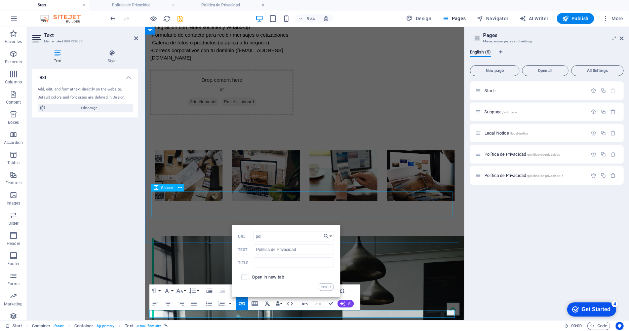
scroll to position [728, 0]
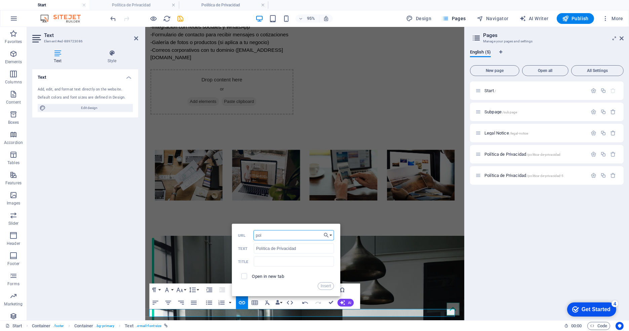
click at [275, 234] on input "pol" at bounding box center [293, 235] width 80 height 10
type input "p"
drag, startPoint x: 566, startPoint y: 177, endPoint x: 541, endPoint y: 175, distance: 25.3
click at [541, 175] on div "Política de Privacidad /politica-de-privacidad-5" at bounding box center [531, 175] width 112 height 8
click at [542, 175] on span "/politica-de-privacidad-5" at bounding box center [544, 176] width 37 height 4
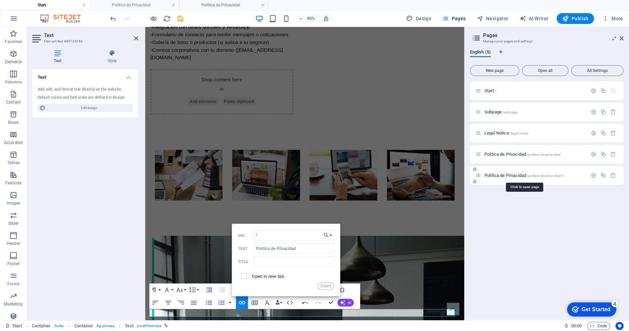
scroll to position [0, 0]
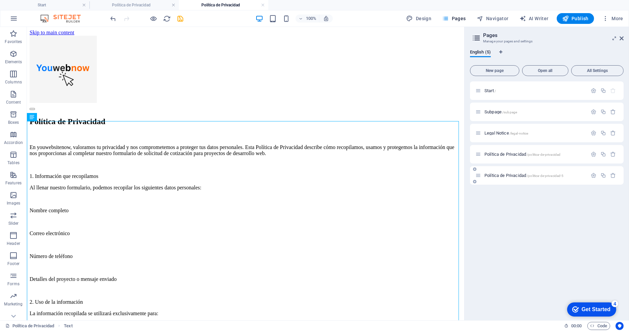
click at [545, 178] on div "Política de Privacidad /politica-de-privacidad-5" at bounding box center [531, 175] width 112 height 8
click at [545, 175] on span "/politica-de-privacidad-5" at bounding box center [544, 176] width 37 height 4
drag, startPoint x: 546, startPoint y: 176, endPoint x: 550, endPoint y: 195, distance: 18.9
click at [550, 195] on div "Start / Subpage /subpage Legal Notice /legal-notice Política de Privacidad /pol…" at bounding box center [547, 197] width 154 height 233
click at [146, 117] on div "Política de Privacidad" at bounding box center [246, 121] width 432 height 9
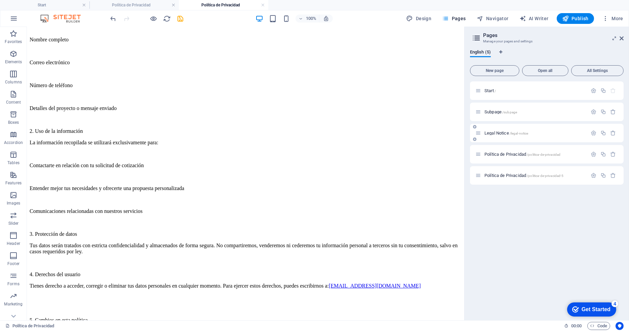
scroll to position [149, 0]
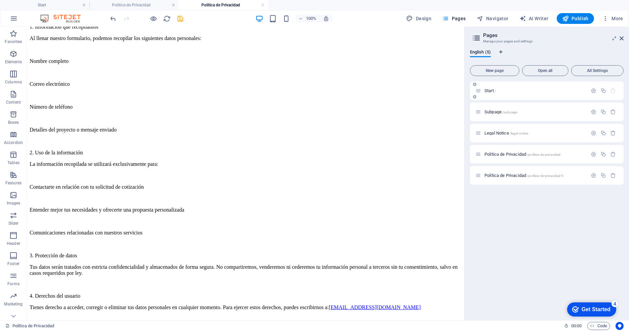
click at [485, 90] on span "Start /" at bounding box center [489, 90] width 11 height 5
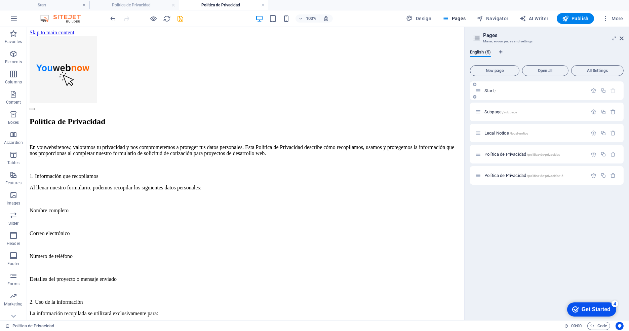
scroll to position [728, 0]
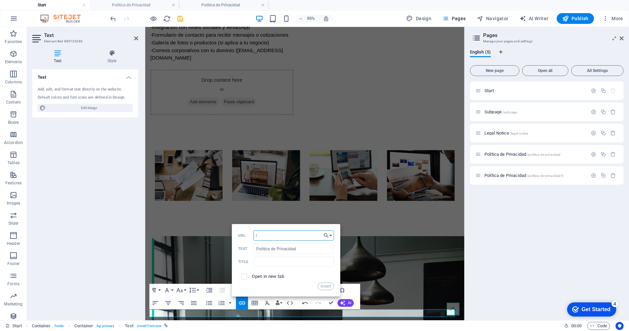
click at [279, 238] on input "/" at bounding box center [293, 235] width 80 height 10
paste input "politica-de-privacidad-5"
type input "/politica-de-privacidad-5"
click at [244, 274] on input "checkbox" at bounding box center [243, 275] width 6 height 6
checkbox input "true"
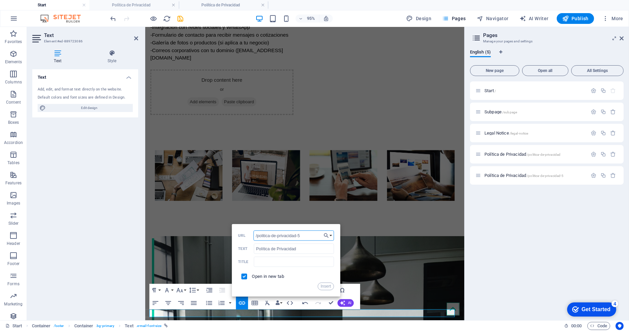
click at [302, 239] on input "/politica-de-privacidad-5" at bounding box center [293, 235] width 80 height 10
click at [326, 288] on button "Insert" at bounding box center [325, 286] width 16 height 8
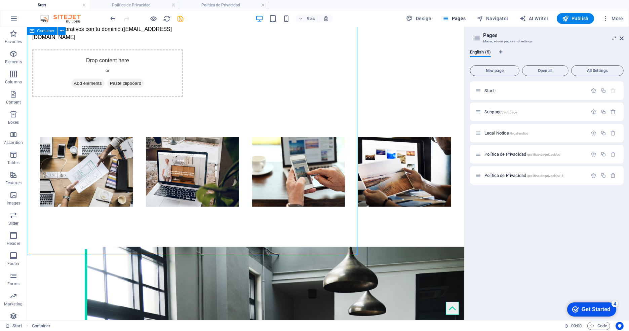
scroll to position [747, 0]
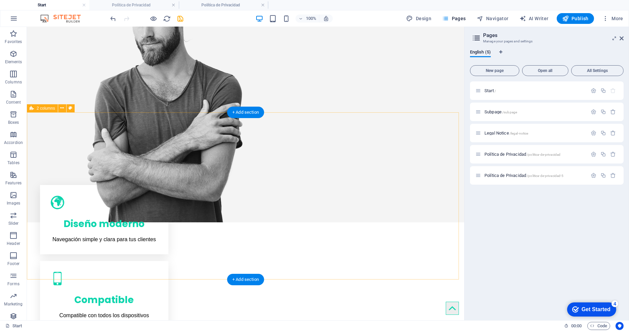
scroll to position [298, 0]
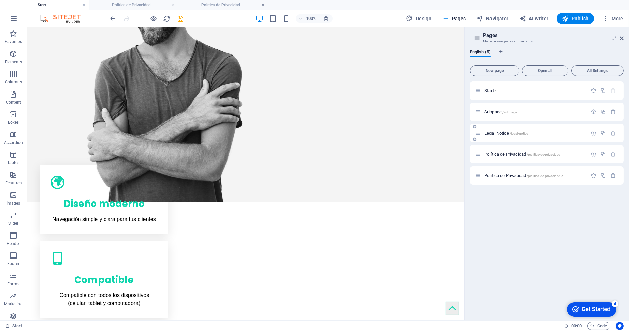
click at [491, 133] on span "Legal Notice /legal-notice" at bounding box center [506, 132] width 44 height 5
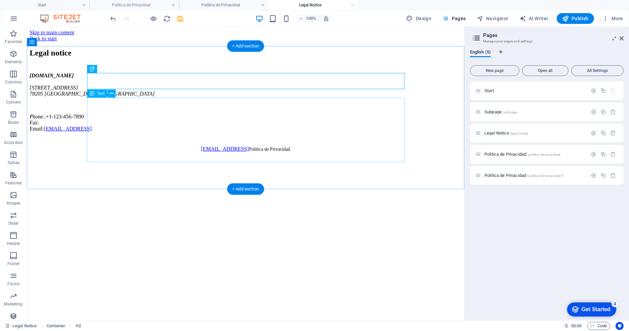
scroll to position [0, 0]
click at [98, 118] on div "[DOMAIN_NAME] [STREET_ADDRESS] Phone.: [PHONE_NUMBER] Fax: Email: [EMAIL_ADDRES…" at bounding box center [246, 102] width 432 height 59
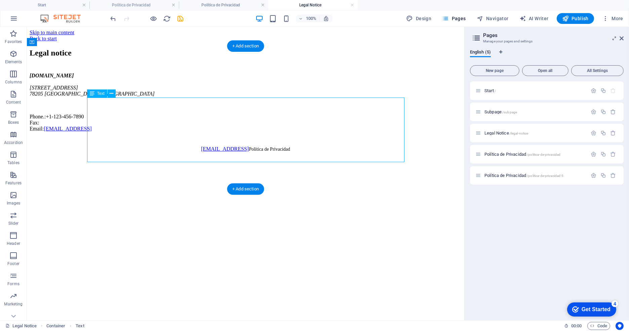
click at [114, 128] on div "[DOMAIN_NAME] [STREET_ADDRESS] Phone.: [PHONE_NUMBER] Fax: Email: [EMAIL_ADDRES…" at bounding box center [246, 102] width 432 height 59
click at [110, 93] on icon at bounding box center [112, 93] width 4 height 7
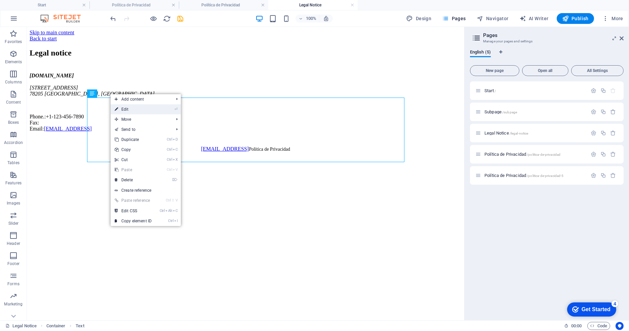
click at [129, 107] on link "⏎ Edit" at bounding box center [133, 109] width 45 height 10
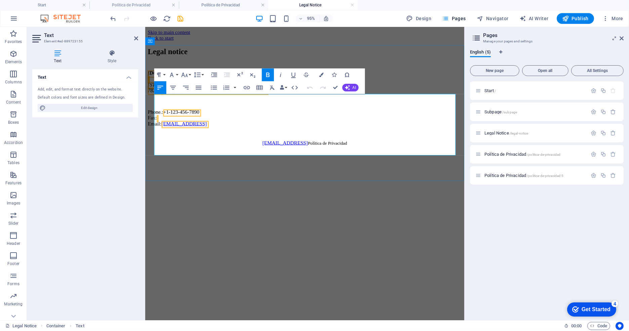
click at [187, 96] on span "[GEOGRAPHIC_DATA], [GEOGRAPHIC_DATA]" at bounding box center [217, 94] width 110 height 6
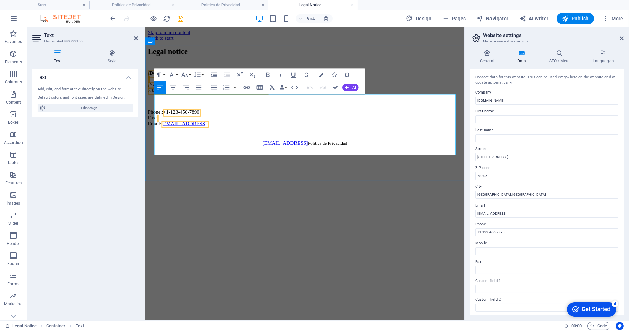
click at [210, 97] on address "[DOMAIN_NAME] [STREET_ADDRESS]" at bounding box center [312, 85] width 330 height 24
click at [172, 90] on span "[STREET_ADDRESS]" at bounding box center [171, 88] width 48 height 6
drag, startPoint x: 154, startPoint y: 117, endPoint x: 312, endPoint y: 158, distance: 163.9
click at [312, 132] on div "[DOMAIN_NAME] [STREET_ADDRESS] Phone.: [PHONE_NUMBER] Fax: Email: [EMAIL_ADDRES…" at bounding box center [312, 102] width 330 height 59
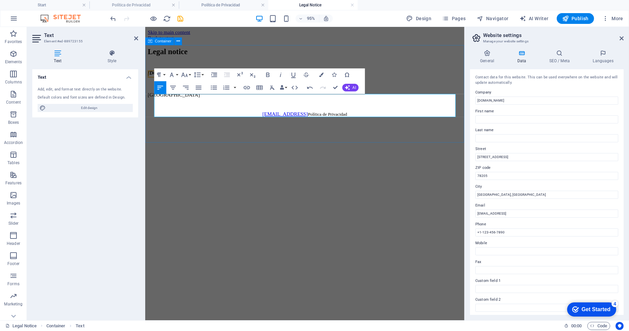
click at [345, 101] on div "Legal notice [DOMAIN_NAME] [GEOGRAPHIC_DATA]" at bounding box center [312, 74] width 330 height 53
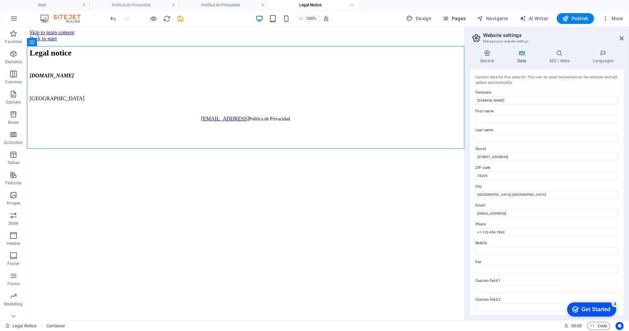
click at [456, 18] on span "Pages" at bounding box center [454, 18] width 24 height 7
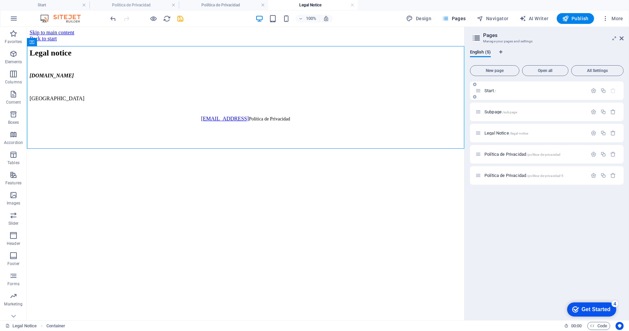
click at [490, 89] on span "Start /" at bounding box center [489, 90] width 11 height 5
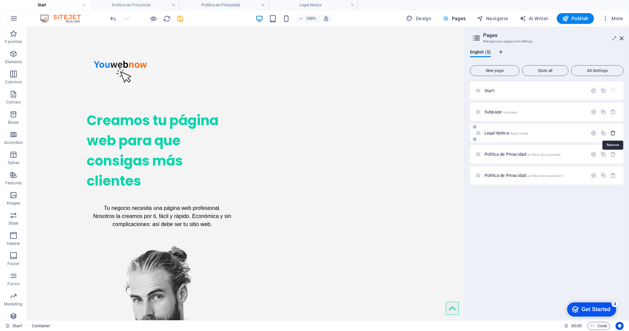
click at [612, 133] on icon "button" at bounding box center [613, 133] width 6 height 6
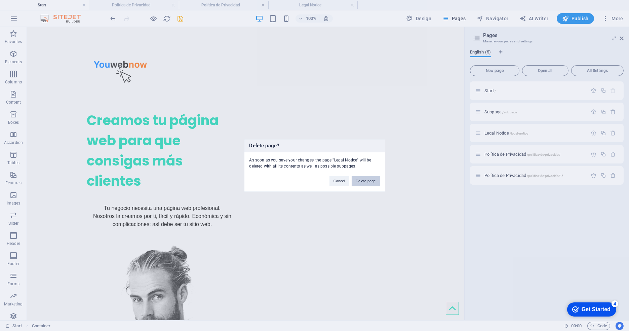
click at [359, 180] on button "Delete page" at bounding box center [365, 181] width 28 height 10
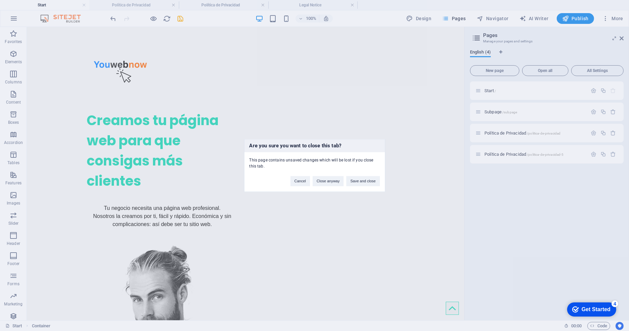
drag, startPoint x: 527, startPoint y: 221, endPoint x: 521, endPoint y: 216, distance: 7.4
click at [524, 220] on div "Are you sure you want to close this tab? This page contains unsaved changes whi…" at bounding box center [314, 165] width 629 height 331
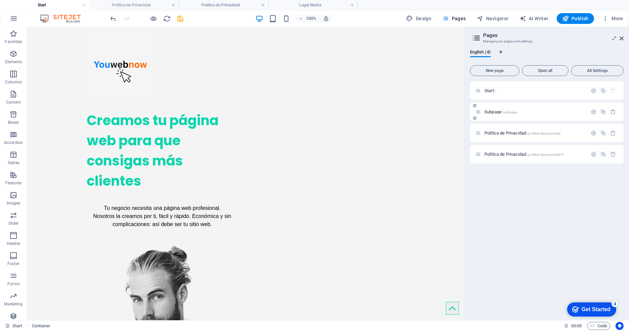
click at [486, 113] on span "Subpage /subpage" at bounding box center [500, 111] width 33 height 5
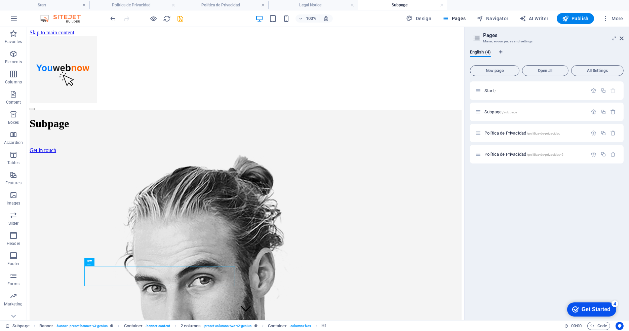
click at [563, 197] on div "Start / Subpage /subpage Política de Privacidad /politica-de-privacidad Polític…" at bounding box center [547, 197] width 154 height 233
click at [612, 111] on icon "button" at bounding box center [613, 112] width 6 height 6
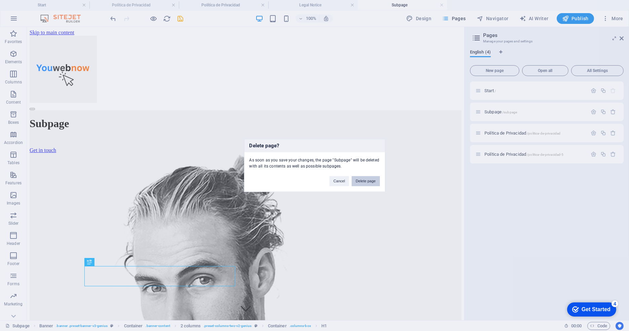
click at [368, 177] on button "Delete page" at bounding box center [365, 181] width 28 height 10
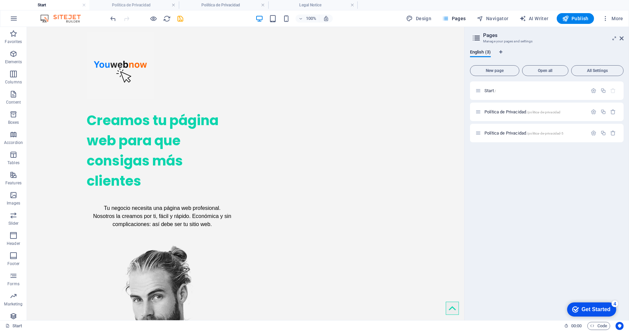
click at [483, 198] on div "Start / Política de Privacidad /politica-de-privacidad Política de Privacidad /…" at bounding box center [547, 197] width 154 height 233
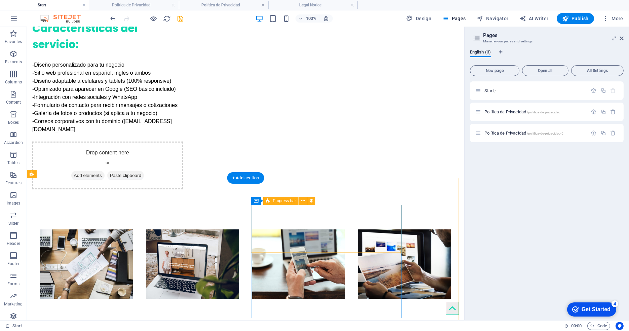
scroll to position [747, 0]
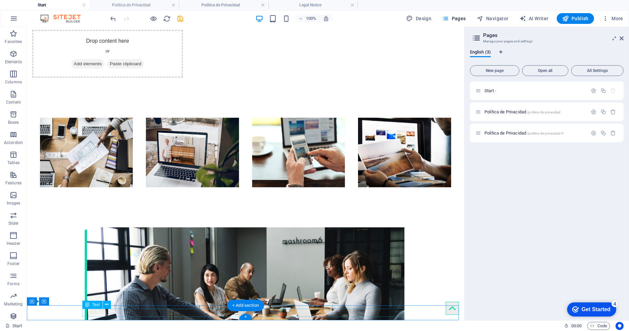
click at [108, 304] on icon at bounding box center [107, 304] width 4 height 7
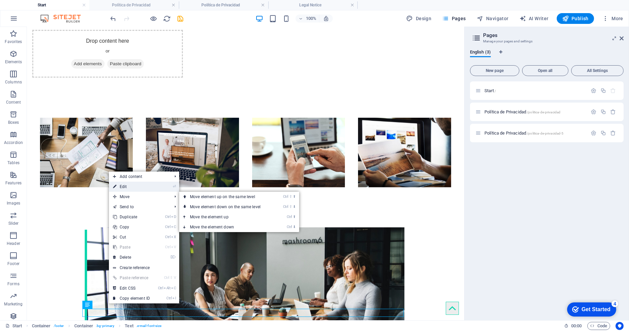
click at [124, 187] on link "⏎ Edit" at bounding box center [131, 186] width 45 height 10
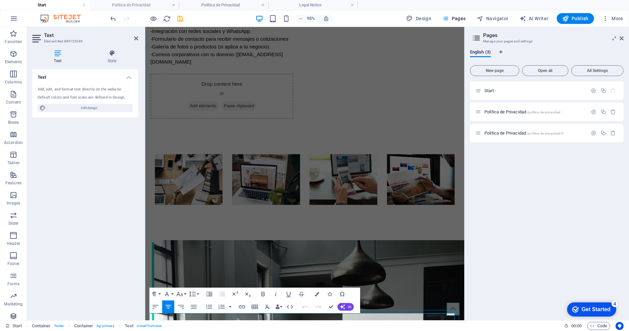
drag, startPoint x: 286, startPoint y: 331, endPoint x: 338, endPoint y: 328, distance: 51.8
click at [173, 293] on button "Font Family" at bounding box center [168, 293] width 12 height 13
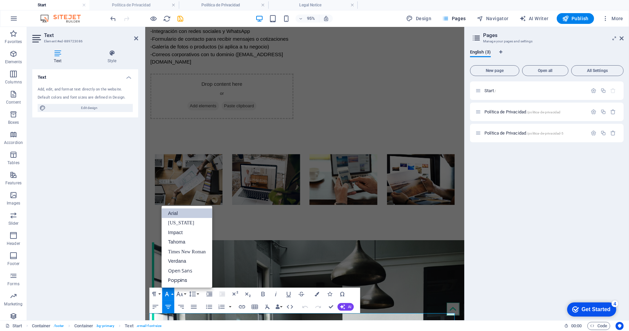
scroll to position [0, 0]
click at [173, 293] on button "Font Family" at bounding box center [168, 293] width 12 height 13
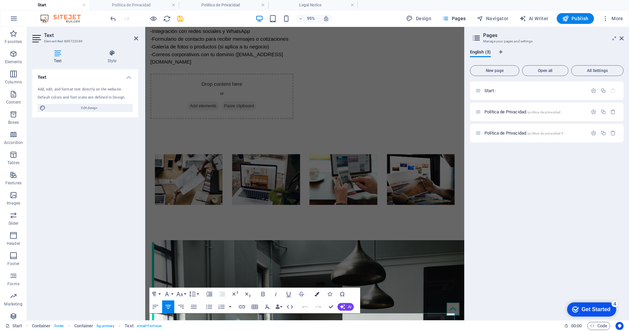
click at [315, 293] on icon "button" at bounding box center [316, 294] width 4 height 4
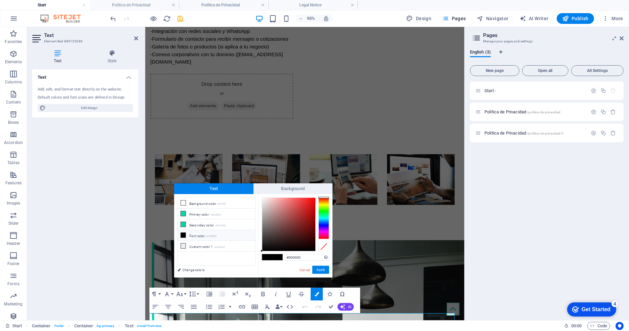
click at [266, 255] on span at bounding box center [267, 257] width 10 height 6
drag, startPoint x: 261, startPoint y: 248, endPoint x: 275, endPoint y: 245, distance: 15.0
click at [275, 245] on div "#000000 Supported formats #0852ed rgb(8, 82, 237) rgba(8, 82, 237, 90%) hsv(221…" at bounding box center [295, 284] width 74 height 181
type input "#251010"
click at [291, 243] on div at bounding box center [288, 224] width 53 height 53
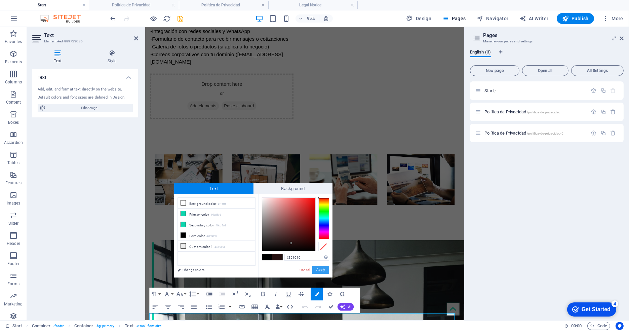
click at [317, 267] on button "Apply" at bounding box center [320, 269] width 17 height 8
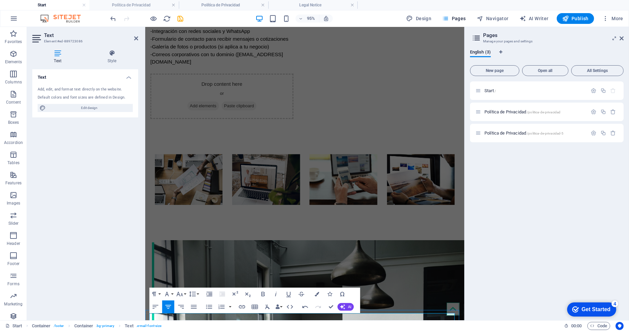
drag, startPoint x: 289, startPoint y: 330, endPoint x: 304, endPoint y: 331, distance: 14.8
drag, startPoint x: 339, startPoint y: 333, endPoint x: 344, endPoint y: 333, distance: 5.4
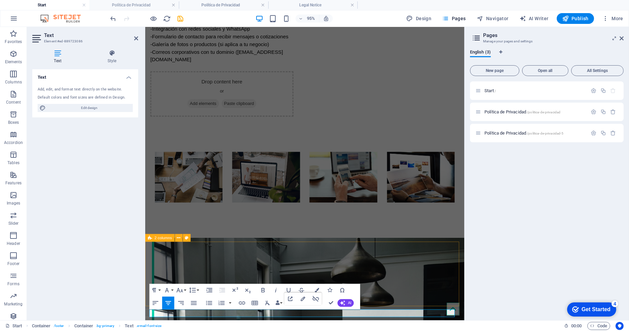
scroll to position [728, 0]
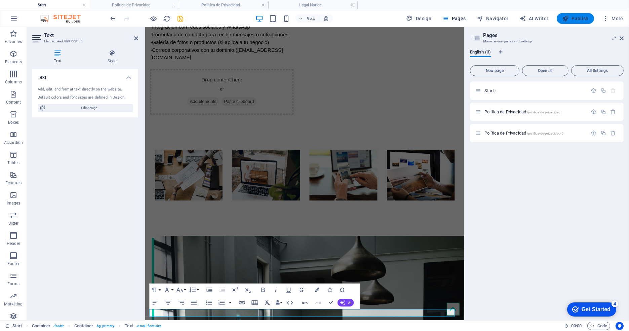
click at [577, 19] on span "Publish" at bounding box center [575, 18] width 27 height 7
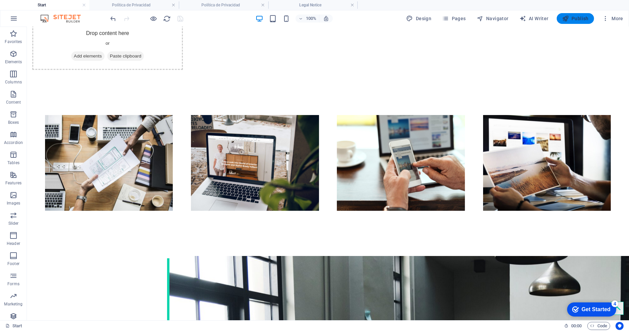
click at [570, 20] on span "Publish" at bounding box center [575, 18] width 27 height 7
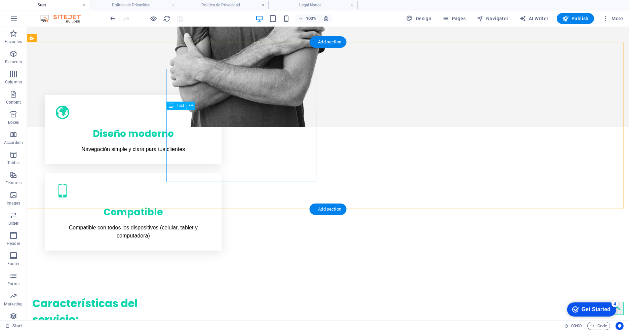
scroll to position [634, 0]
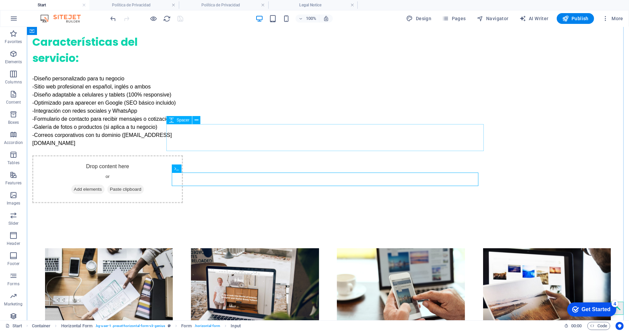
scroll to position [777, 0]
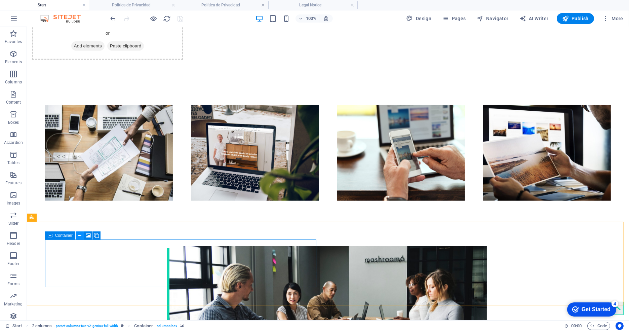
click at [80, 236] on icon at bounding box center [80, 235] width 4 height 7
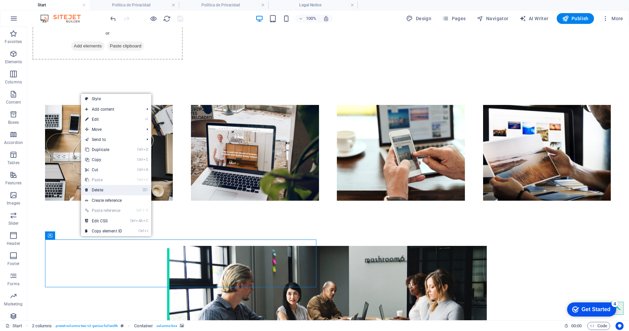
click at [102, 191] on link "⌦ Delete" at bounding box center [103, 190] width 45 height 10
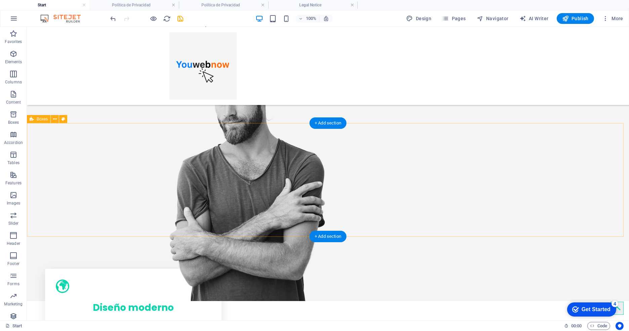
scroll to position [0, 0]
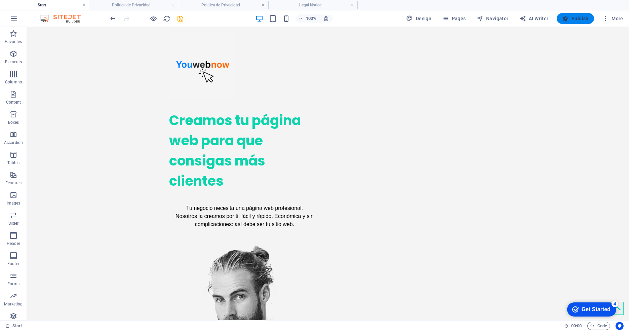
click at [570, 21] on button "Publish" at bounding box center [574, 18] width 37 height 11
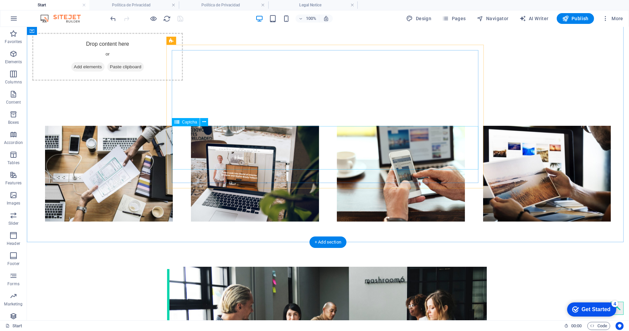
scroll to position [759, 0]
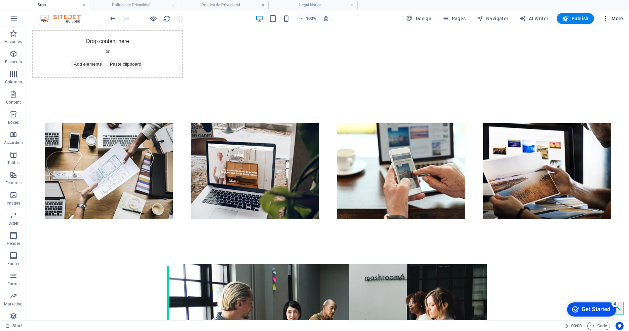
click at [604, 18] on icon "button" at bounding box center [605, 18] width 7 height 7
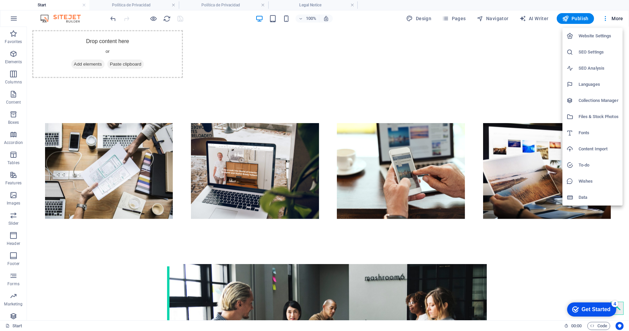
click at [518, 145] on div at bounding box center [314, 165] width 629 height 331
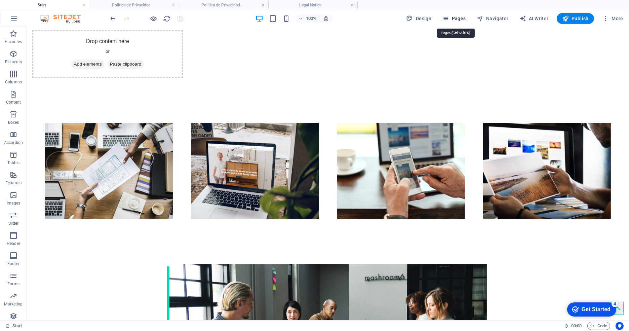
click at [461, 14] on button "Pages" at bounding box center [453, 18] width 29 height 11
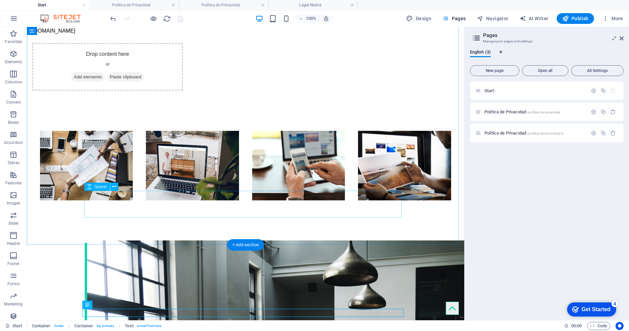
drag, startPoint x: 335, startPoint y: 215, endPoint x: 339, endPoint y: 214, distance: 3.8
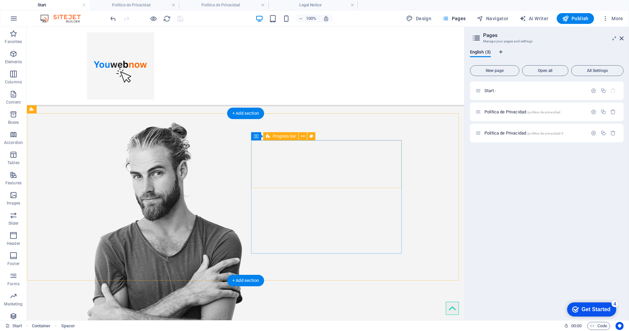
scroll to position [0, 0]
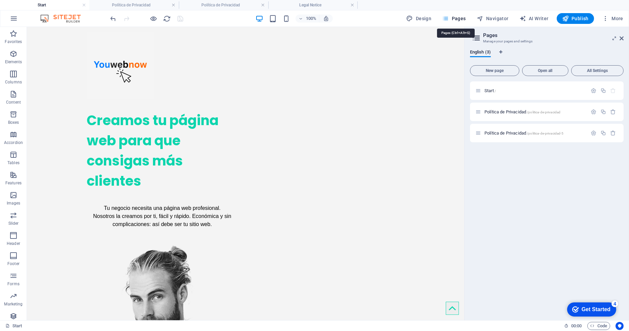
click at [454, 20] on span "Pages" at bounding box center [454, 18] width 24 height 7
click at [568, 17] on icon "button" at bounding box center [565, 18] width 7 height 7
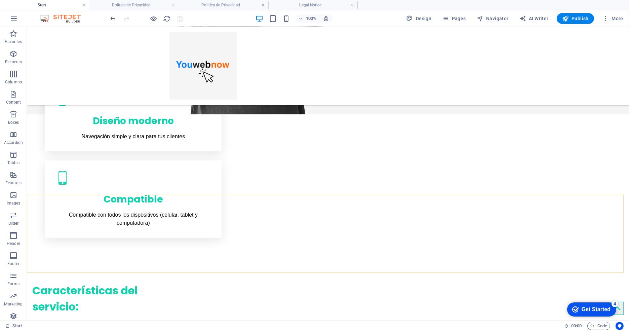
scroll to position [311, 0]
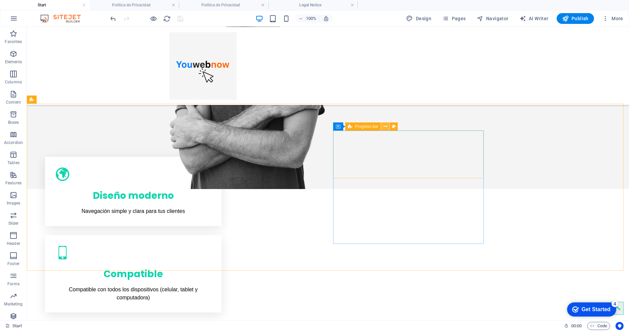
click at [385, 128] on icon at bounding box center [385, 126] width 4 height 7
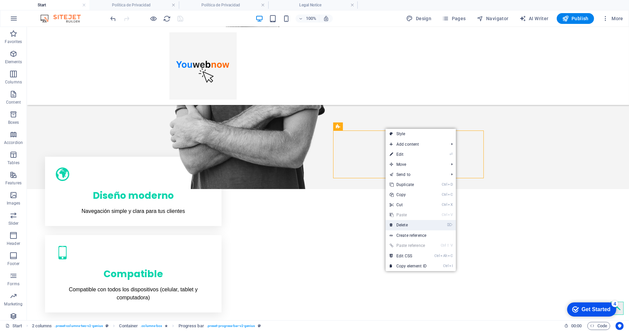
click at [399, 224] on link "⌦ Delete" at bounding box center [407, 225] width 45 height 10
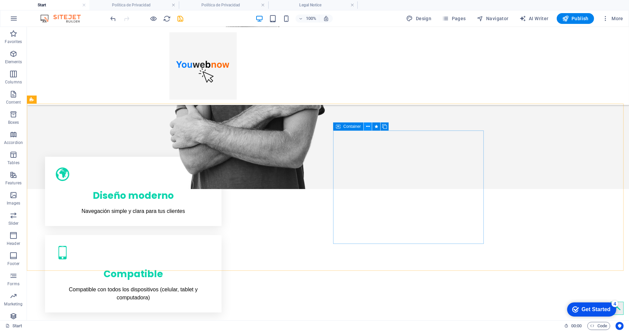
click at [367, 128] on icon at bounding box center [368, 126] width 4 height 7
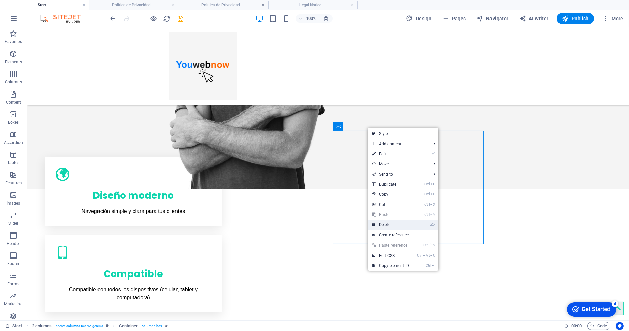
click at [383, 222] on link "⌦ Delete" at bounding box center [390, 224] width 45 height 10
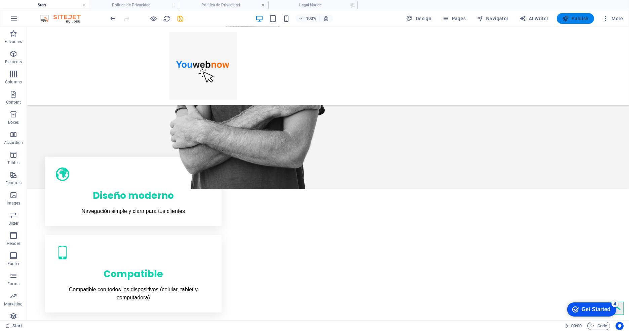
click at [563, 22] on button "Publish" at bounding box center [574, 18] width 37 height 11
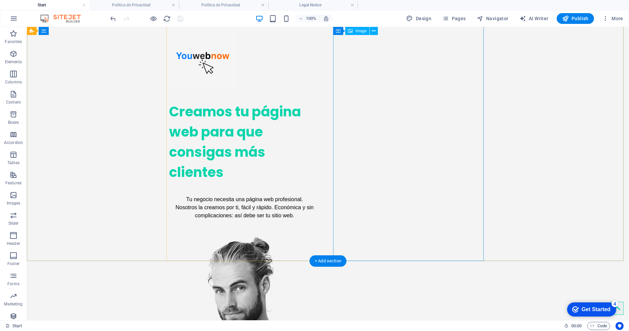
scroll to position [0, 0]
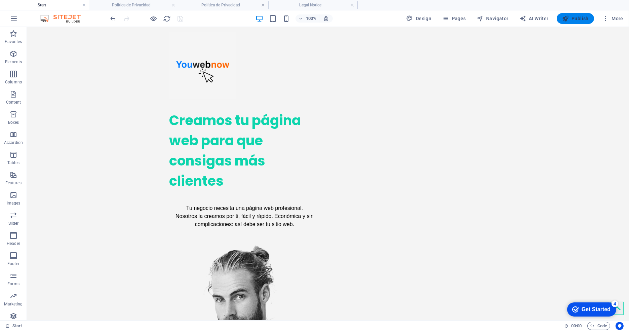
click at [571, 19] on span "Publish" at bounding box center [575, 18] width 27 height 7
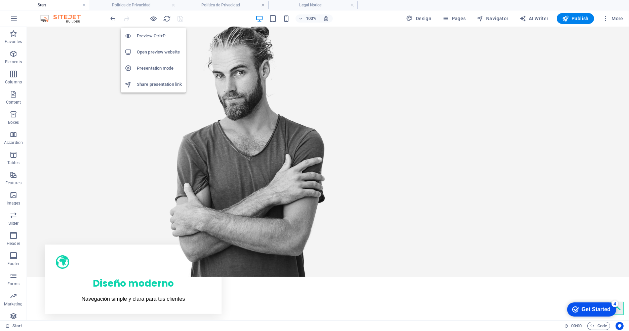
click at [155, 33] on h6 "Preview Ctrl+P" at bounding box center [159, 36] width 45 height 8
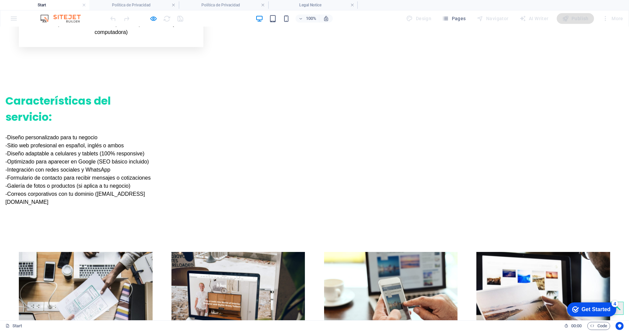
scroll to position [667, 0]
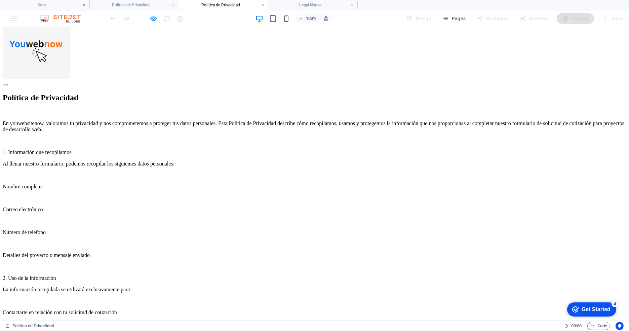
scroll to position [0, 0]
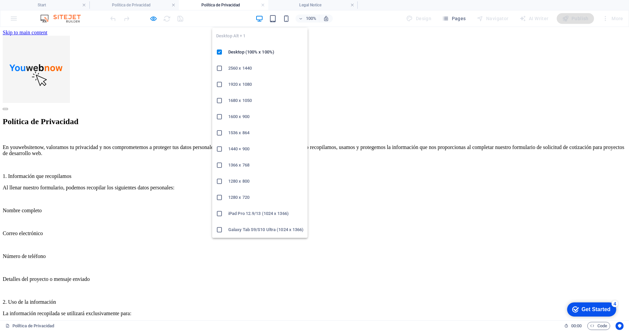
click at [260, 20] on icon "button" at bounding box center [259, 19] width 8 height 8
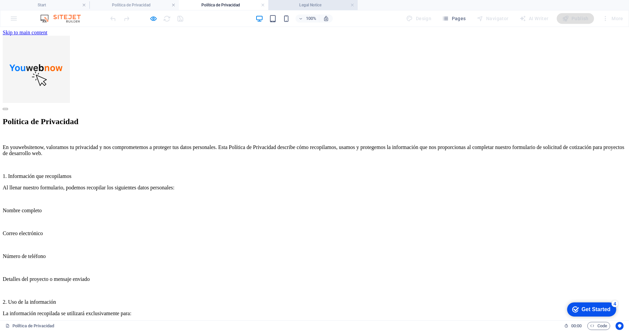
click at [299, 6] on h4 "Legal Notice" at bounding box center [312, 4] width 89 height 7
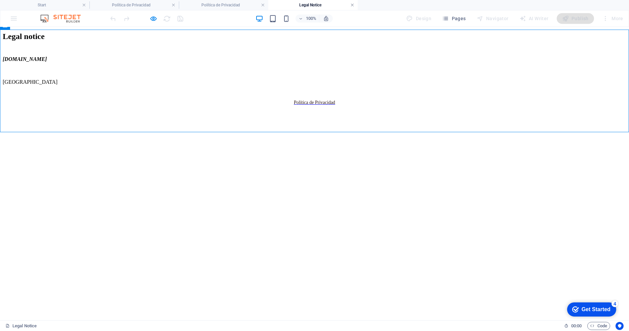
click at [350, 6] on link at bounding box center [352, 5] width 4 height 6
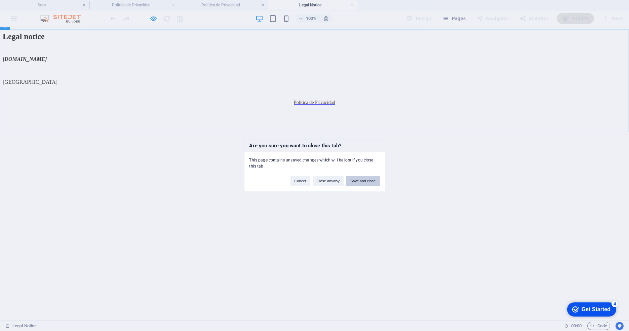
click at [359, 182] on button "Save and close" at bounding box center [362, 181] width 33 height 10
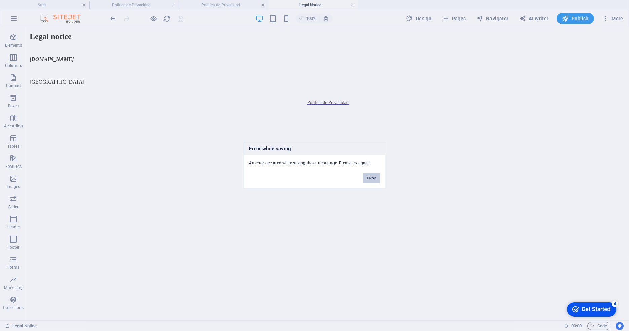
click at [373, 178] on button "Okay" at bounding box center [371, 178] width 17 height 10
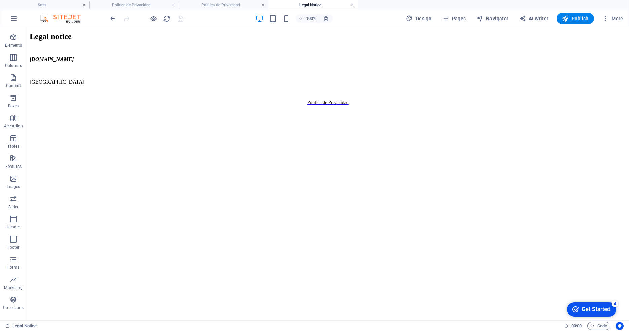
click at [352, 6] on link at bounding box center [352, 5] width 4 height 6
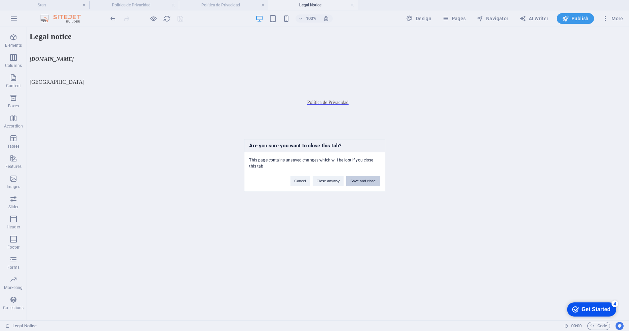
click at [361, 182] on button "Save and close" at bounding box center [362, 181] width 33 height 10
click at [373, 178] on button "Okay" at bounding box center [371, 178] width 17 height 10
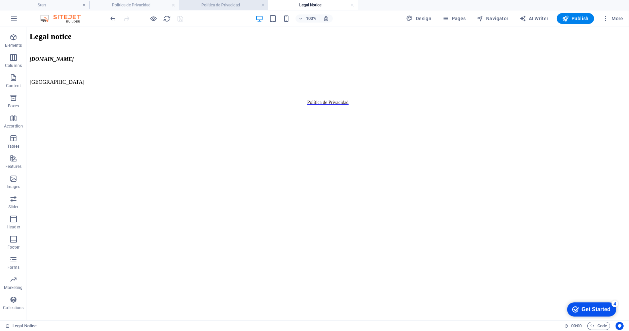
click at [221, 7] on h4 "Política de Privacidad" at bounding box center [223, 4] width 89 height 7
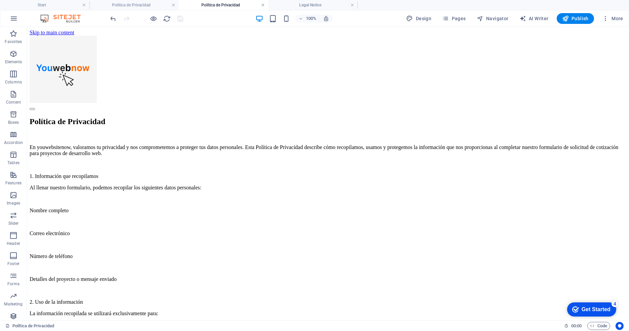
click at [263, 6] on link at bounding box center [263, 5] width 4 height 6
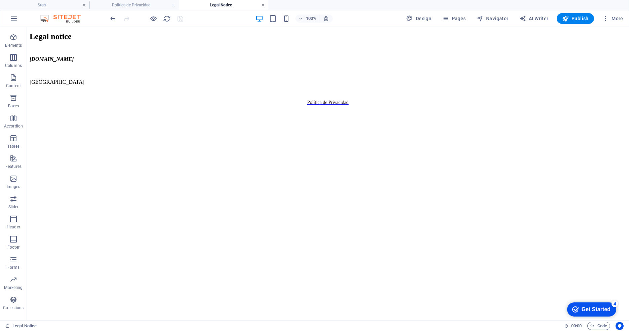
click at [263, 5] on link at bounding box center [263, 5] width 4 height 6
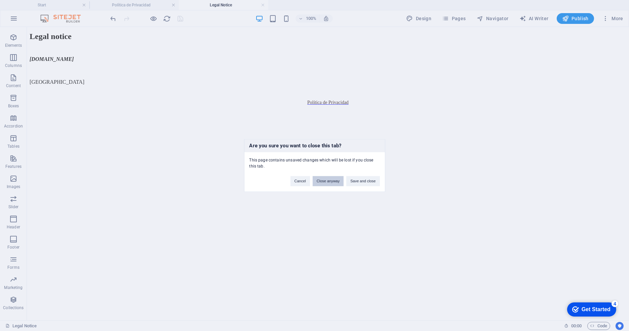
click at [329, 183] on button "Close anyway" at bounding box center [327, 181] width 31 height 10
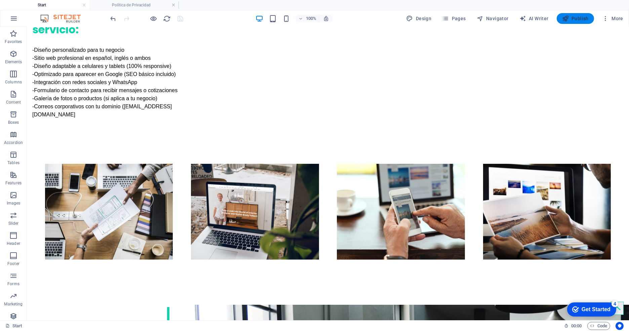
click at [579, 18] on span "Publish" at bounding box center [575, 18] width 27 height 7
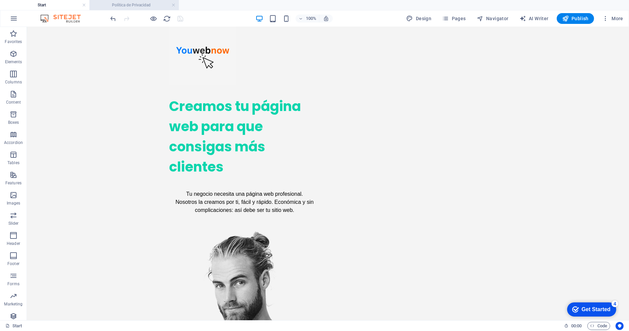
scroll to position [0, 0]
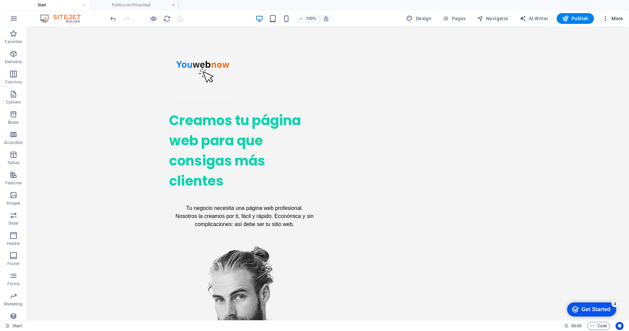
click at [607, 18] on icon "button" at bounding box center [605, 18] width 7 height 7
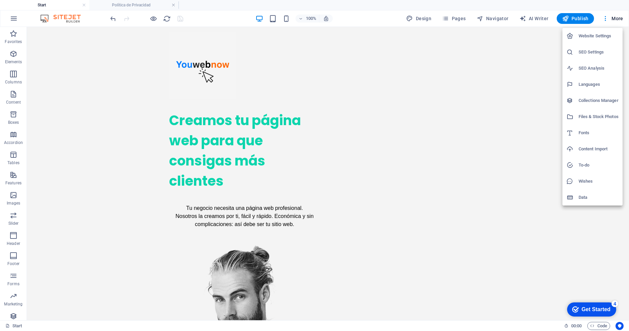
click at [492, 102] on div at bounding box center [314, 165] width 629 height 331
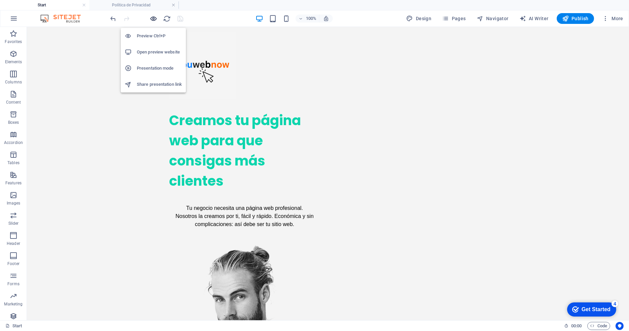
click at [154, 19] on icon "button" at bounding box center [154, 19] width 8 height 8
drag, startPoint x: 152, startPoint y: 68, endPoint x: 144, endPoint y: 36, distance: 32.9
click at [144, 36] on h6 "Preview Ctrl+P" at bounding box center [159, 36] width 45 height 8
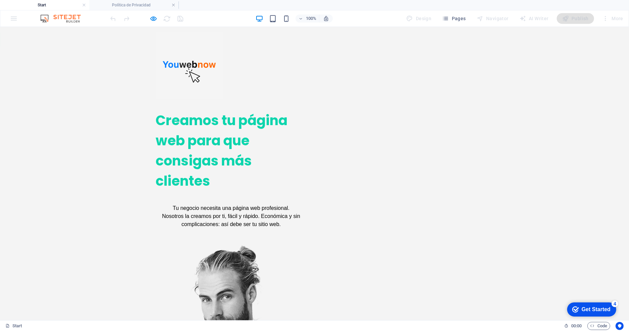
click at [593, 306] on div "Get Started" at bounding box center [595, 309] width 29 height 6
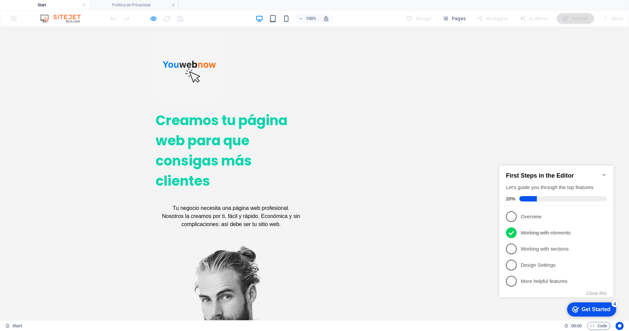
click at [534, 151] on div "Creamos tu página web para que consigas más clientes Tu negocio necesita una pá…" at bounding box center [314, 302] width 629 height 395
click at [601, 172] on icon "Minimize checklist" at bounding box center [603, 174] width 5 height 5
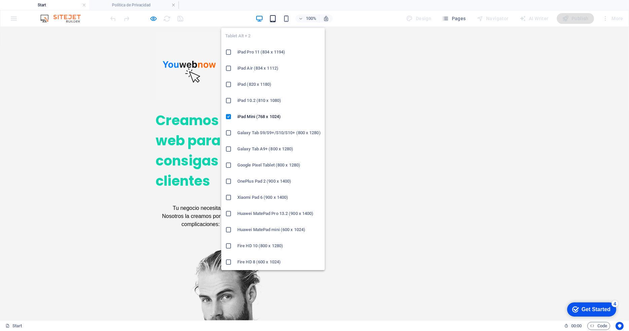
click at [275, 18] on icon "button" at bounding box center [273, 19] width 8 height 8
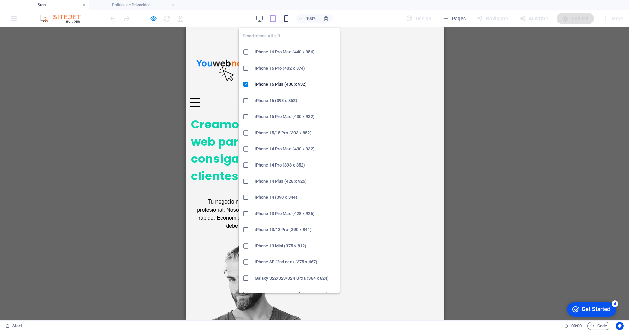
click at [284, 18] on icon "button" at bounding box center [286, 19] width 8 height 8
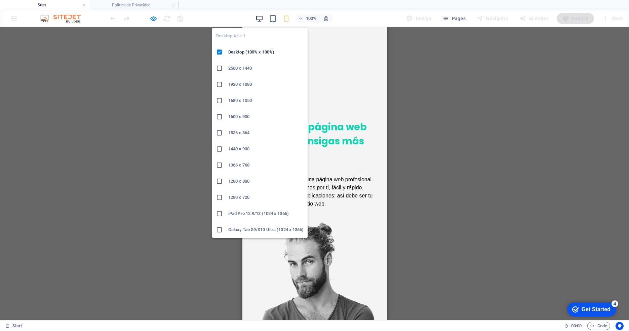
click at [258, 19] on icon "button" at bounding box center [259, 19] width 8 height 8
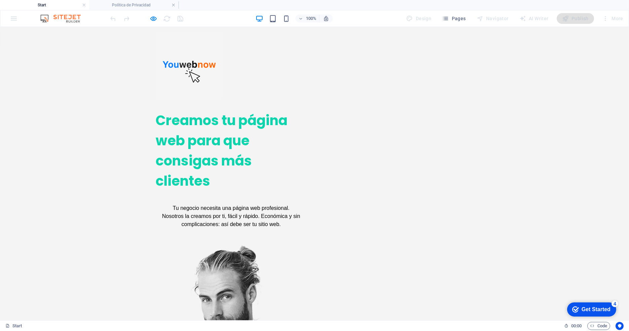
click at [365, 45] on header at bounding box center [314, 66] width 328 height 78
drag, startPoint x: 477, startPoint y: 73, endPoint x: 457, endPoint y: 85, distance: 23.4
click at [477, 72] on div at bounding box center [314, 66] width 629 height 78
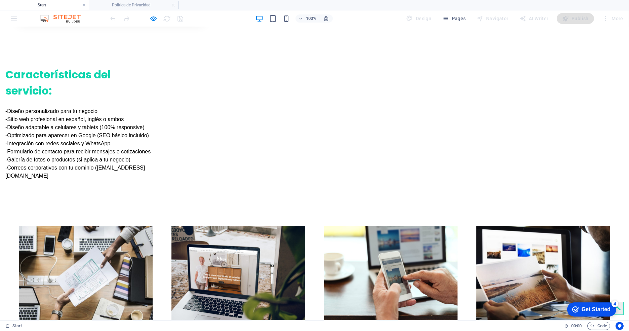
scroll to position [667, 0]
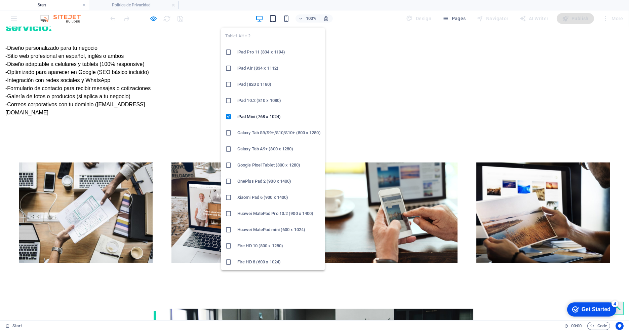
click at [274, 17] on icon "button" at bounding box center [273, 19] width 8 height 8
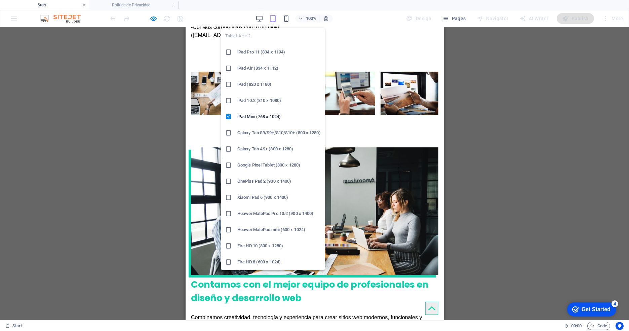
scroll to position [585, 0]
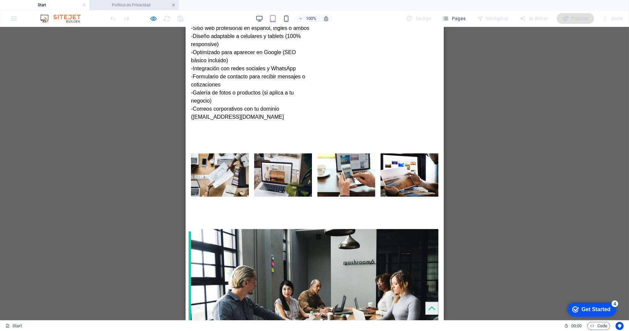
click at [174, 7] on link at bounding box center [173, 5] width 4 height 6
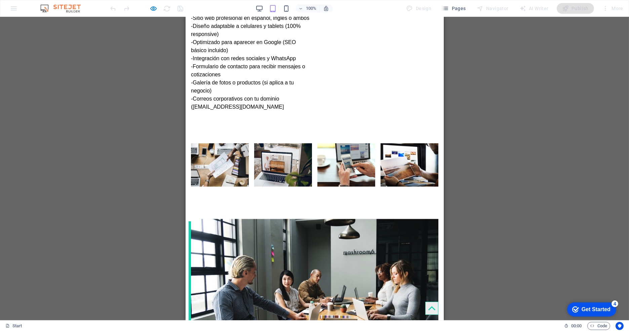
scroll to position [575, 0]
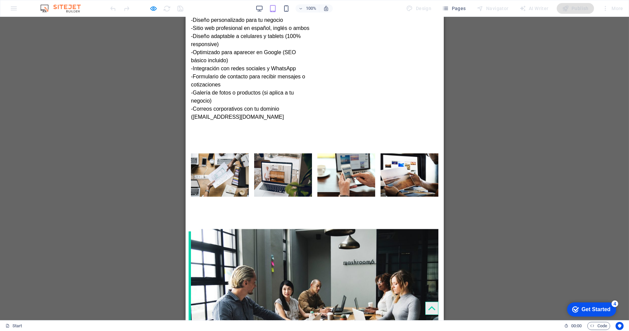
drag, startPoint x: 99, startPoint y: 151, endPoint x: 112, endPoint y: 128, distance: 26.5
click at [99, 148] on div "H1 Banner Banner Container 2 columns 2 columns Container Menu Bar Spacer Contai…" at bounding box center [314, 168] width 629 height 303
click at [425, 303] on figure at bounding box center [431, 307] width 13 height 13
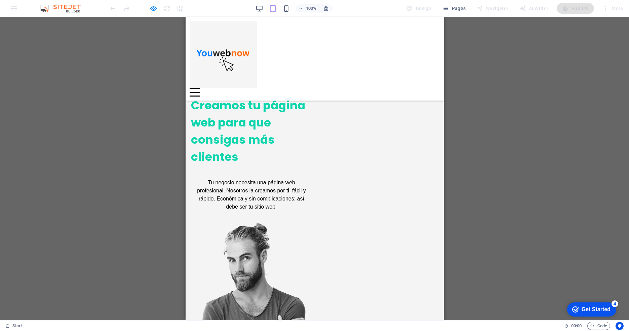
scroll to position [0, 0]
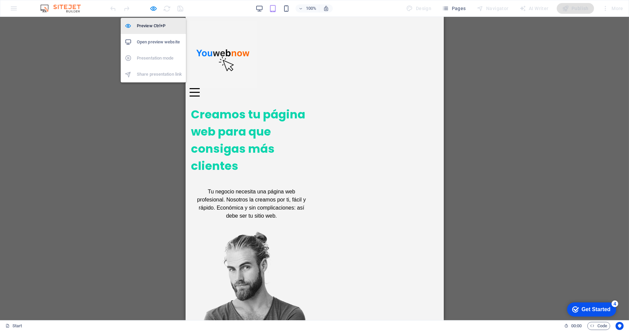
click at [148, 24] on h6 "Preview Ctrl+P" at bounding box center [159, 26] width 45 height 8
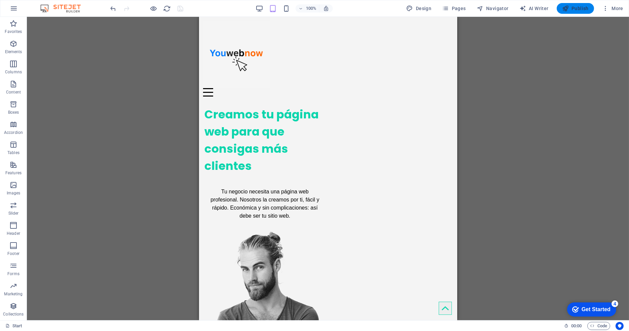
click at [563, 12] on button "Publish" at bounding box center [574, 8] width 37 height 11
click at [566, 6] on icon "button" at bounding box center [565, 8] width 7 height 7
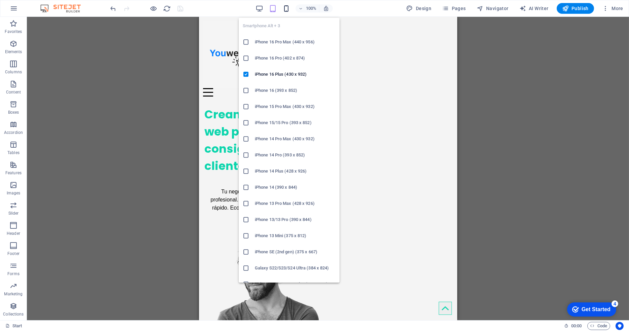
click at [283, 7] on icon "button" at bounding box center [286, 9] width 8 height 8
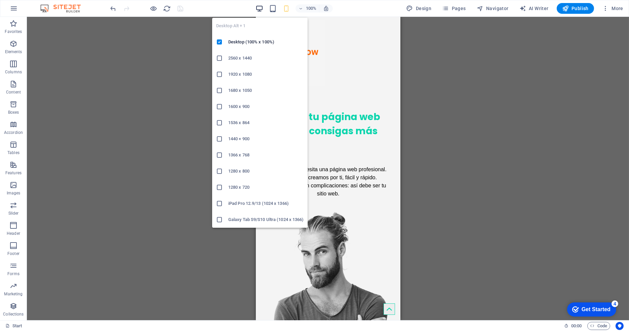
click at [258, 8] on icon "button" at bounding box center [259, 9] width 8 height 8
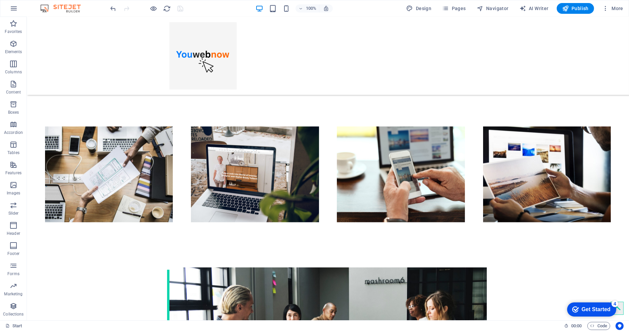
scroll to position [600, 0]
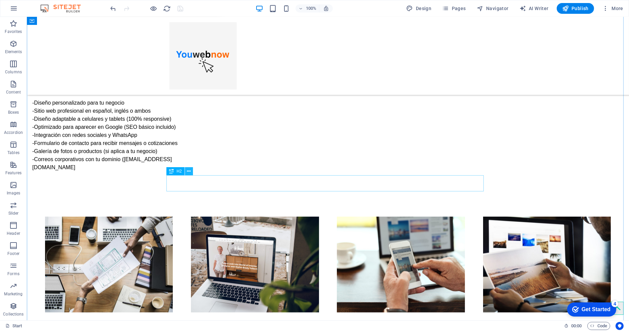
click at [191, 171] on button at bounding box center [189, 171] width 8 height 8
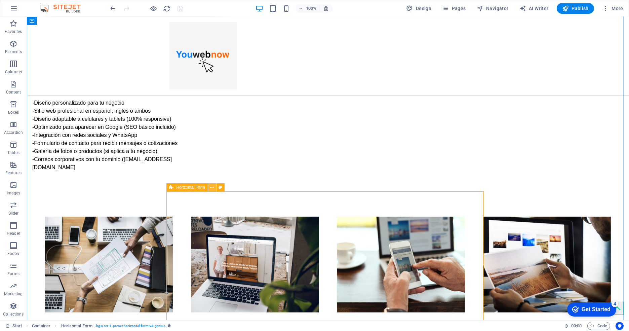
click at [213, 188] on icon at bounding box center [212, 187] width 4 height 7
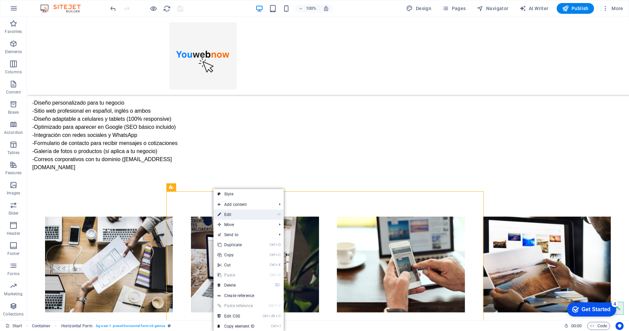
click at [233, 214] on link "⏎ Edit" at bounding box center [235, 214] width 45 height 10
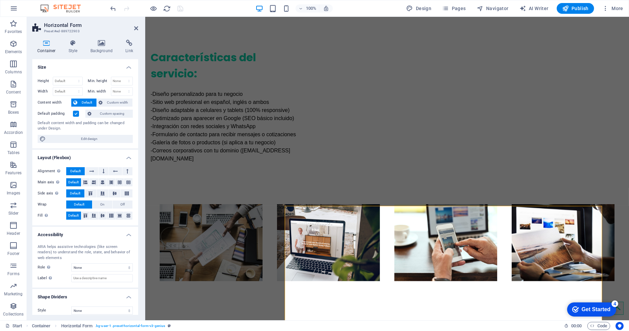
scroll to position [586, 0]
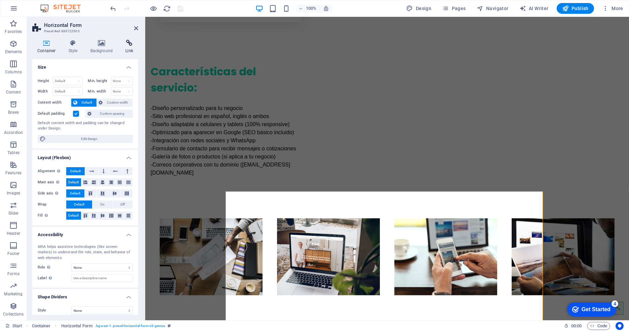
click at [128, 46] on h4 "Link" at bounding box center [129, 47] width 18 height 14
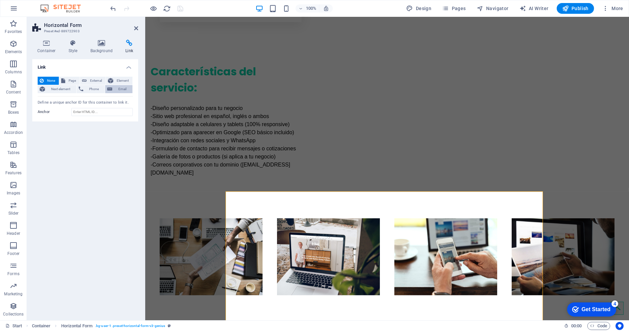
click at [112, 87] on icon at bounding box center [109, 89] width 5 height 8
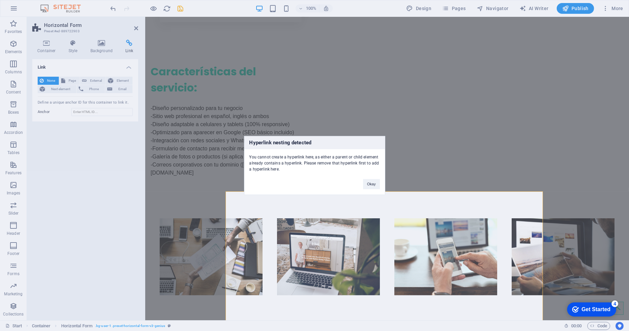
click at [416, 178] on div "Hyperlink nesting detected You cannot create a hyperlink here, as either a pare…" at bounding box center [314, 165] width 629 height 331
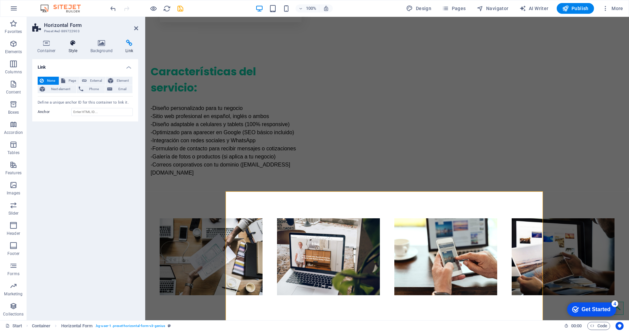
click at [75, 49] on h4 "Style" at bounding box center [74, 47] width 22 height 14
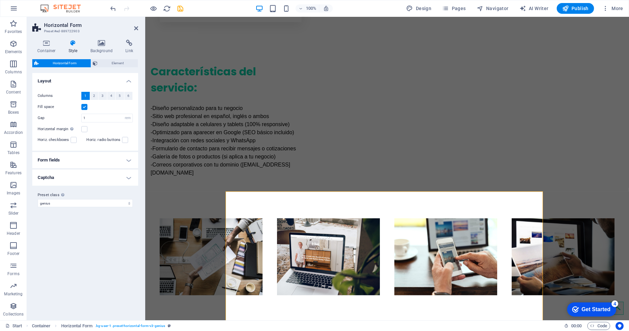
click at [92, 159] on h4 "Form fields" at bounding box center [85, 160] width 106 height 16
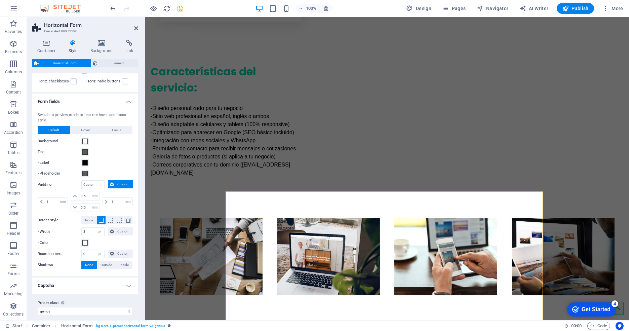
scroll to position [63, 0]
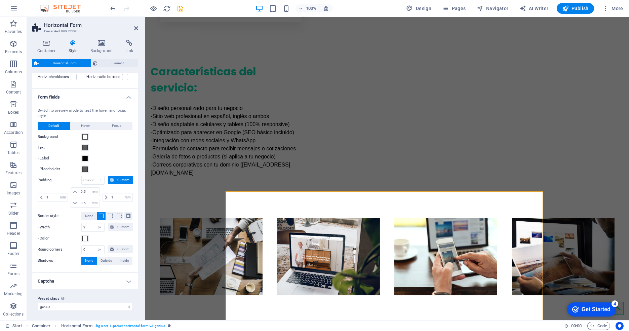
click at [86, 289] on div "Preset class Above chosen variant and settings affect all elements which carry …" at bounding box center [85, 302] width 106 height 27
click at [87, 280] on h4 "Captcha" at bounding box center [85, 281] width 106 height 16
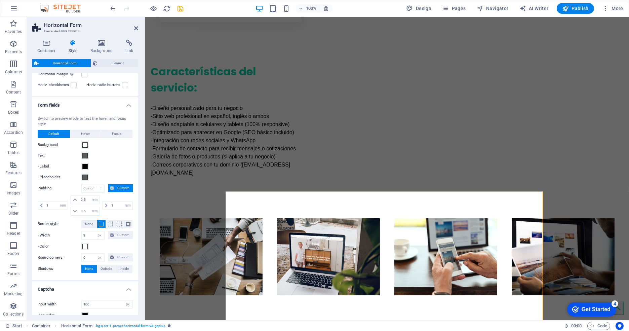
scroll to position [0, 0]
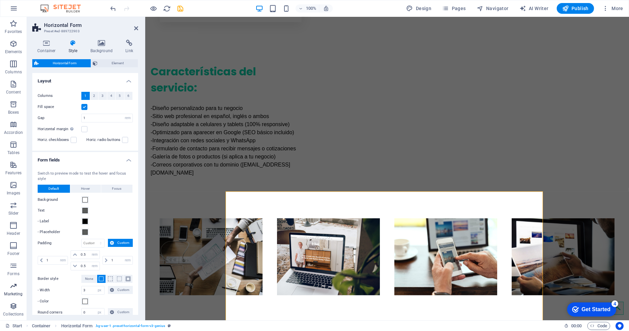
click at [17, 286] on icon "button" at bounding box center [13, 286] width 8 height 8
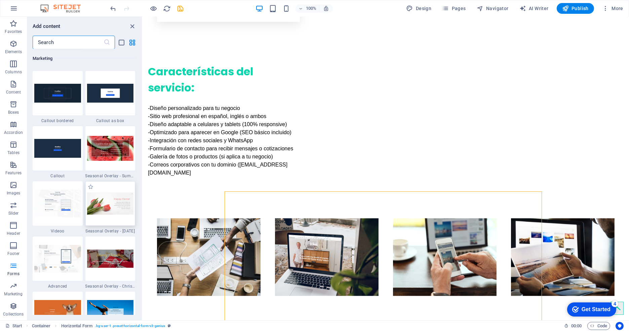
scroll to position [5583, 0]
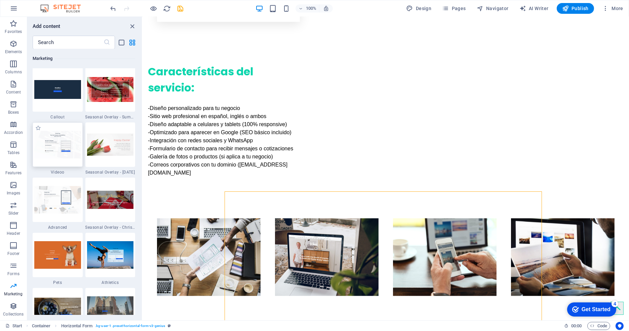
click at [57, 147] on img at bounding box center [57, 144] width 47 height 27
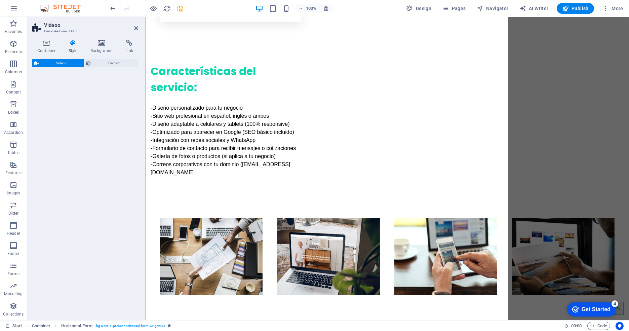
select select "%"
select select "rem"
select select "px"
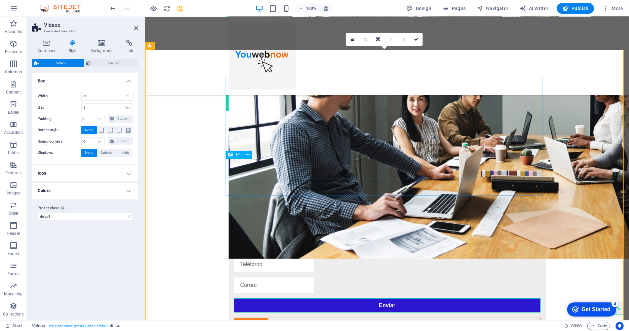
scroll to position [922, 0]
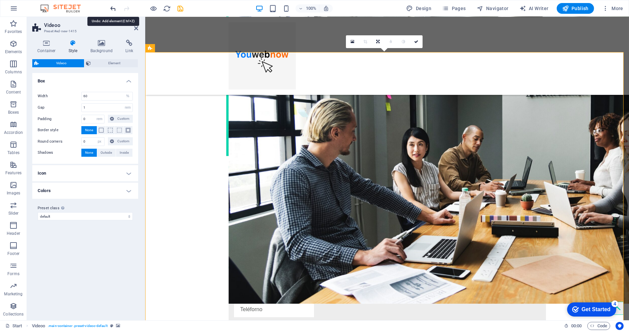
drag, startPoint x: 111, startPoint y: 9, endPoint x: 138, endPoint y: 10, distance: 27.9
click at [111, 9] on icon "undo" at bounding box center [114, 9] width 8 height 8
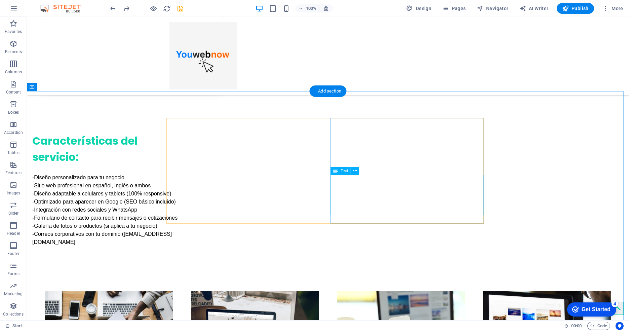
scroll to position [376, 0]
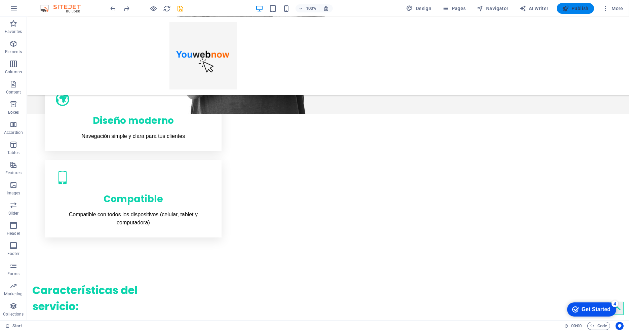
click at [560, 11] on button "Publish" at bounding box center [574, 8] width 37 height 11
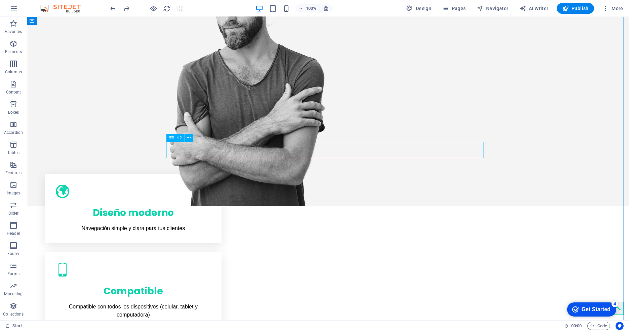
scroll to position [749, 0]
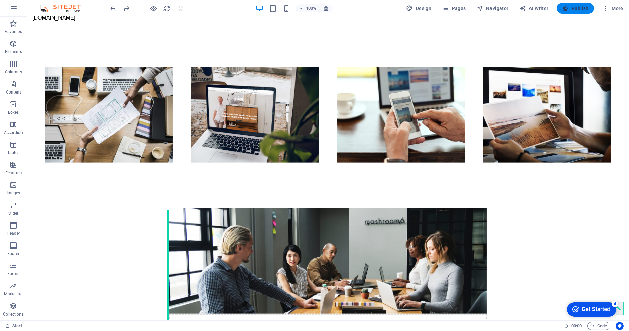
click at [581, 8] on span "Publish" at bounding box center [575, 8] width 27 height 7
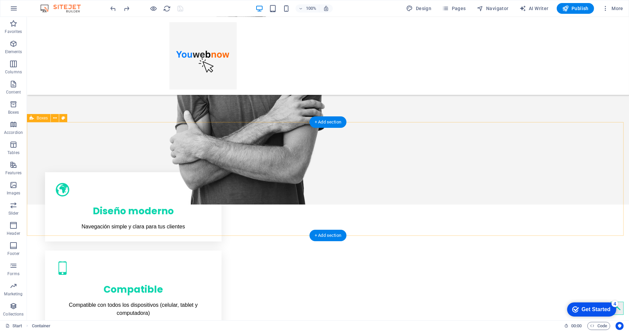
scroll to position [0, 0]
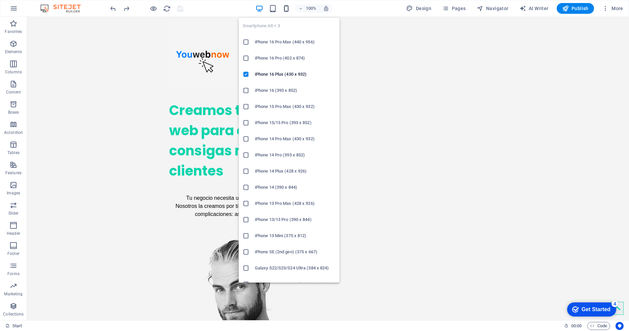
click at [287, 5] on icon "button" at bounding box center [286, 9] width 8 height 8
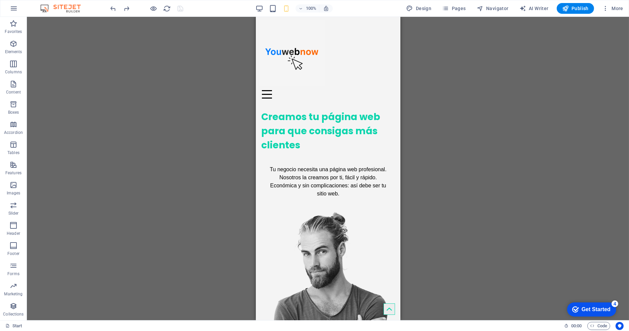
click at [467, 103] on div "Drag here to replace the existing content. Press “Ctrl” if you want to create a…" at bounding box center [328, 168] width 602 height 303
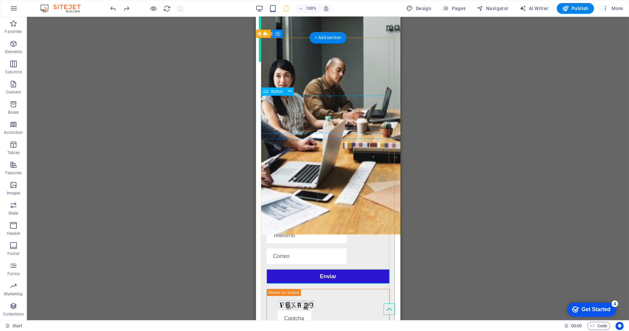
scroll to position [871, 0]
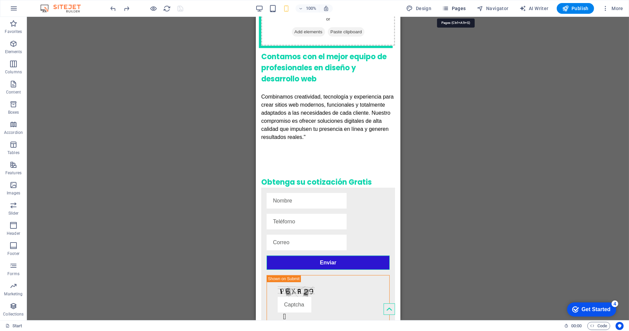
click at [458, 8] on span "Pages" at bounding box center [454, 8] width 24 height 7
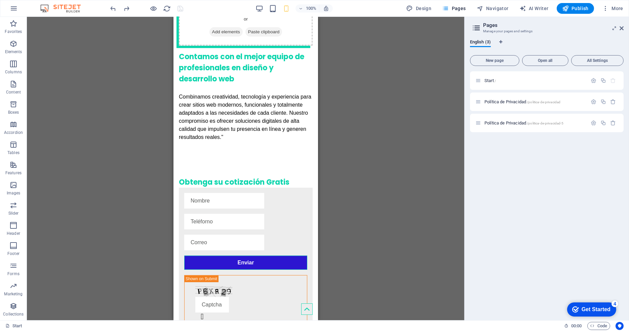
click at [491, 159] on div "Start / Política de Privacidad /politica-de-privacidad Política de Privacidad /…" at bounding box center [547, 192] width 154 height 243
click at [568, 10] on icon "button" at bounding box center [565, 8] width 7 height 7
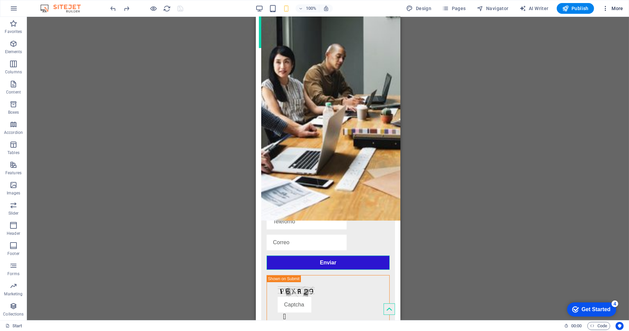
click at [614, 7] on span "More" at bounding box center [612, 8] width 21 height 7
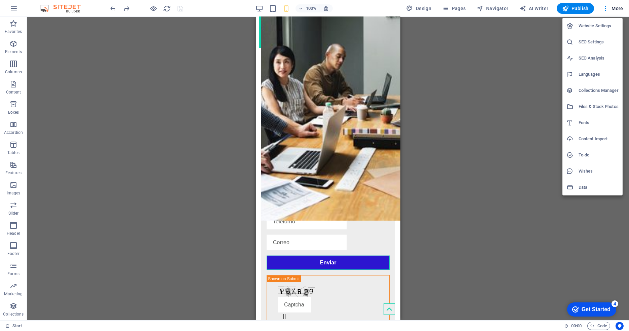
click at [569, 36] on li "SEO Settings" at bounding box center [592, 42] width 60 height 16
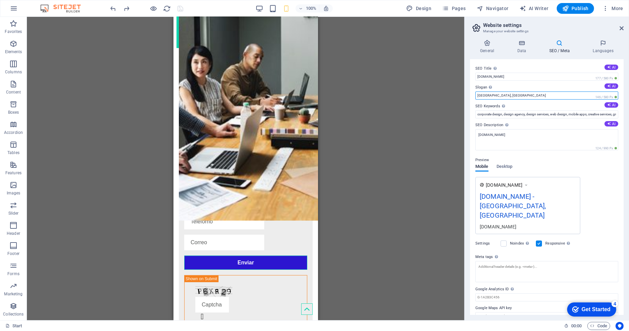
click at [514, 94] on input "[GEOGRAPHIC_DATA], [GEOGRAPHIC_DATA]" at bounding box center [546, 95] width 143 height 8
drag, startPoint x: 513, startPoint y: 95, endPoint x: 453, endPoint y: 93, distance: 60.8
click at [453, 93] on div "Start Favorites Elements Columns Content Boxes Accordion Tables Features Images…" at bounding box center [314, 168] width 629 height 303
click at [522, 96] on input "[GEOGRAPHIC_DATA], [GEOGRAPHIC_DATA]" at bounding box center [546, 95] width 143 height 8
click at [507, 97] on input "[GEOGRAPHIC_DATA], [GEOGRAPHIC_DATA]" at bounding box center [546, 95] width 143 height 8
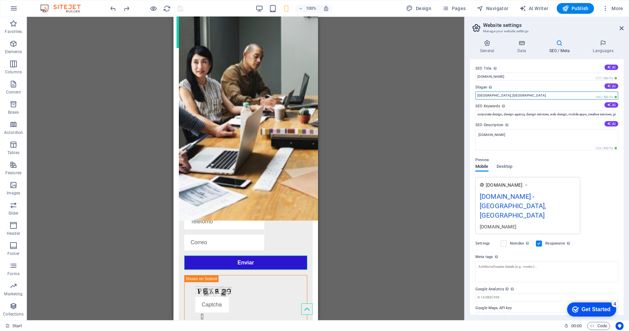
click at [508, 96] on input "[GEOGRAPHIC_DATA], [GEOGRAPHIC_DATA]" at bounding box center [546, 95] width 143 height 8
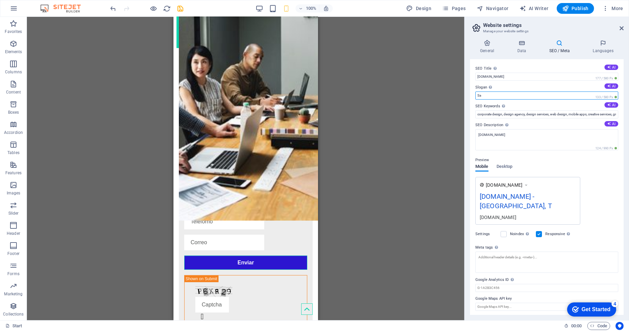
type input "S"
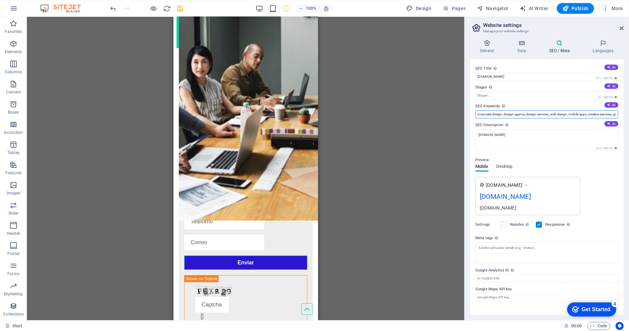
click at [524, 116] on input "corporate design, design agency, design services, web design, mobile apps, crea…" at bounding box center [546, 114] width 143 height 8
click at [543, 115] on input "corporate design, design agency, design services, web design, mobile apps, crea…" at bounding box center [546, 114] width 143 height 8
type input "c"
type input "pagina web economica en [GEOGRAPHIC_DATA][US_STATE]"
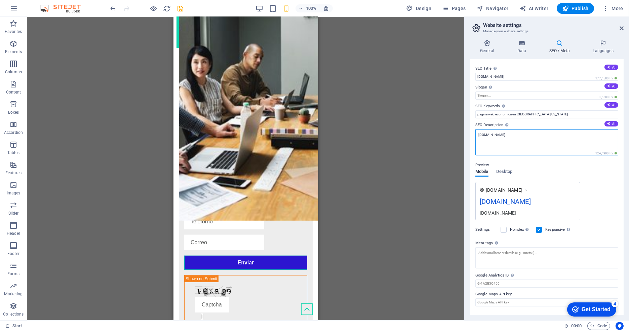
click at [524, 137] on textarea "[DOMAIN_NAME]" at bounding box center [546, 142] width 143 height 26
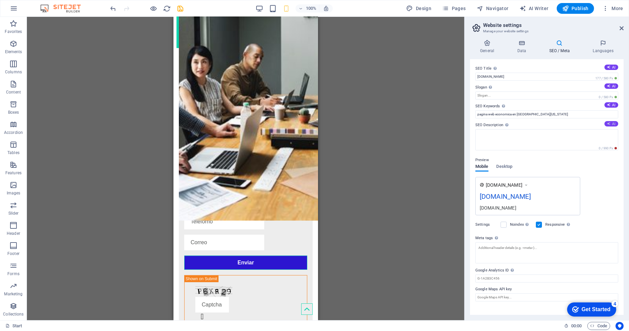
click at [607, 122] on icon at bounding box center [609, 124] width 4 height 4
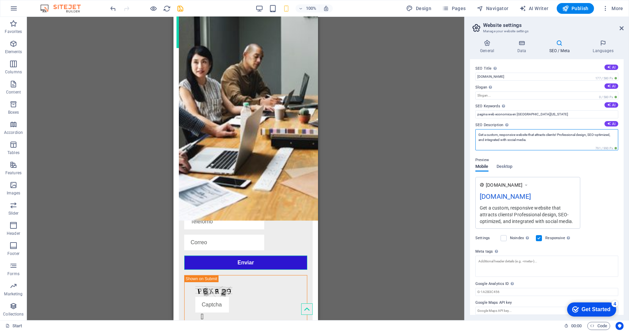
click at [530, 145] on textarea "Get a custom, responsive website that attracts clients! Professional design, SE…" at bounding box center [546, 139] width 143 height 21
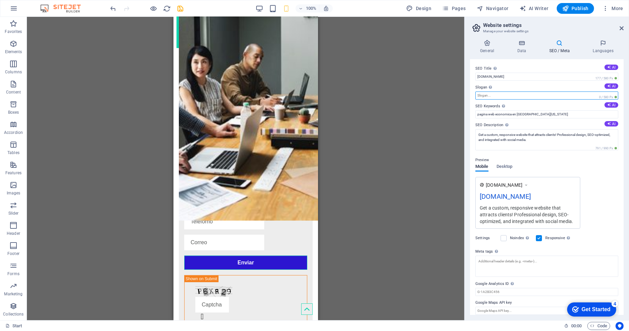
click at [487, 93] on input "Slogan The slogan of your website. AI" at bounding box center [546, 95] width 143 height 8
click at [481, 208] on div "Get a custom, responsive website that attracts clients! Professional design, SE…" at bounding box center [527, 214] width 96 height 20
drag, startPoint x: 473, startPoint y: 205, endPoint x: 500, endPoint y: 208, distance: 26.8
click at [500, 208] on div "SEO Title The title of your website - make it something that stands out in sear…" at bounding box center [547, 186] width 154 height 255
click at [500, 208] on div "Get a custom, responsive website that attracts clients! Professional design, SE…" at bounding box center [527, 214] width 96 height 20
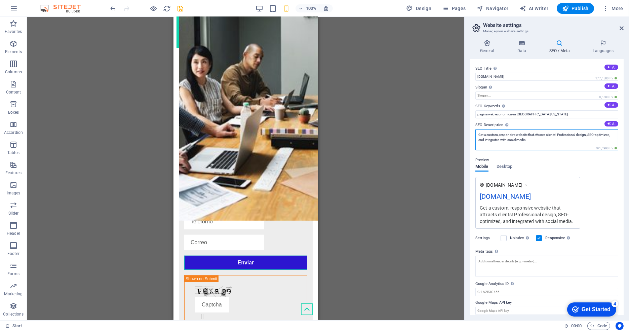
click at [489, 135] on textarea "Get a custom, responsive website that attracts clients! Professional design, SE…" at bounding box center [546, 139] width 143 height 21
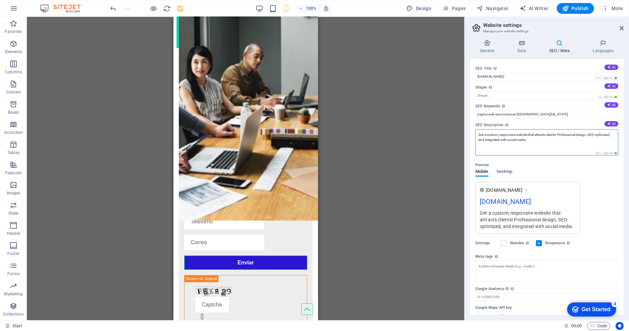
drag, startPoint x: 477, startPoint y: 135, endPoint x: 544, endPoint y: 146, distance: 67.8
click at [544, 146] on textarea "Get a custom, responsive website that attracts clients! Professional design, SE…" at bounding box center [546, 142] width 143 height 26
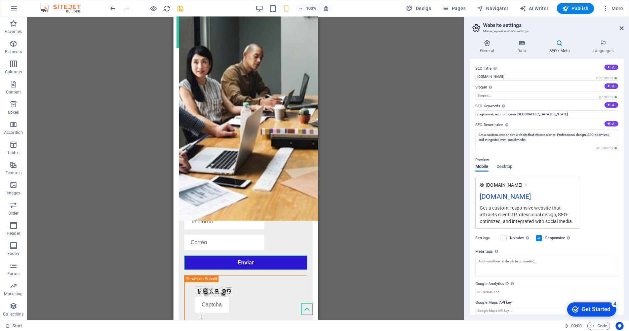
click at [498, 210] on div "Get a custom, responsive website that attracts clients! Professional design, SE…" at bounding box center [527, 214] width 96 height 20
click at [490, 137] on textarea "Get a custom, responsive website that attracts clients! Professional design, SE…" at bounding box center [546, 139] width 143 height 21
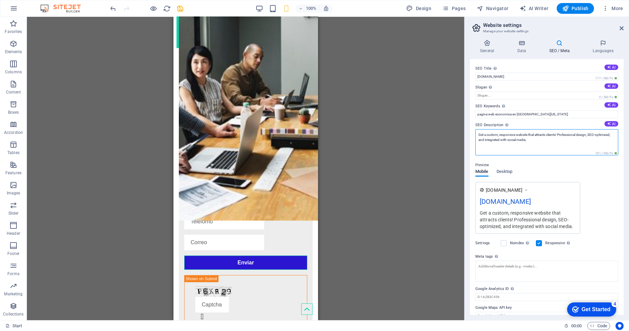
paste textarea "¡Consigue un sitio web personalizado que atraiga clientes a su negocio! Diseño …"
type textarea "Get a custom, responsive website that attracts clients! Professional design, SE…"
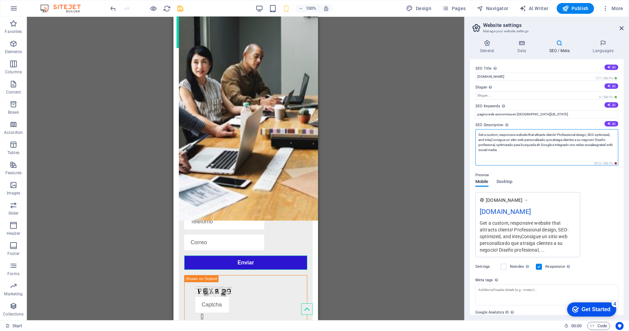
click at [513, 145] on textarea "Get a custom, responsive website that attracts clients! Professional design, SE…" at bounding box center [546, 147] width 143 height 36
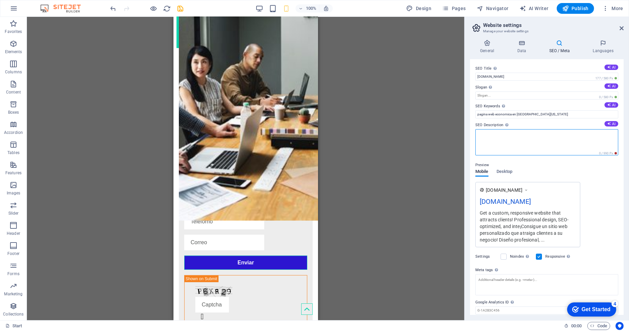
paste textarea "¡Consigue un sitio web personalizado que atraiga clientes a su negocio! Diseño …"
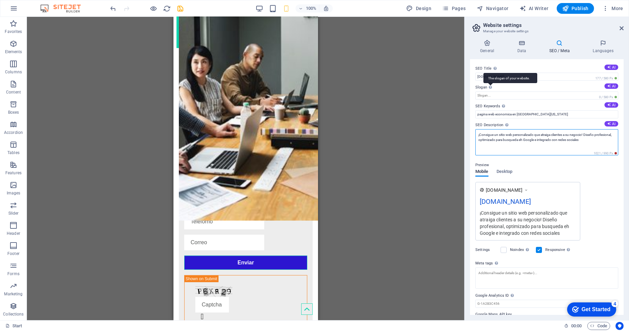
type textarea "¡Consigue un sitio web personalizado que atraiga clientes a su negocio! Diseño …"
click at [492, 91] on div "The slogan of your website." at bounding box center [490, 87] width 7 height 8
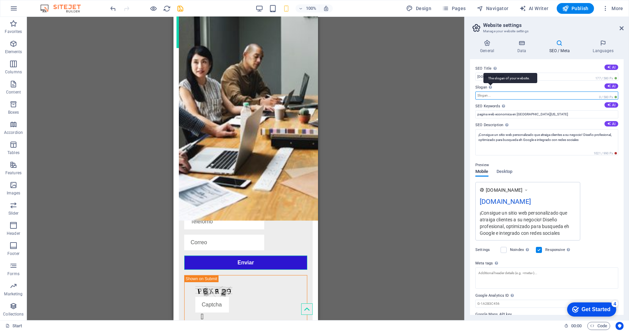
click at [492, 91] on input "Slogan The slogan of your website. AI" at bounding box center [546, 95] width 143 height 8
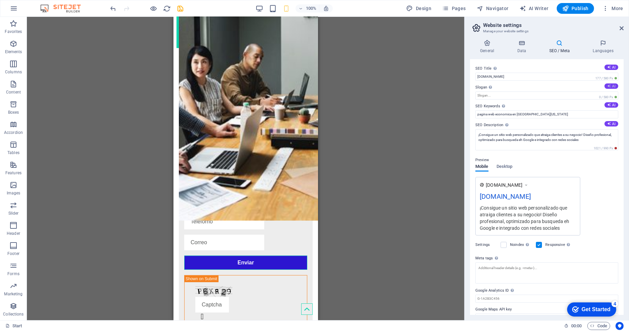
click at [608, 87] on icon at bounding box center [609, 86] width 4 height 4
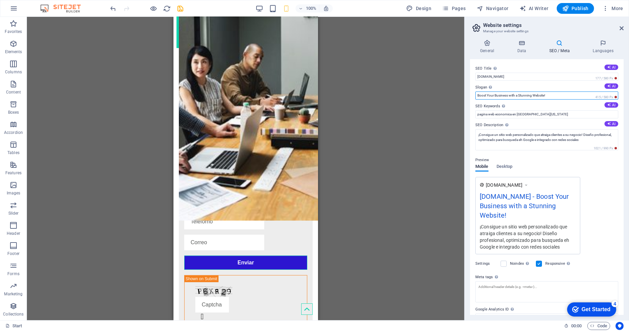
drag, startPoint x: 567, startPoint y: 96, endPoint x: 475, endPoint y: 93, distance: 92.4
click at [475, 93] on input "Boost Your Business with a Stunning Website!" at bounding box center [546, 95] width 143 height 8
click at [527, 95] on input "Boost Your Business with a Stunning Website!" at bounding box center [546, 95] width 143 height 8
click at [541, 96] on input "Boost Your Business with a Stunning Website!" at bounding box center [546, 95] width 143 height 8
click at [550, 95] on input "Boost Your Business with a Stunning Website!" at bounding box center [546, 95] width 143 height 8
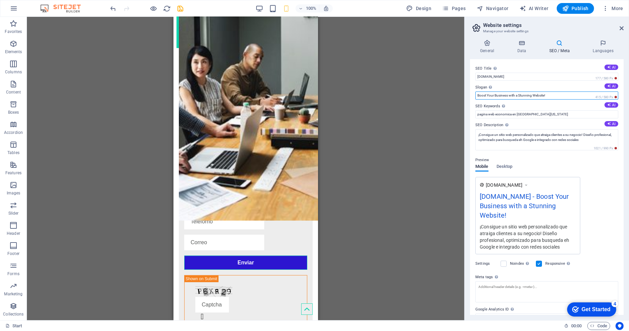
drag, startPoint x: 550, startPoint y: 94, endPoint x: 466, endPoint y: 96, distance: 84.3
click at [466, 96] on div "General Data SEO / Meta Languages Website name [DOMAIN_NAME] Logo Drag files he…" at bounding box center [546, 177] width 164 height 286
paste input "¡Impulse su negocio con un sitio web impresionan"
click at [559, 96] on input "¡Impulse su negocio con un sitio web impresionante!" at bounding box center [546, 95] width 143 height 8
type input "¡Impulse su negocio con un sitio web impresionante!"
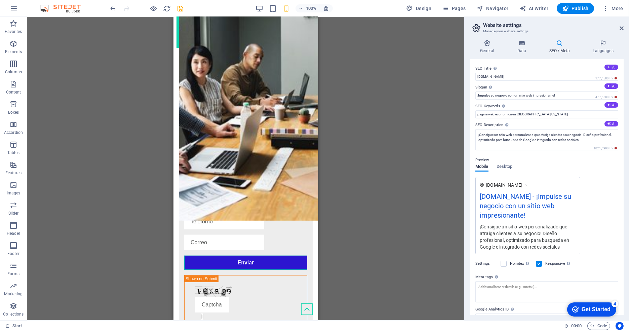
click at [607, 67] on icon at bounding box center [609, 67] width 4 height 4
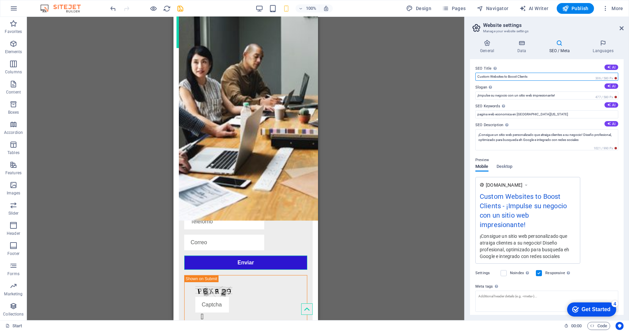
click at [533, 74] on input "Custom Websites to Boost Clients" at bounding box center [546, 77] width 143 height 8
drag, startPoint x: 531, startPoint y: 77, endPoint x: 467, endPoint y: 78, distance: 64.8
click at [467, 78] on div "General Data SEO / Meta Languages Website name [DOMAIN_NAME] Logo Drag files he…" at bounding box center [546, 177] width 164 height 286
click at [477, 76] on input "Custom Websites to Boost Clients" at bounding box center [546, 77] width 143 height 8
paste input "Sitios Web Profesionales a Precios Bajo"
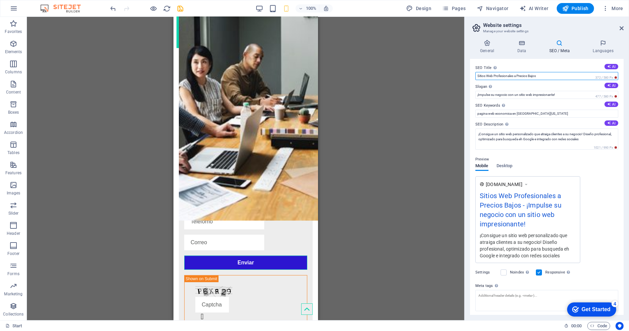
scroll to position [0, 0]
type input "Sitios Web Profesionales a Precios Bajos"
click at [563, 8] on icon "button" at bounding box center [565, 8] width 7 height 7
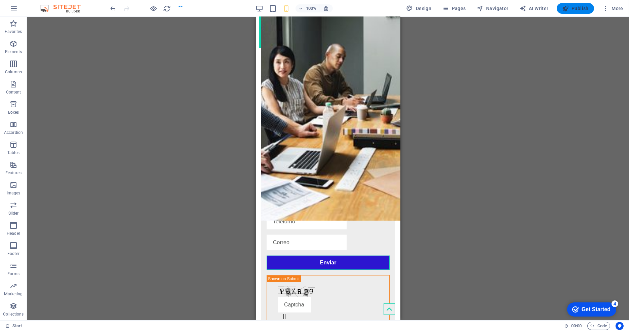
click at [563, 11] on icon "button" at bounding box center [565, 8] width 7 height 7
drag, startPoint x: 567, startPoint y: 7, endPoint x: 541, endPoint y: 19, distance: 28.6
click at [567, 7] on icon "button" at bounding box center [565, 8] width 7 height 7
click at [563, 14] on div "100% Design Pages Navigator AI Writer Publish More" at bounding box center [314, 8] width 628 height 16
click at [565, 12] on button "Publish" at bounding box center [574, 8] width 37 height 11
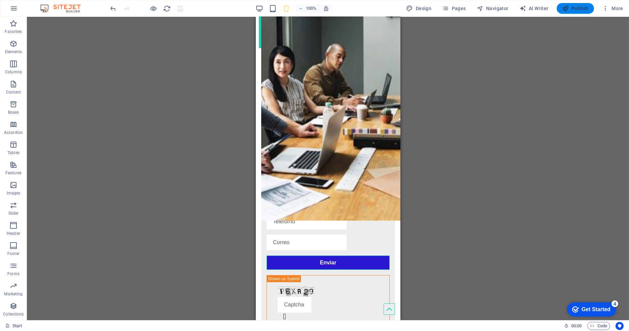
click at [565, 12] on button "Publish" at bounding box center [574, 8] width 37 height 11
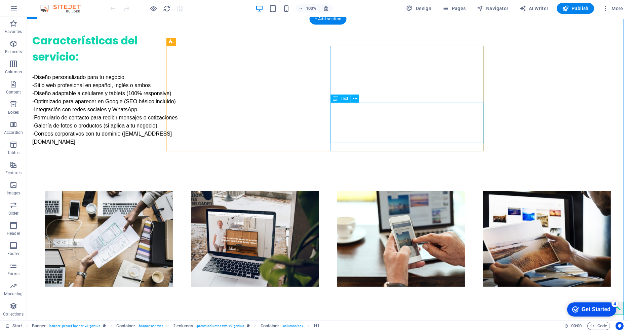
scroll to position [672, 0]
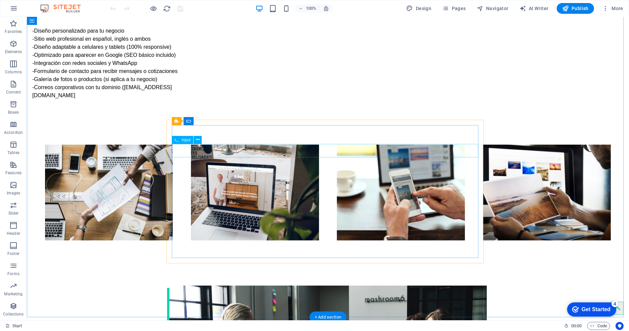
click at [197, 141] on icon at bounding box center [198, 139] width 4 height 7
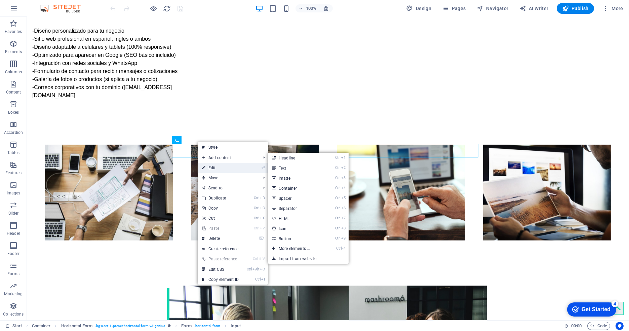
click at [209, 168] on link "⏎ Edit" at bounding box center [220, 168] width 45 height 10
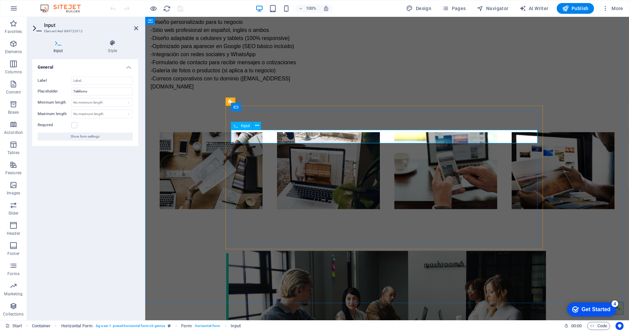
type input "T"
click at [94, 93] on input "Teléforno" at bounding box center [101, 91] width 61 height 8
type input "Teléfono"
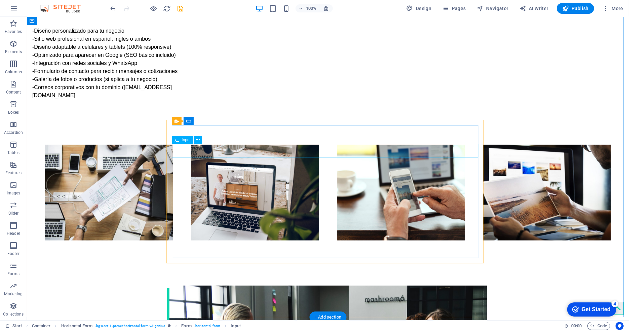
click at [201, 140] on button at bounding box center [197, 140] width 8 height 8
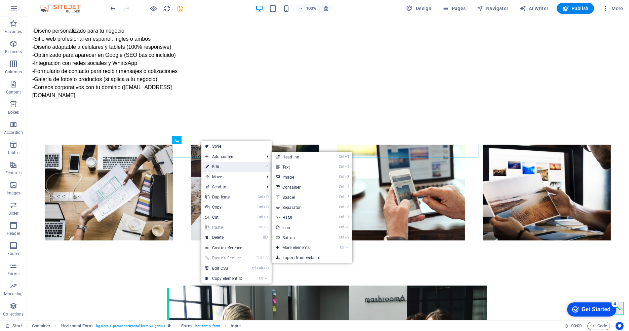
click at [220, 169] on link "⏎ Edit" at bounding box center [223, 167] width 45 height 10
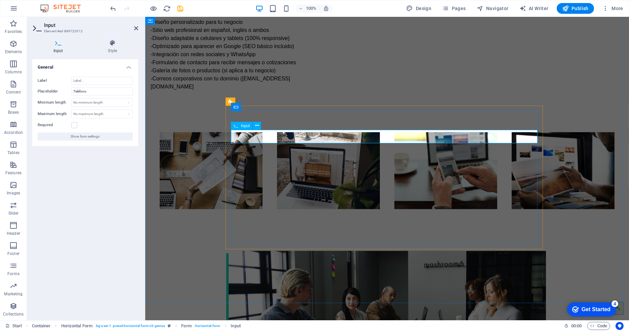
drag, startPoint x: 265, startPoint y: 136, endPoint x: 222, endPoint y: 139, distance: 42.7
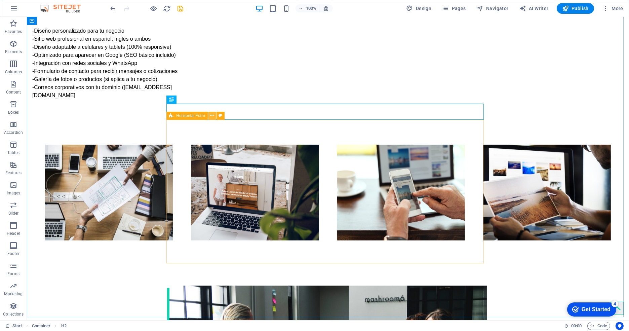
click at [211, 115] on icon at bounding box center [212, 115] width 4 height 7
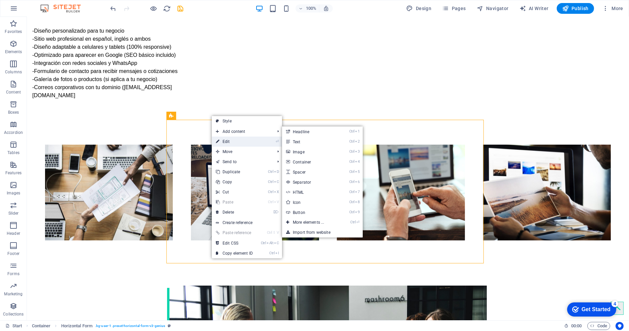
click at [228, 140] on link "⏎ Edit" at bounding box center [234, 141] width 45 height 10
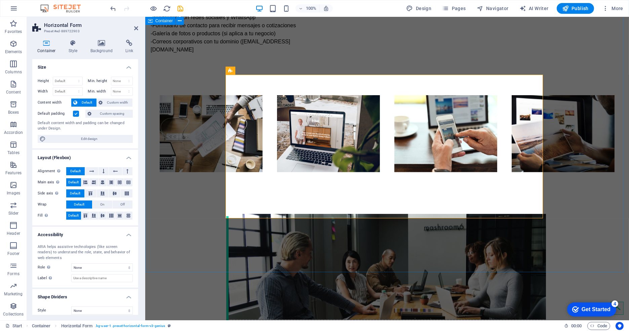
scroll to position [709, 0]
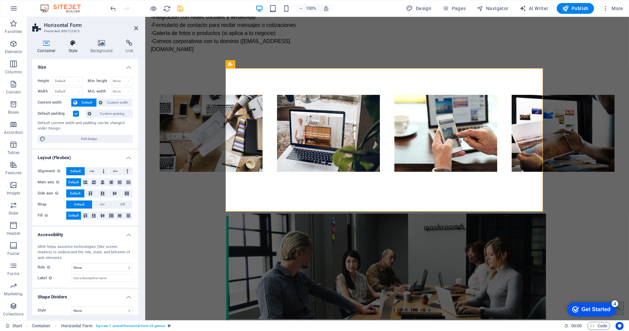
click at [77, 51] on h4 "Style" at bounding box center [74, 47] width 22 height 14
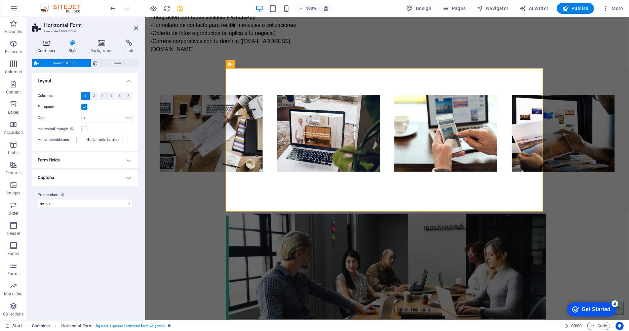
click at [48, 49] on h4 "Container" at bounding box center [47, 47] width 31 height 14
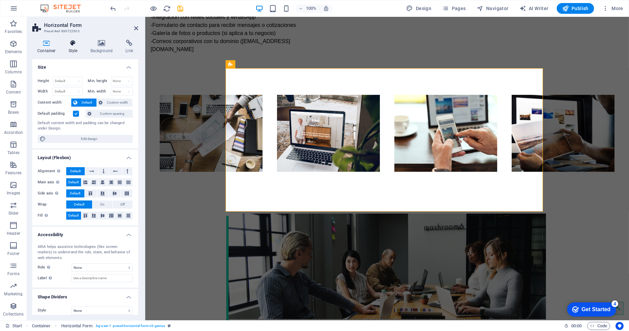
click at [75, 45] on icon at bounding box center [72, 43] width 19 height 7
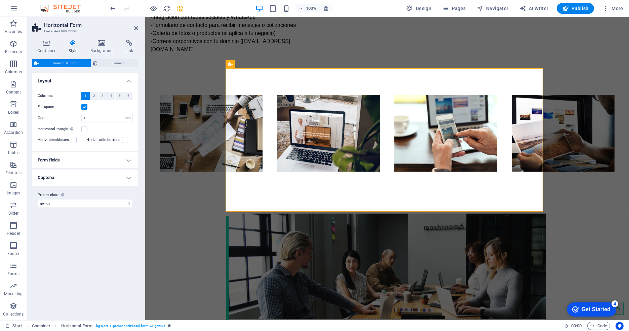
click at [46, 154] on h4 "Form fields" at bounding box center [85, 160] width 106 height 16
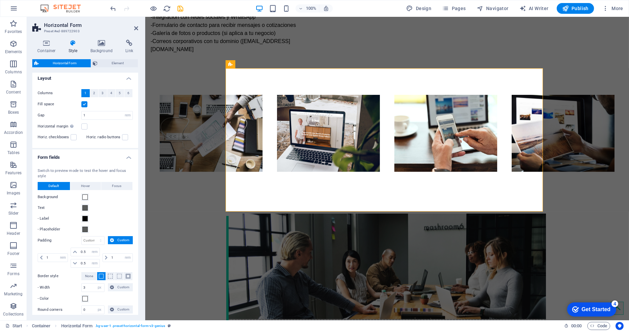
scroll to position [0, 0]
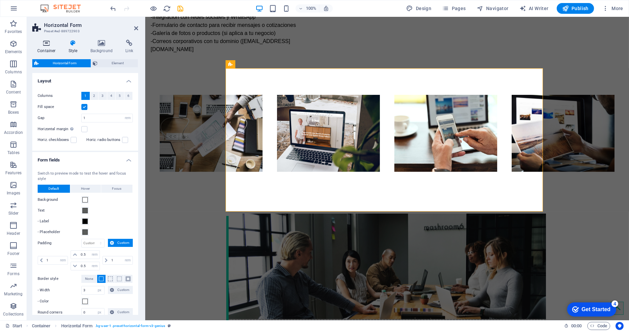
click at [49, 45] on icon at bounding box center [46, 43] width 29 height 7
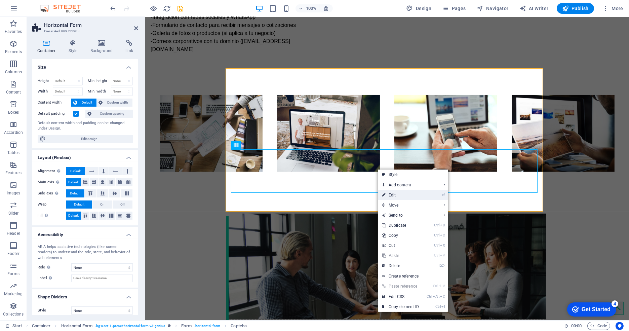
click at [387, 194] on link "⏎ Edit" at bounding box center [400, 195] width 45 height 10
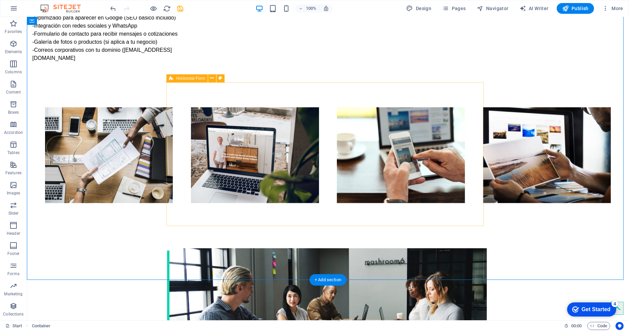
click at [173, 80] on icon at bounding box center [171, 78] width 4 height 8
click at [213, 78] on icon at bounding box center [212, 78] width 4 height 7
click at [214, 79] on button at bounding box center [212, 78] width 8 height 8
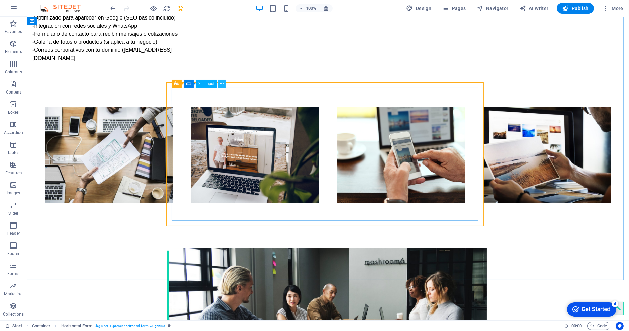
click at [219, 83] on button at bounding box center [221, 84] width 8 height 8
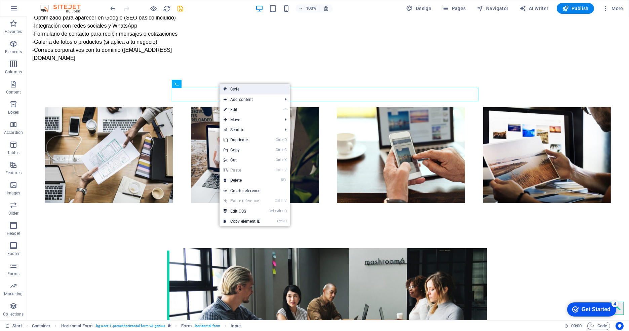
click at [242, 87] on link "Style" at bounding box center [254, 89] width 70 height 10
select select "rem"
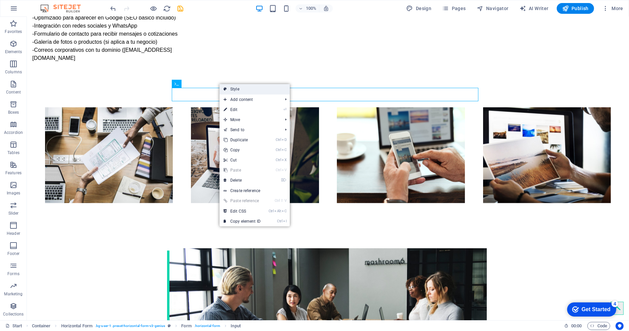
select select "rem"
select select "px"
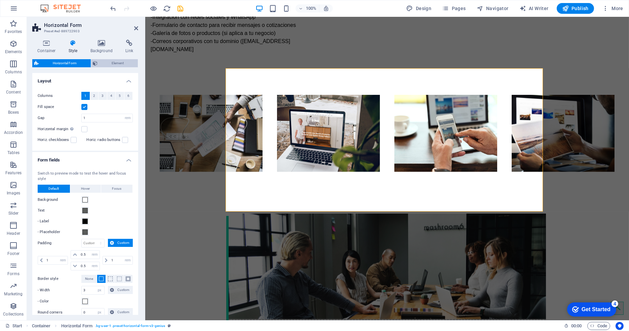
click at [116, 62] on span "Element" at bounding box center [118, 63] width 36 height 8
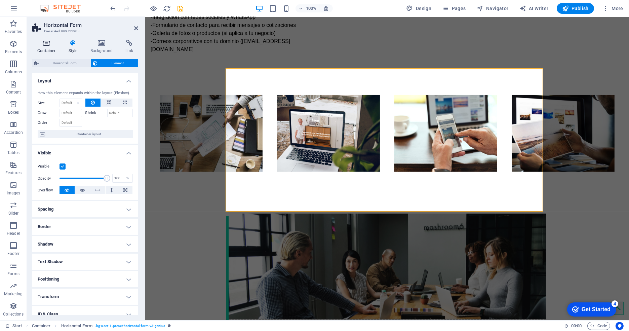
click at [48, 41] on icon at bounding box center [46, 43] width 29 height 7
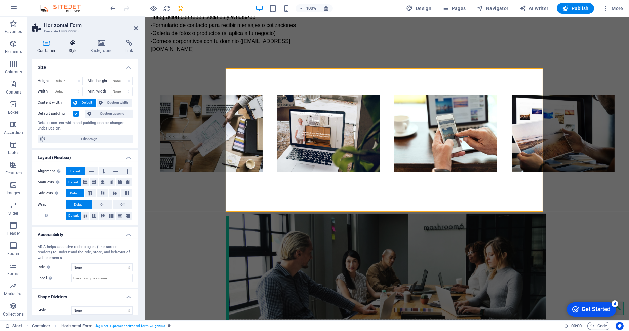
click at [74, 45] on icon at bounding box center [72, 43] width 19 height 7
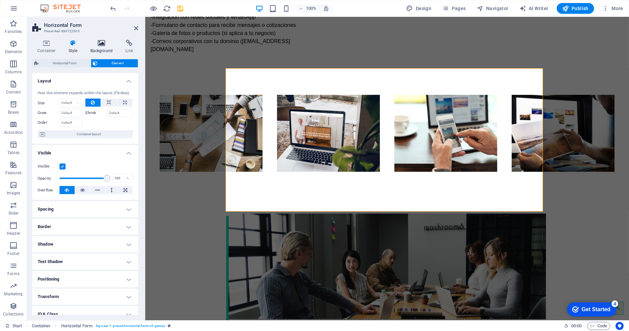
click at [105, 50] on h4 "Background" at bounding box center [102, 47] width 35 height 14
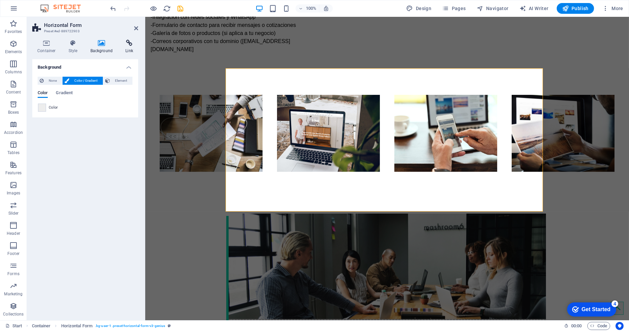
click at [131, 48] on h4 "Link" at bounding box center [129, 47] width 18 height 14
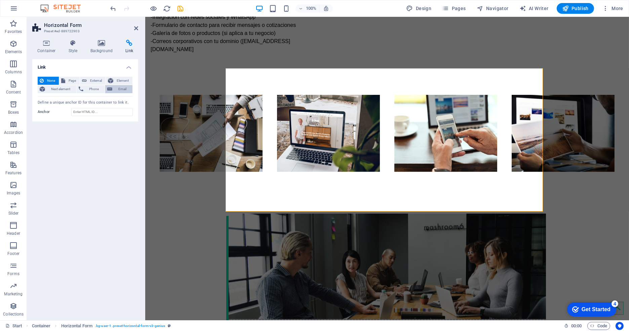
click at [119, 87] on span "Email" at bounding box center [122, 89] width 16 height 8
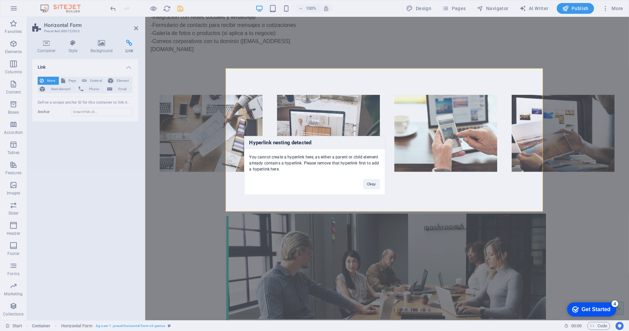
click at [78, 74] on div "Hyperlink nesting detected You cannot create a hyperlink here, as either a pare…" at bounding box center [314, 165] width 629 height 331
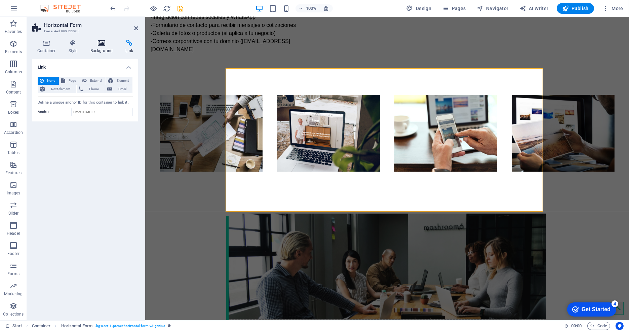
click at [105, 50] on h4 "Background" at bounding box center [102, 47] width 35 height 14
click at [67, 44] on icon at bounding box center [72, 43] width 19 height 7
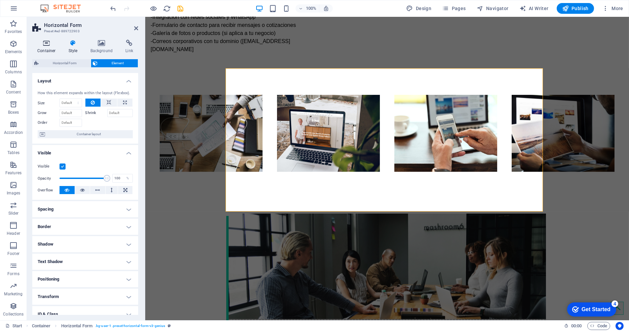
click at [36, 41] on icon at bounding box center [46, 43] width 29 height 7
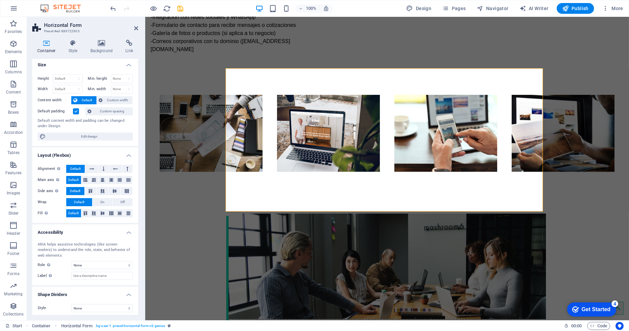
scroll to position [5, 0]
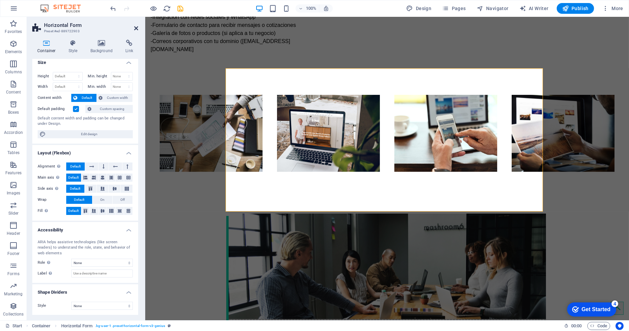
click at [136, 28] on icon at bounding box center [136, 28] width 4 height 5
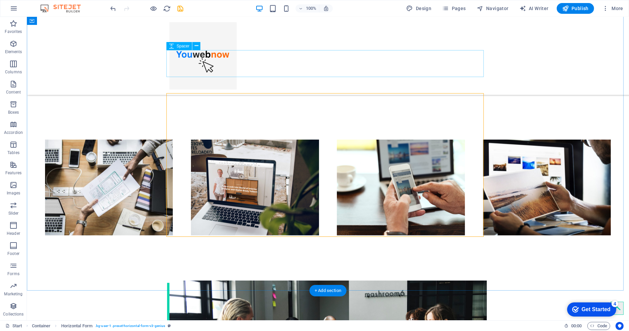
scroll to position [634, 0]
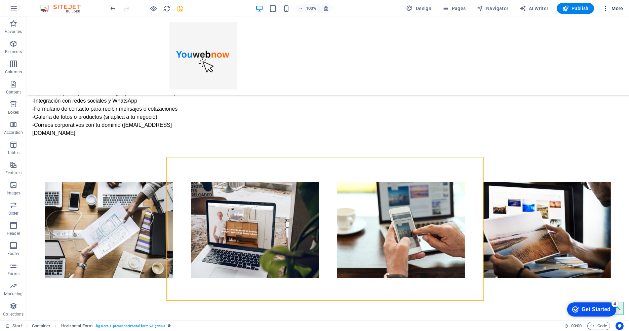
click at [606, 8] on icon "button" at bounding box center [605, 8] width 7 height 7
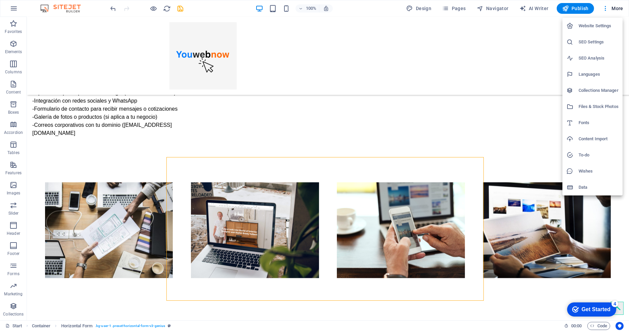
click at [588, 28] on h6 "Website Settings" at bounding box center [598, 26] width 40 height 8
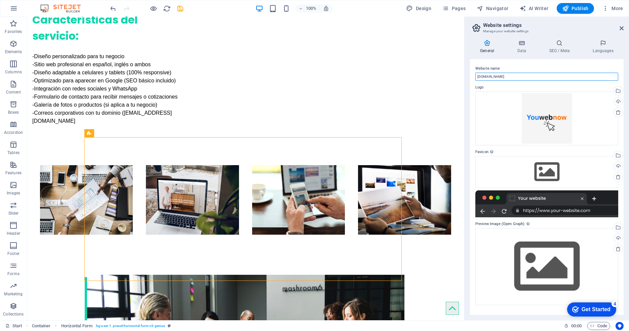
click at [481, 78] on input "[DOMAIN_NAME]" at bounding box center [546, 77] width 143 height 8
click at [482, 76] on input "[DOMAIN_NAME]" at bounding box center [546, 77] width 143 height 8
type input "youwebnow.com"
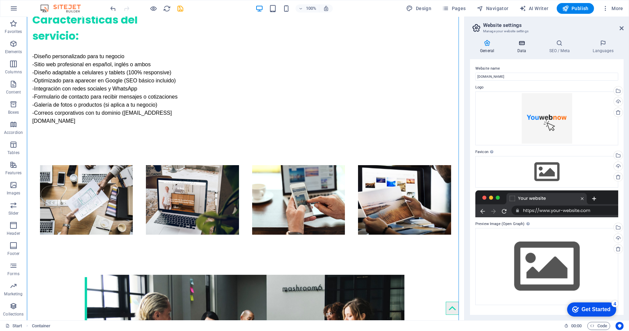
click at [527, 50] on h4 "Data" at bounding box center [523, 47] width 32 height 14
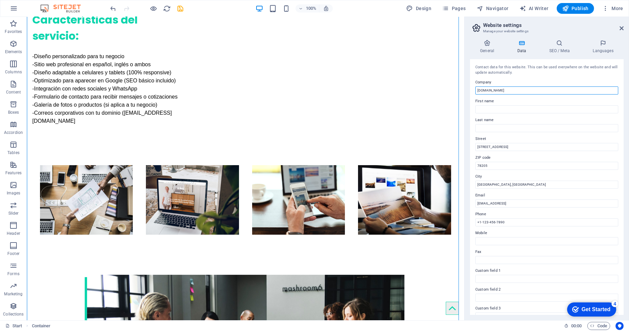
click at [480, 89] on input "[DOMAIN_NAME]" at bounding box center [546, 90] width 143 height 8
type input "youwebnow.com"
click at [490, 109] on input "First name" at bounding box center [546, 109] width 143 height 8
click at [512, 151] on div "Contact data for this website. This can be used everywhere on the website and w…" at bounding box center [547, 186] width 154 height 255
click at [512, 146] on input "[STREET_ADDRESS]" at bounding box center [546, 147] width 143 height 8
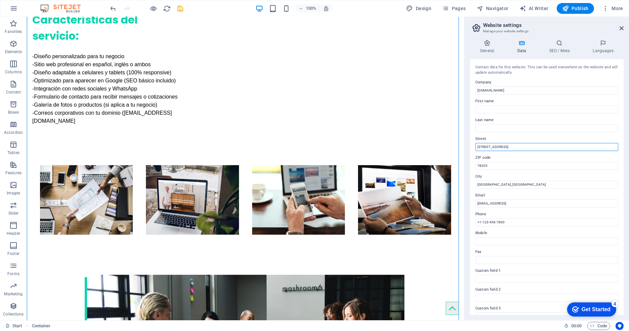
drag, startPoint x: 538, startPoint y: 164, endPoint x: 464, endPoint y: 152, distance: 75.9
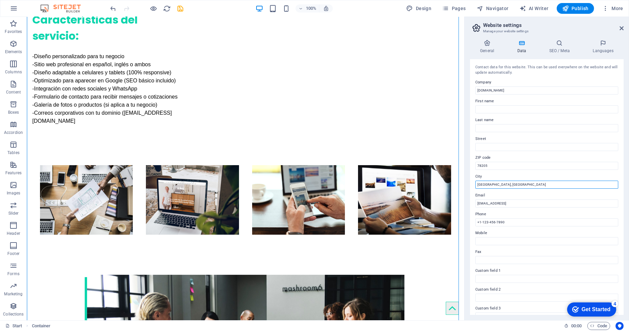
click at [517, 185] on input "[GEOGRAPHIC_DATA], [GEOGRAPHIC_DATA]" at bounding box center [546, 184] width 143 height 8
drag, startPoint x: 516, startPoint y: 186, endPoint x: 473, endPoint y: 191, distance: 43.3
click at [473, 191] on div "Contact data for this website. This can be used everywhere on the website and w…" at bounding box center [547, 186] width 154 height 255
type input "Tampa"
click at [524, 198] on label "Email" at bounding box center [546, 195] width 143 height 8
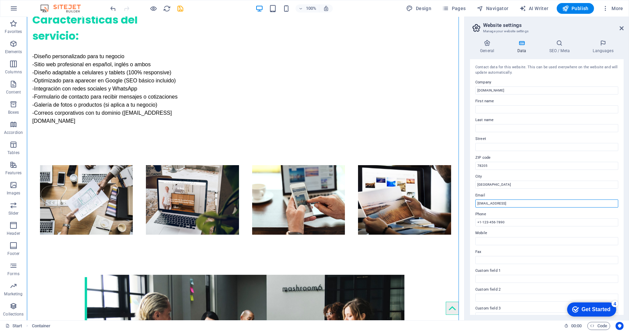
click at [524, 199] on input "[EMAIL_ADDRESS]" at bounding box center [546, 203] width 143 height 8
drag, startPoint x: 539, startPoint y: 209, endPoint x: 545, endPoint y: 201, distance: 10.0
click at [545, 201] on div "Contact data for this website. This can be used everywhere on the website and w…" at bounding box center [547, 186] width 154 height 255
click at [545, 201] on input "[EMAIL_ADDRESS]" at bounding box center [546, 203] width 143 height 8
type input "info@youwebnow.com"
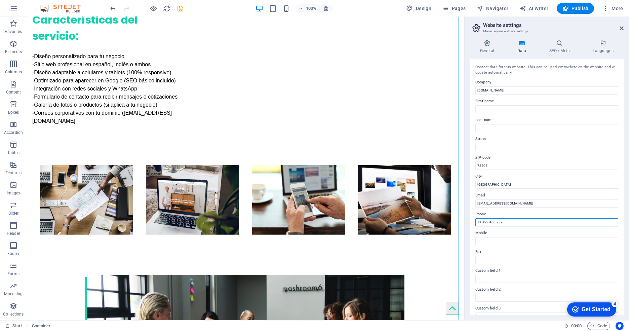
click at [515, 223] on input "+1-123-456-7890" at bounding box center [546, 222] width 143 height 8
type input "+"
click at [553, 47] on h4 "SEO / Meta" at bounding box center [560, 47] width 44 height 14
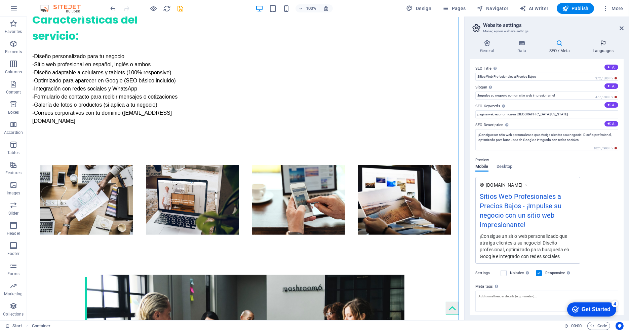
click at [597, 48] on h4 "Languages" at bounding box center [602, 47] width 41 height 14
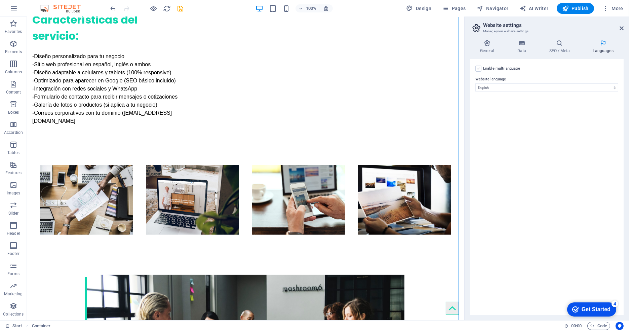
click at [480, 69] on label at bounding box center [478, 69] width 6 height 6
click at [0, 0] on input "Enable multilanguage To disable multilanguage delete all languages until only o…" at bounding box center [0, 0] width 0 height 0
click at [475, 67] on label at bounding box center [478, 69] width 6 height 6
click at [0, 0] on input "Enable multilanguage To disable multilanguage delete all languages until only o…" at bounding box center [0, 0] width 0 height 0
click at [476, 69] on label at bounding box center [478, 69] width 6 height 6
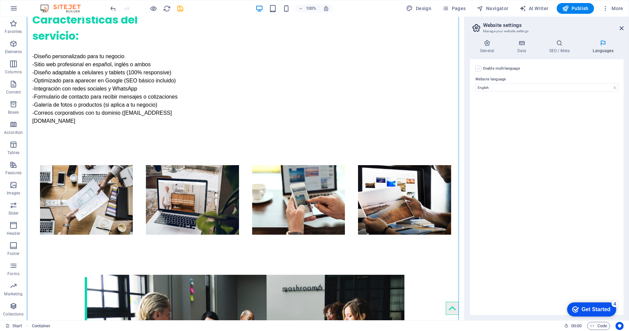
click at [0, 0] on input "Enable multilanguage To disable multilanguage delete all languages until only o…" at bounding box center [0, 0] width 0 height 0
click at [514, 122] on select "Abkhazian Afar Afrikaans Akan Albanian Amharic Arabic Aragonese Armenian Assame…" at bounding box center [546, 120] width 112 height 8
select select "148"
click at [501, 122] on select "Abkhazian Afar Afrikaans Akan Albanian Amharic Arabic Aragonese Armenian Assame…" at bounding box center [546, 120] width 112 height 8
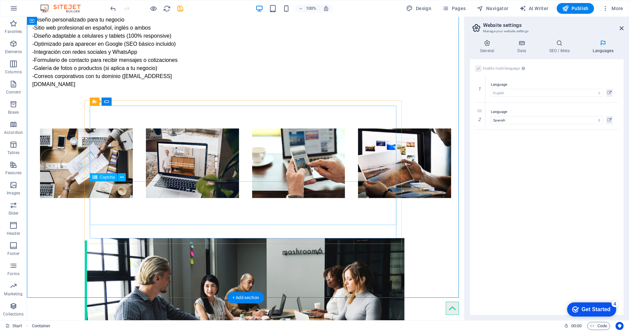
scroll to position [672, 0]
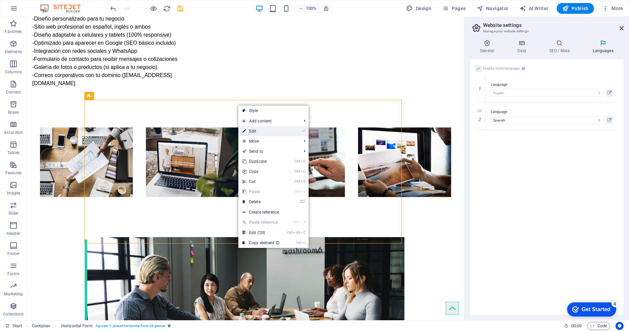
click at [248, 130] on link "⏎ Edit" at bounding box center [260, 131] width 45 height 10
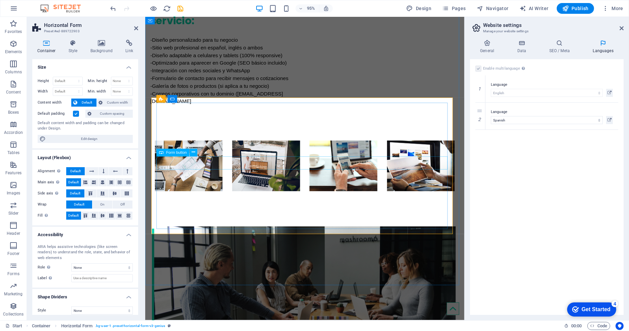
click at [190, 155] on button at bounding box center [193, 152] width 8 height 8
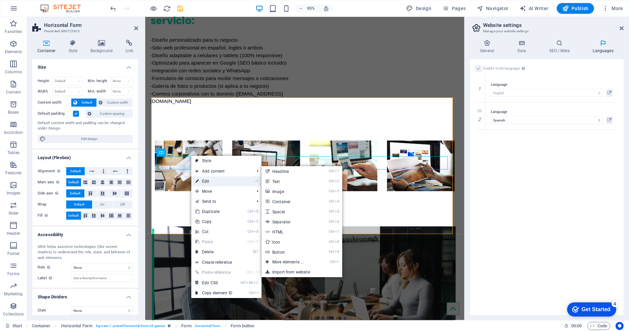
click at [207, 179] on link "⏎ Edit" at bounding box center [213, 181] width 45 height 10
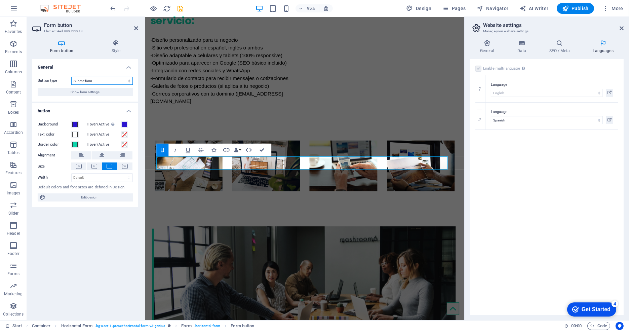
click at [100, 81] on select "Submit form Reset form No action" at bounding box center [101, 81] width 61 height 8
click at [100, 80] on select "Submit form Reset form No action" at bounding box center [101, 81] width 61 height 8
click at [97, 92] on span "Show form settings" at bounding box center [85, 92] width 29 height 8
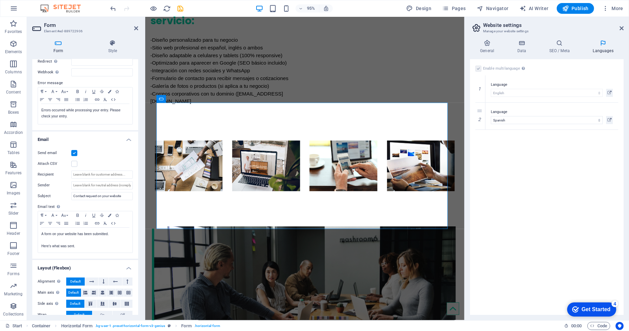
scroll to position [120, 0]
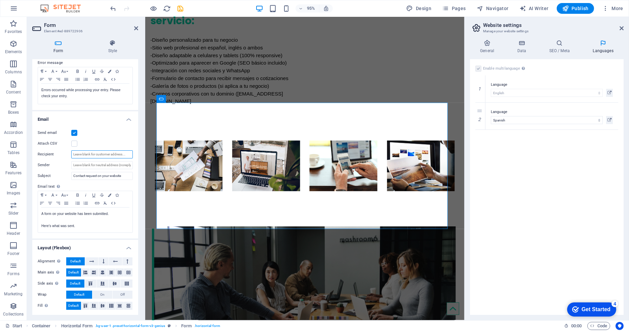
click at [98, 153] on input "Recipient" at bounding box center [101, 154] width 61 height 8
click at [86, 162] on input "Sender" at bounding box center [101, 165] width 61 height 8
click at [89, 152] on input "Recipient" at bounding box center [101, 154] width 61 height 8
click at [75, 165] on input "Sender" at bounding box center [101, 165] width 61 height 8
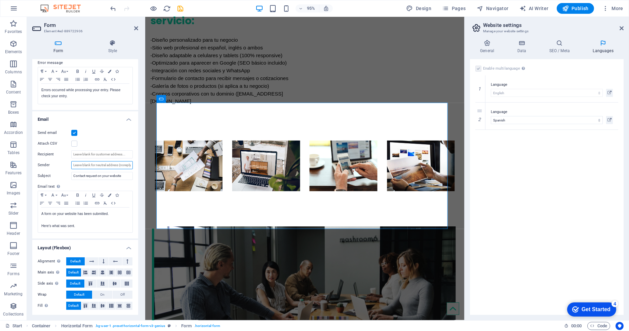
click at [75, 164] on input "Sender" at bounding box center [101, 165] width 61 height 8
click at [83, 165] on input "Sender" at bounding box center [101, 165] width 61 height 8
click at [85, 155] on input "Recipient" at bounding box center [101, 154] width 61 height 8
click at [89, 163] on input "Sender" at bounding box center [101, 165] width 61 height 8
click at [82, 168] on div "Send email Attach CSV Recipient Sender Subject Contact request on your website …" at bounding box center [85, 180] width 106 height 115
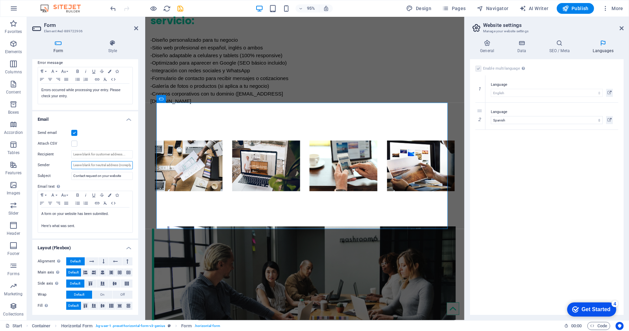
click at [79, 166] on input "Sender" at bounding box center [101, 165] width 61 height 8
type input "info@youwebnow.com"
click at [122, 176] on input "Contact request on your website" at bounding box center [101, 176] width 61 height 8
type input "X"
type input "C"
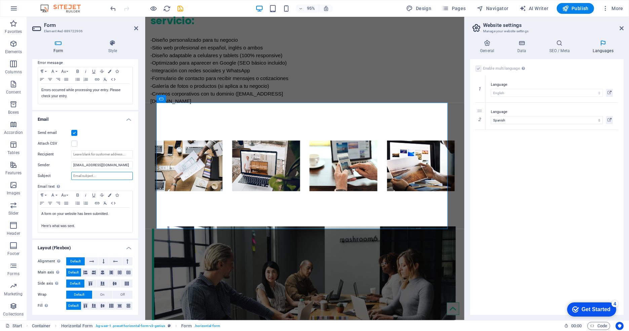
click at [91, 176] on input "Subject" at bounding box center [101, 176] width 61 height 8
type input "C"
type input "E"
click at [88, 176] on input "Subject" at bounding box center [101, 176] width 61 height 8
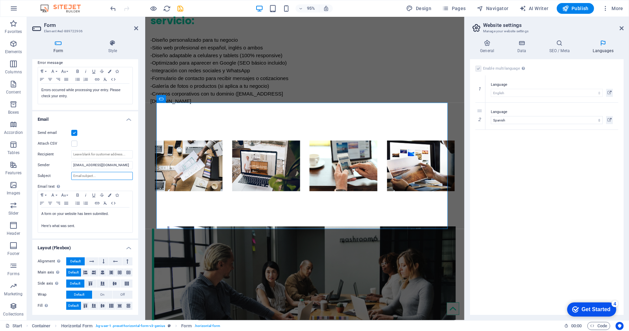
paste input "Formulario recibido – Proyecto web enviado por [Nombre del cliente]"
click at [144, 148] on div at bounding box center [143, 168] width 1 height 303
type input "Formulario recibido – Proyecto web enviado por [Nombre del cliente]"
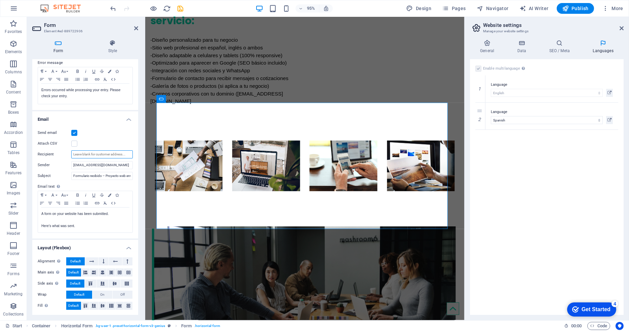
click at [81, 154] on input "Recipient" at bounding box center [101, 154] width 61 height 8
type input "info@youwebnow.com"
click at [110, 165] on input "info@youwebnow.com" at bounding box center [101, 165] width 61 height 8
click at [115, 175] on input "Formulario recibido – Proyecto web enviado por [Nombre del cliente]" at bounding box center [101, 176] width 61 height 8
click at [89, 166] on input "info@youwebnow.com" at bounding box center [101, 165] width 61 height 8
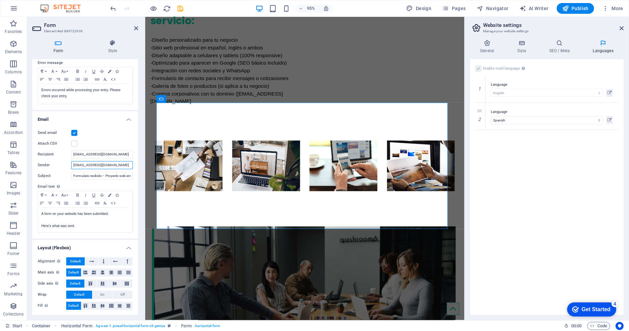
click at [106, 163] on input "info@youwebnow.com" at bounding box center [101, 165] width 61 height 8
click at [117, 164] on input "info@youwebnow.com" at bounding box center [101, 165] width 61 height 8
drag, startPoint x: 116, startPoint y: 165, endPoint x: 69, endPoint y: 164, distance: 46.7
click at [69, 164] on div "Sender info@youwebnow.com" at bounding box center [85, 165] width 95 height 8
paste input "“youwebsitenow”"
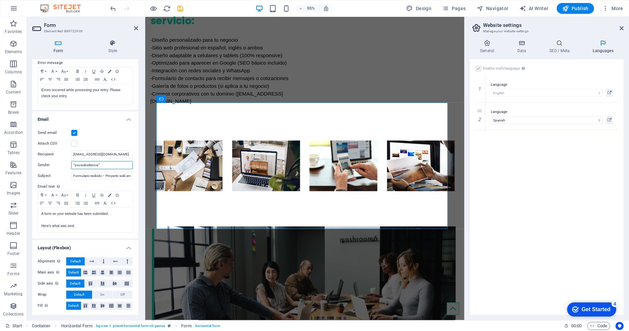
click at [74, 164] on input "“youwebsitenow”" at bounding box center [101, 165] width 61 height 8
click at [107, 164] on input "youwebsitenow”" at bounding box center [101, 165] width 61 height 8
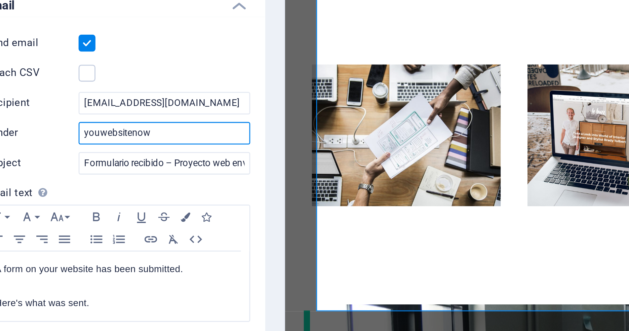
click at [86, 164] on input "youwebsitenow" at bounding box center [101, 165] width 61 height 8
click at [86, 165] on input "youwebsitenow" at bounding box center [101, 165] width 61 height 8
click at [88, 164] on input "youwebsitenow" at bounding box center [101, 165] width 61 height 8
click at [90, 164] on input "youwebsitenow" at bounding box center [101, 165] width 61 height 8
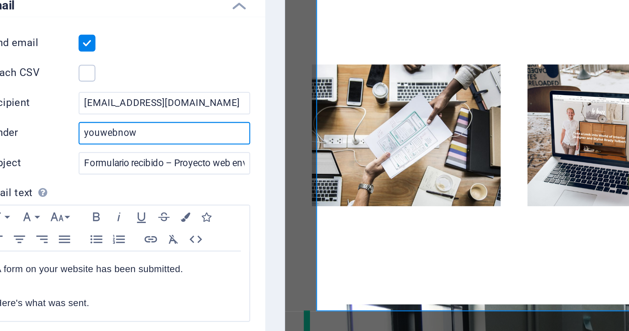
type input "youwebnow"
click at [100, 165] on input "youwebnow" at bounding box center [101, 165] width 61 height 8
click at [102, 165] on input "youwebnow" at bounding box center [101, 165] width 61 height 8
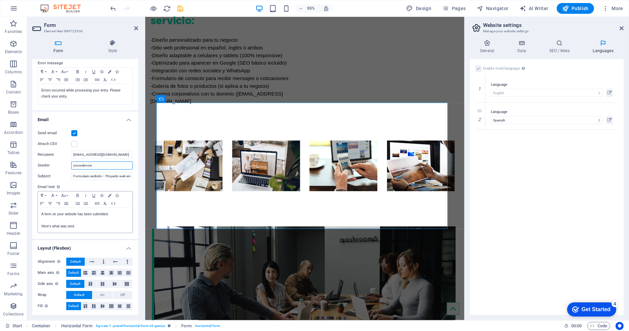
scroll to position [120, 0]
click at [95, 220] on p at bounding box center [85, 220] width 88 height 6
click at [90, 223] on p "Here's what was sent." at bounding box center [85, 226] width 88 height 6
click at [73, 226] on p "Here's what was sent." at bounding box center [85, 226] width 88 height 6
drag, startPoint x: 40, startPoint y: 213, endPoint x: 112, endPoint y: 212, distance: 71.6
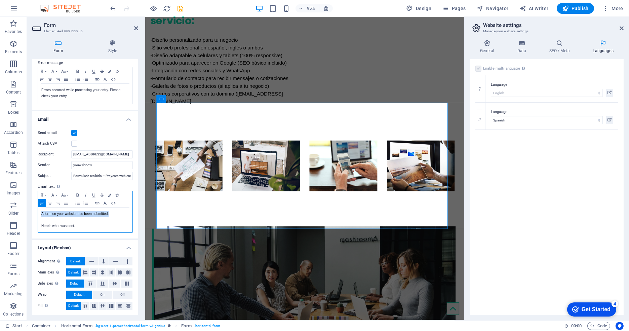
click at [112, 212] on div "A form on your website has been submitted. Here's what was sent." at bounding box center [85, 219] width 94 height 25
click at [112, 212] on p "A form on your website has been submitted." at bounding box center [85, 214] width 88 height 6
drag, startPoint x: 39, startPoint y: 212, endPoint x: 108, endPoint y: 210, distance: 68.9
click at [108, 210] on div "A form on your website has been submitted. Here's what was sent." at bounding box center [85, 219] width 94 height 25
click at [105, 215] on p "A form on your website has been submitted." at bounding box center [85, 214] width 88 height 6
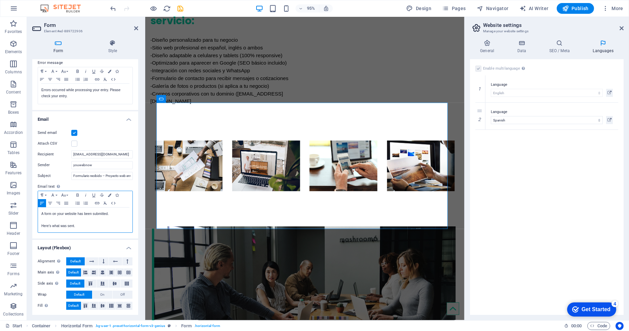
click at [79, 215] on p "A form on your website has been submitted." at bounding box center [85, 214] width 88 height 6
drag, startPoint x: 41, startPoint y: 212, endPoint x: 107, endPoint y: 213, distance: 66.9
click at [107, 213] on div "A form on your website has been submitted. Here's what was sent." at bounding box center [85, 219] width 94 height 25
click at [107, 213] on p "A form on your website has been submitted." at bounding box center [85, 214] width 88 height 6
click at [575, 6] on span "Publish" at bounding box center [575, 8] width 27 height 7
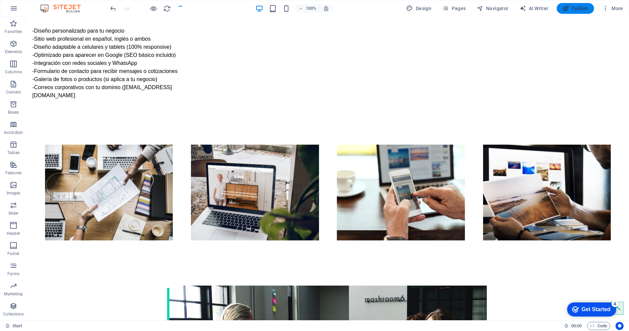
click at [571, 10] on span "Publish" at bounding box center [575, 8] width 27 height 7
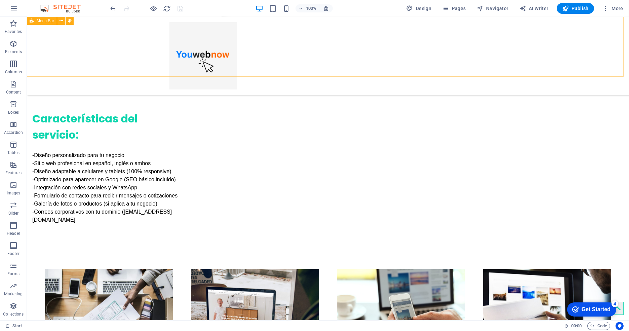
scroll to position [532, 0]
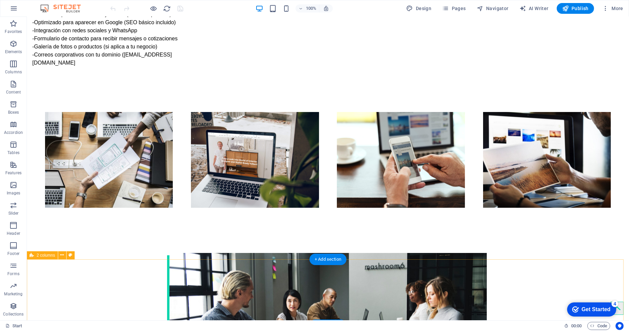
scroll to position [749, 0]
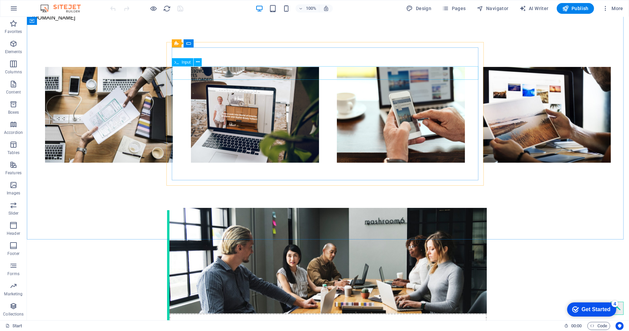
click at [203, 62] on div "Input" at bounding box center [189, 62] width 34 height 8
click at [198, 62] on icon at bounding box center [198, 61] width 4 height 7
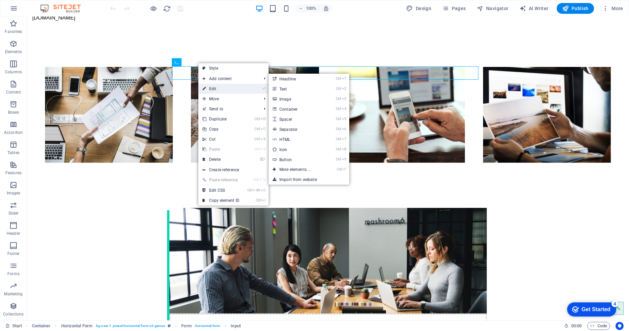
click at [218, 89] on link "⏎ Edit" at bounding box center [220, 89] width 45 height 10
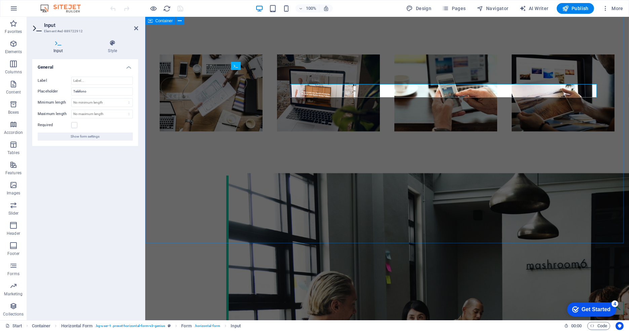
scroll to position [731, 0]
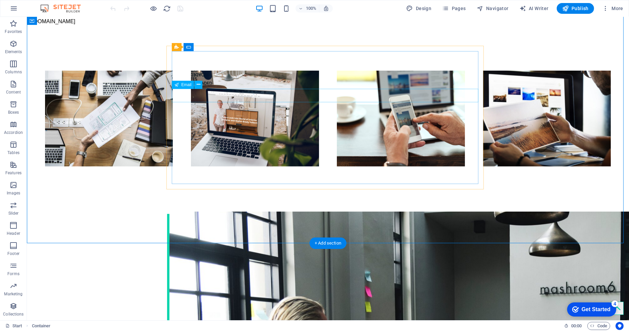
click at [198, 85] on icon at bounding box center [199, 84] width 4 height 7
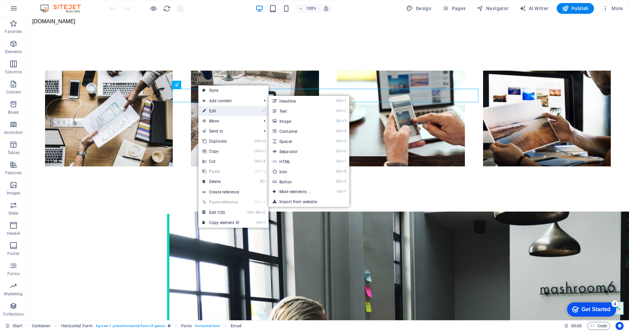
click at [209, 109] on link "⏎ Edit" at bounding box center [220, 111] width 45 height 10
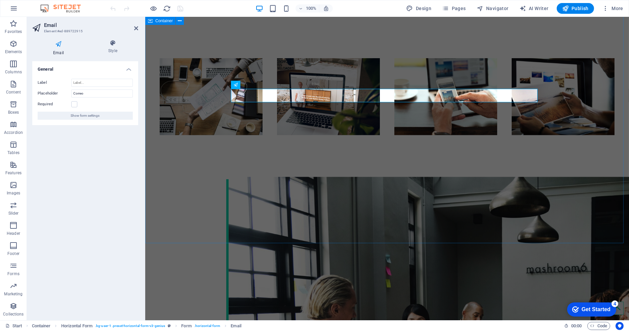
scroll to position [731, 0]
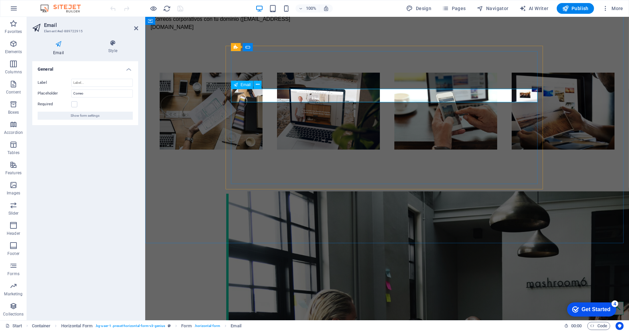
type input "C"
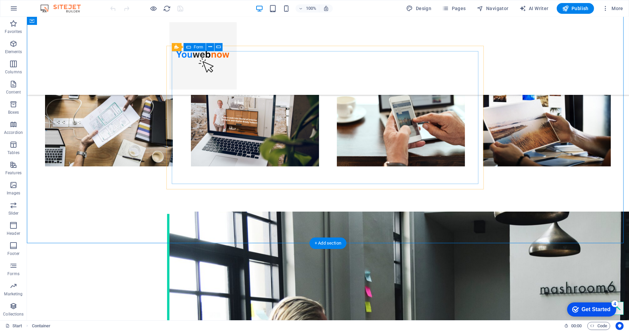
scroll to position [671, 0]
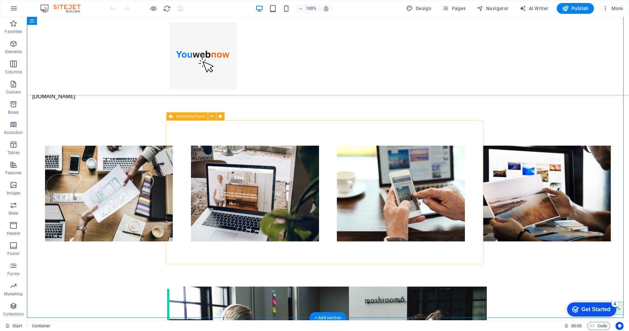
click at [211, 118] on icon at bounding box center [212, 116] width 4 height 7
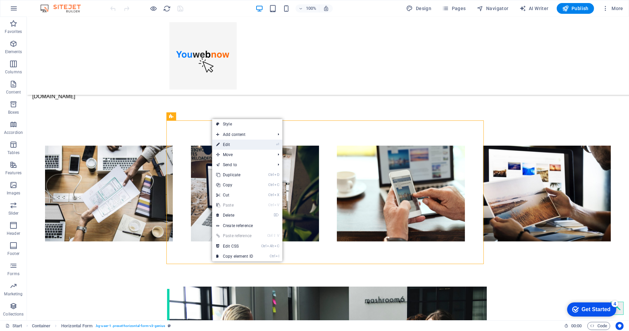
click at [227, 141] on link "⏎ Edit" at bounding box center [234, 144] width 45 height 10
select select "rem"
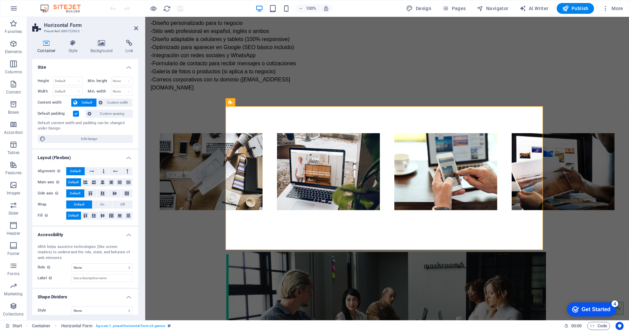
click at [74, 53] on h4 "Style" at bounding box center [74, 47] width 22 height 14
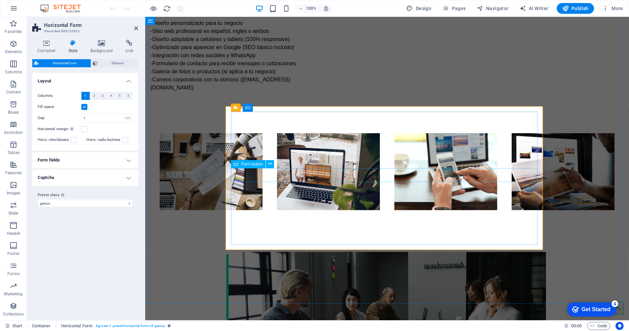
click at [268, 165] on icon at bounding box center [270, 163] width 4 height 7
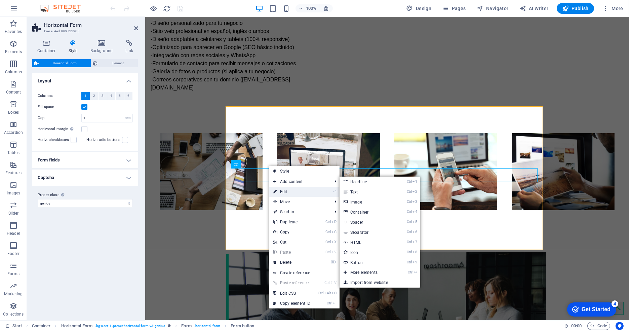
click at [286, 190] on link "⏎ Edit" at bounding box center [291, 191] width 45 height 10
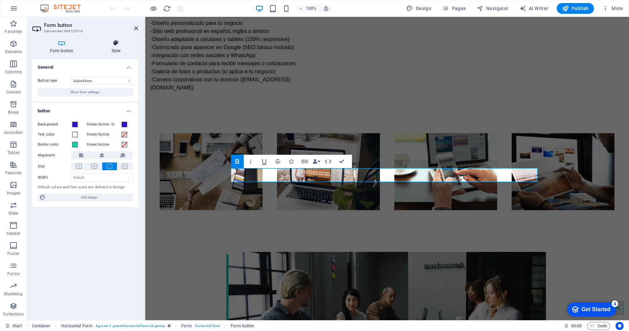
click at [120, 45] on icon at bounding box center [116, 43] width 44 height 7
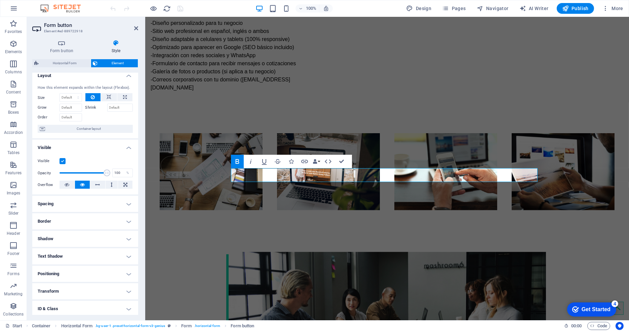
scroll to position [0, 0]
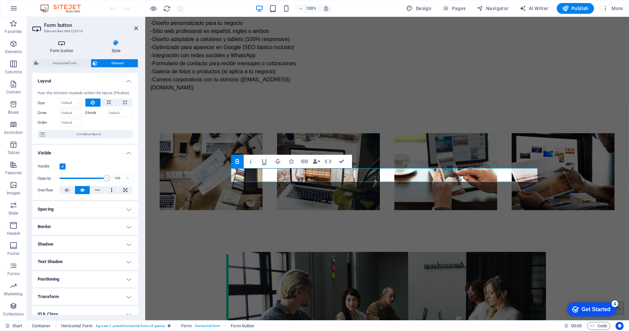
click at [65, 51] on h4 "Form button" at bounding box center [62, 47] width 61 height 14
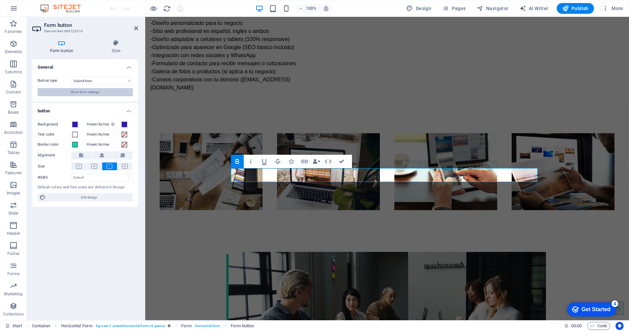
click at [82, 94] on span "Show form settings" at bounding box center [85, 92] width 29 height 8
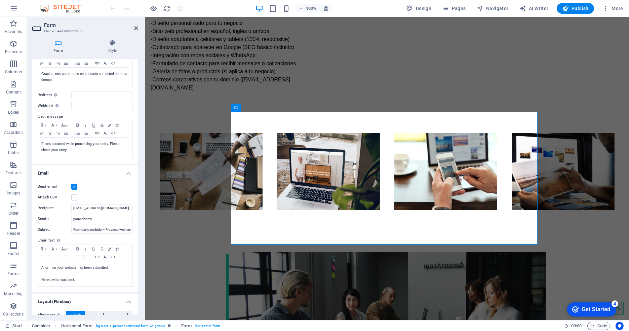
scroll to position [75, 0]
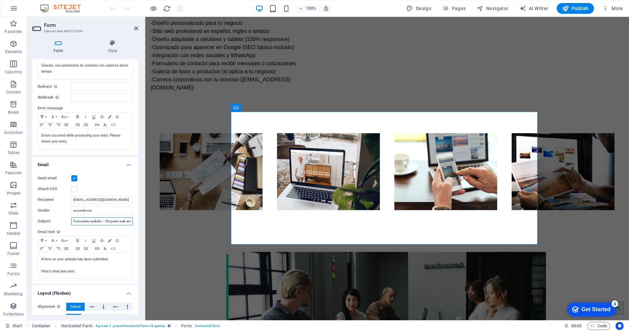
click at [110, 220] on input "Formulario recibido – Proyecto web enviado por [Nombre del cliente]" at bounding box center [101, 221] width 61 height 8
type input "Formulario recibido – Proyecto web enviado"
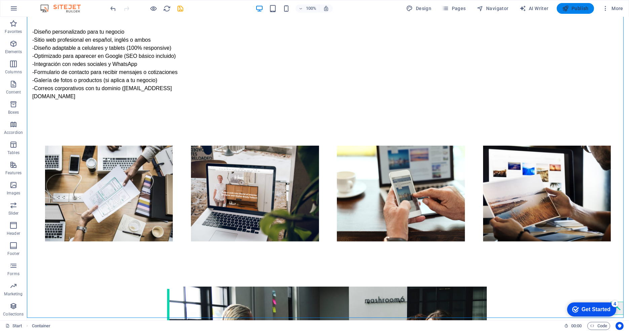
click at [571, 11] on span "Publish" at bounding box center [575, 8] width 27 height 7
